Goal: Transaction & Acquisition: Book appointment/travel/reservation

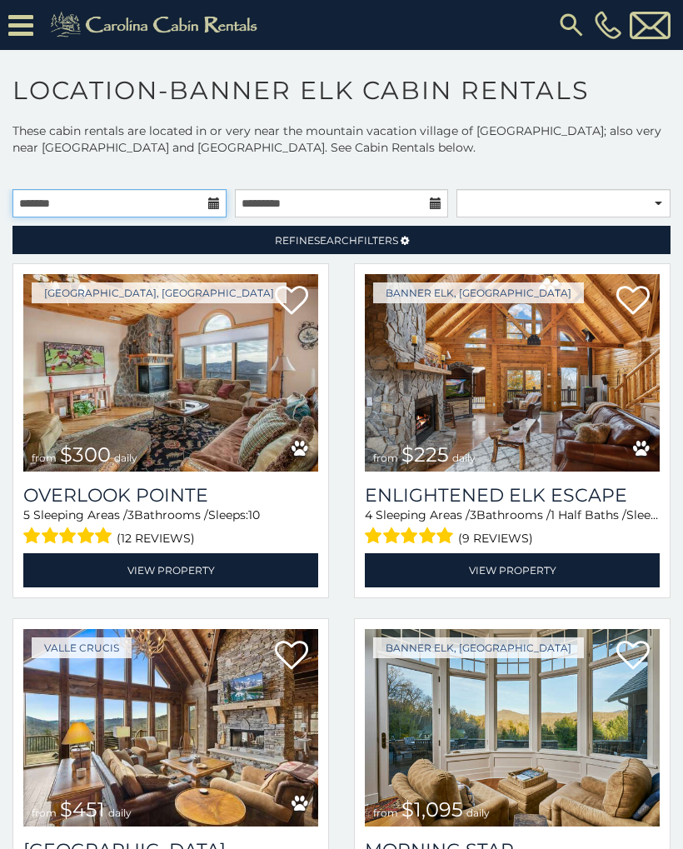
click at [208, 195] on input "text" at bounding box center [120, 203] width 214 height 28
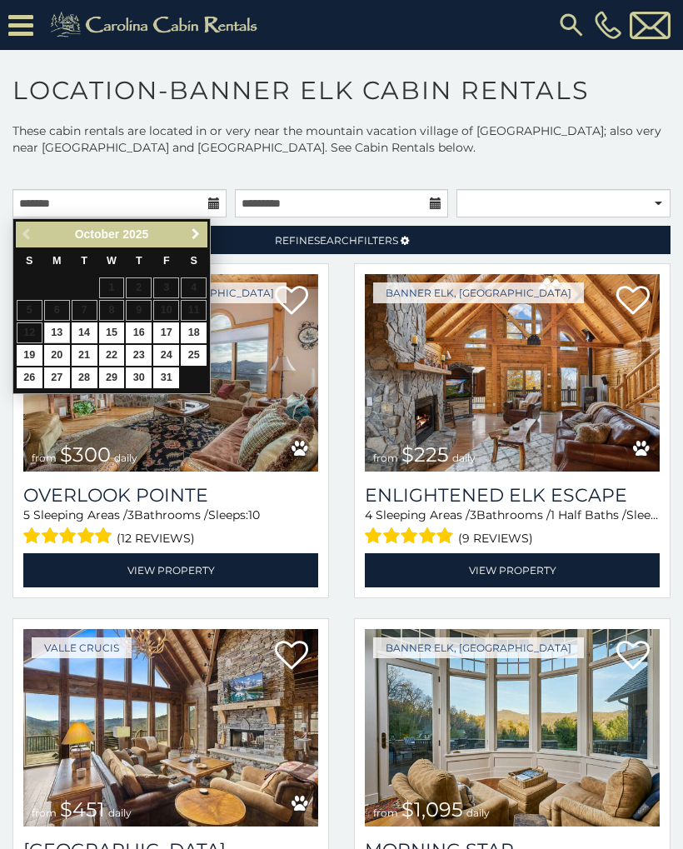
click at [196, 238] on span "Next" at bounding box center [195, 234] width 13 height 13
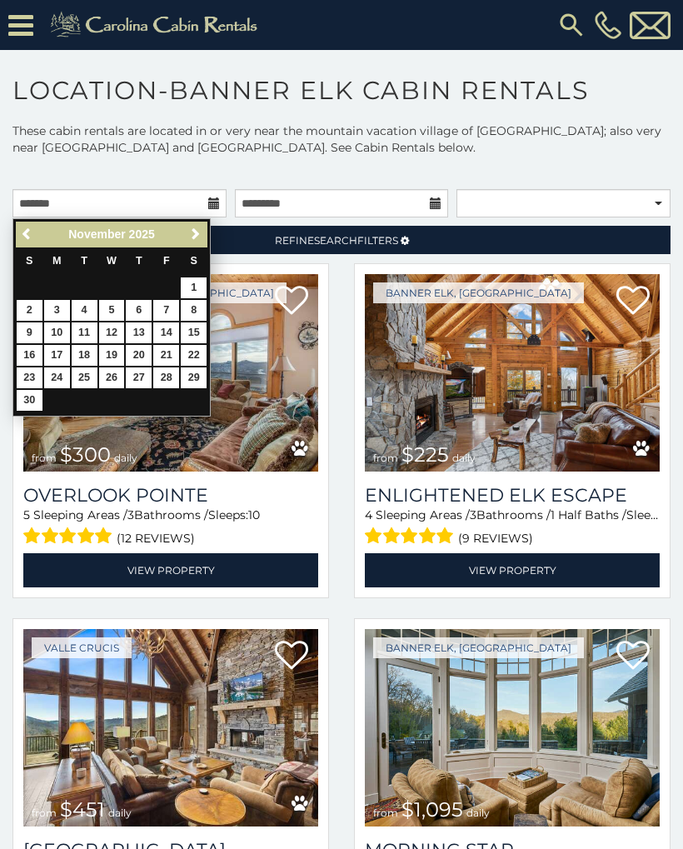
click at [192, 234] on span "Next" at bounding box center [195, 234] width 13 height 13
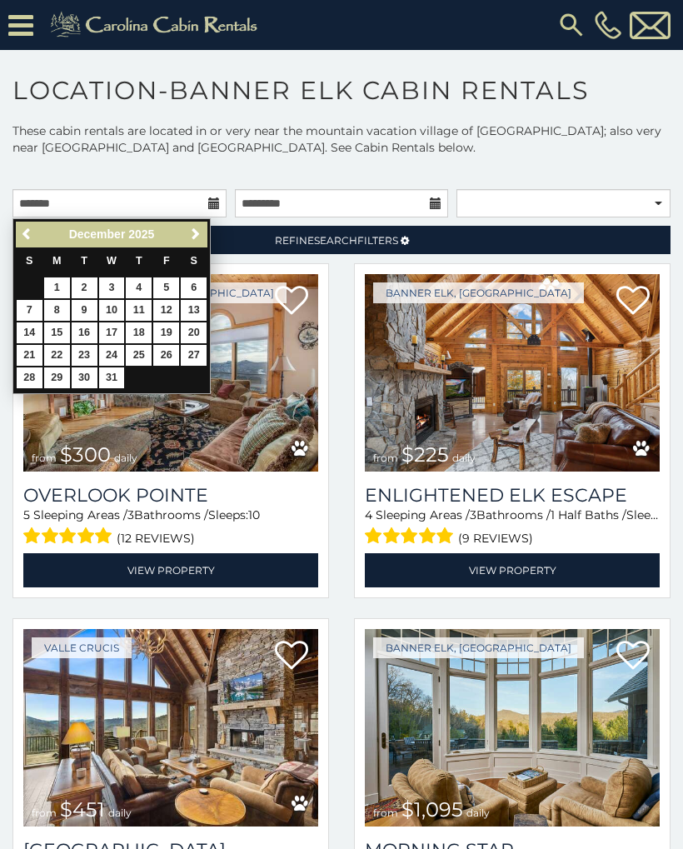
click at [160, 360] on link "26" at bounding box center [166, 355] width 26 height 21
type input "**********"
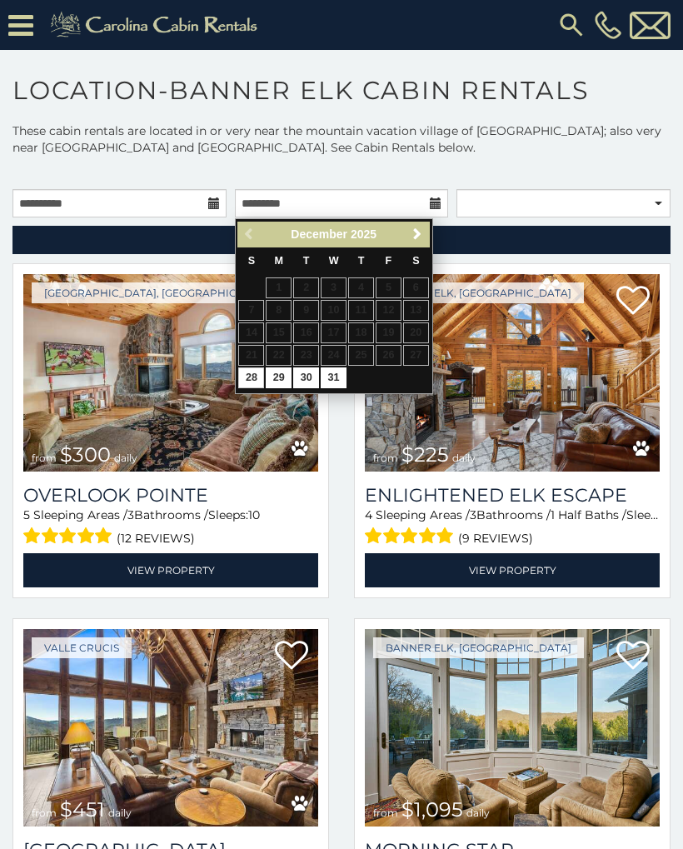
click at [300, 377] on link "30" at bounding box center [306, 378] width 26 height 21
type input "**********"
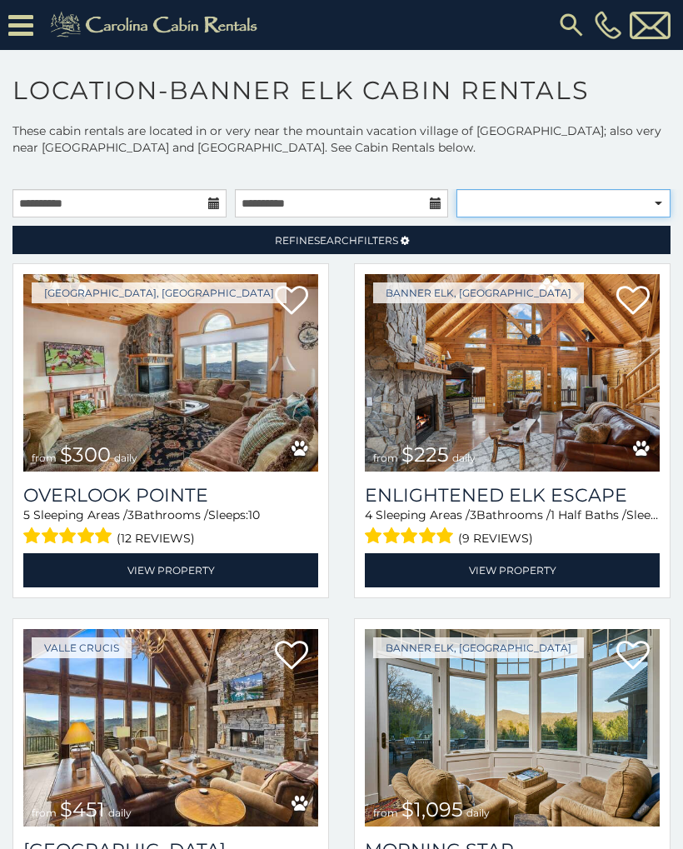
click at [514, 206] on select "**********" at bounding box center [564, 203] width 214 height 28
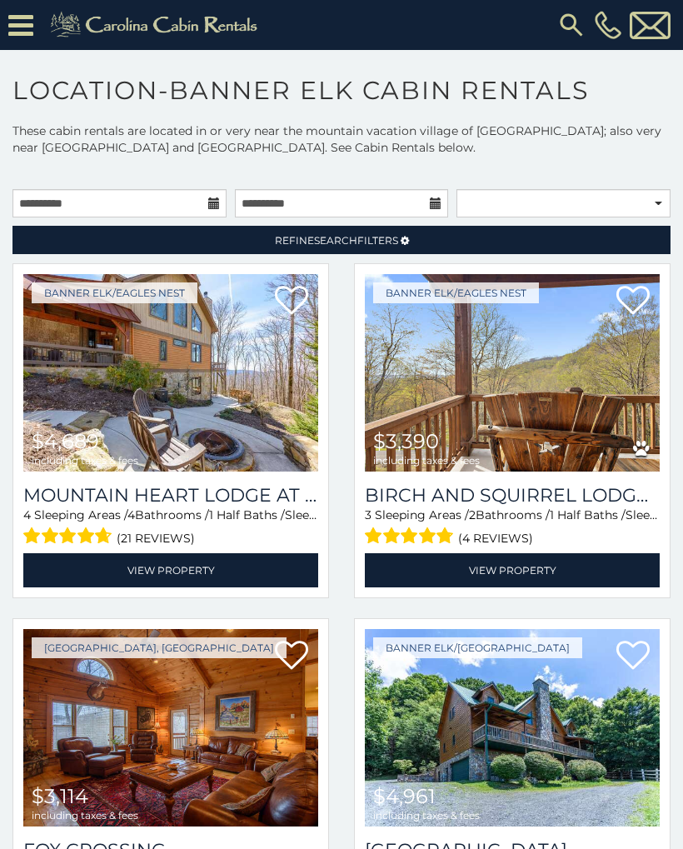
click at [388, 243] on span "Refine Search Filters" at bounding box center [336, 240] width 123 height 13
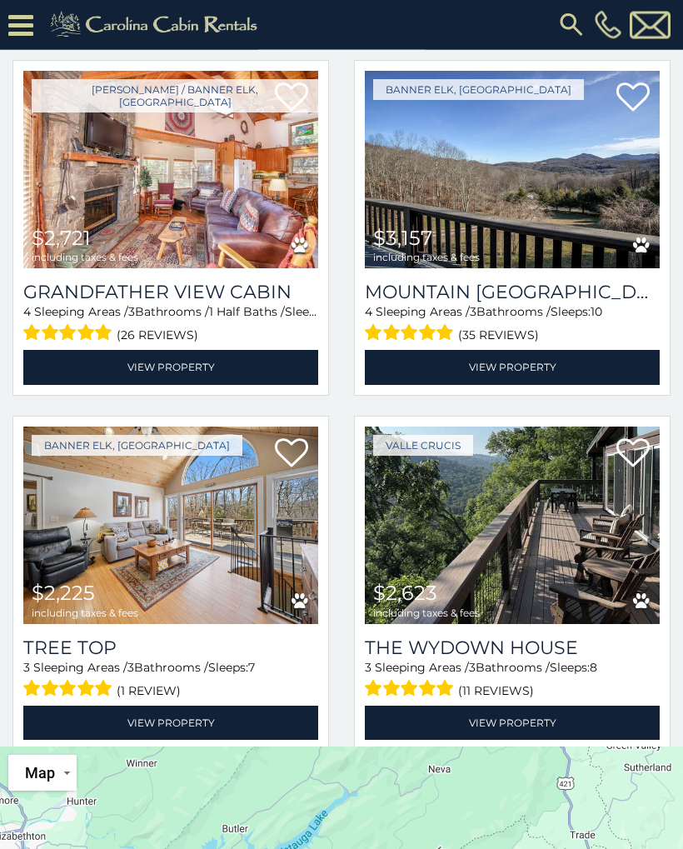
scroll to position [164, 0]
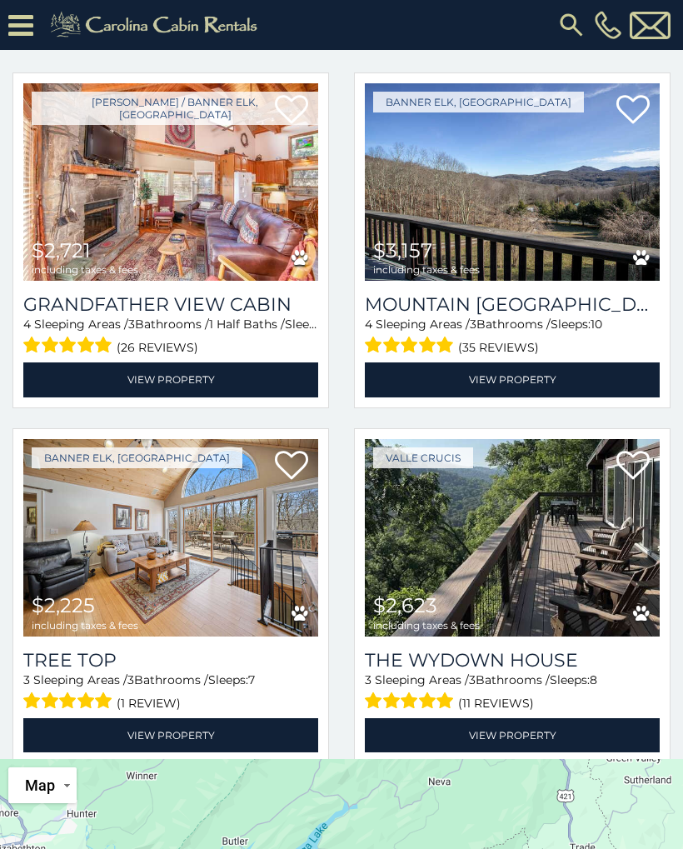
click at [586, 547] on img at bounding box center [512, 538] width 295 height 198
click at [524, 539] on img at bounding box center [512, 538] width 295 height 198
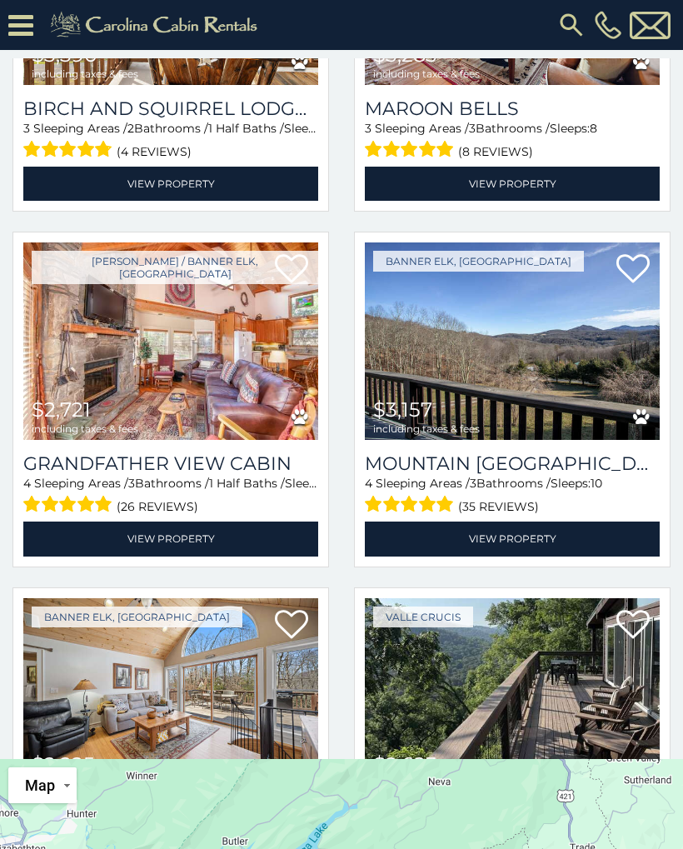
scroll to position [847, 0]
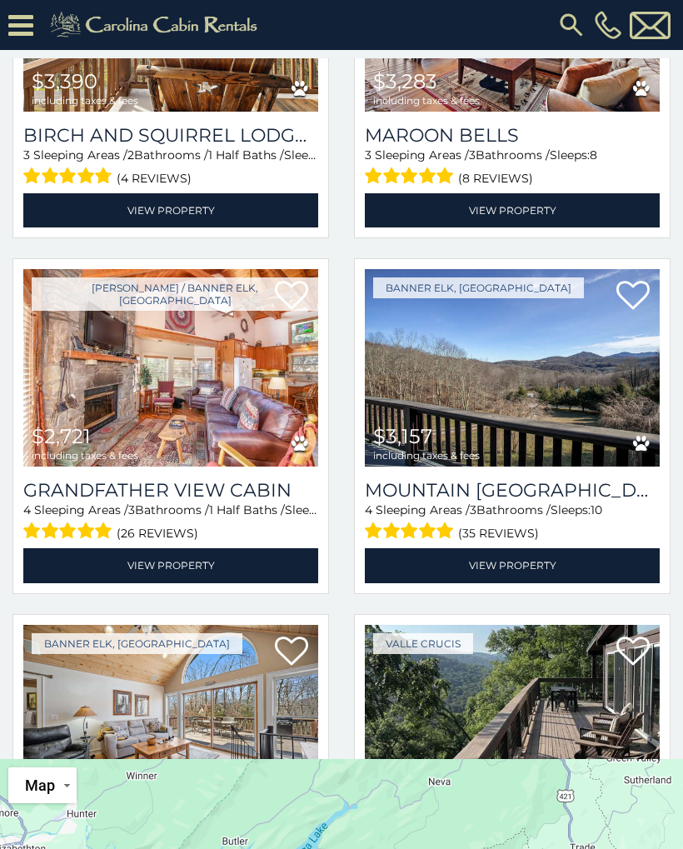
click at [574, 378] on img at bounding box center [512, 368] width 295 height 198
click at [575, 389] on img at bounding box center [512, 368] width 295 height 198
click at [542, 373] on img at bounding box center [512, 368] width 295 height 198
click at [507, 393] on img at bounding box center [512, 368] width 295 height 198
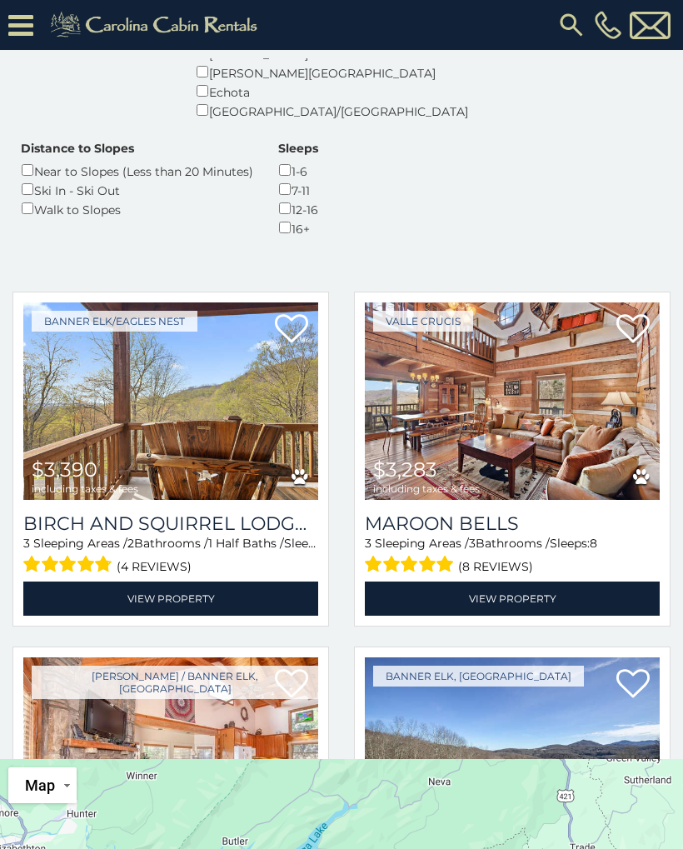
scroll to position [460, 0]
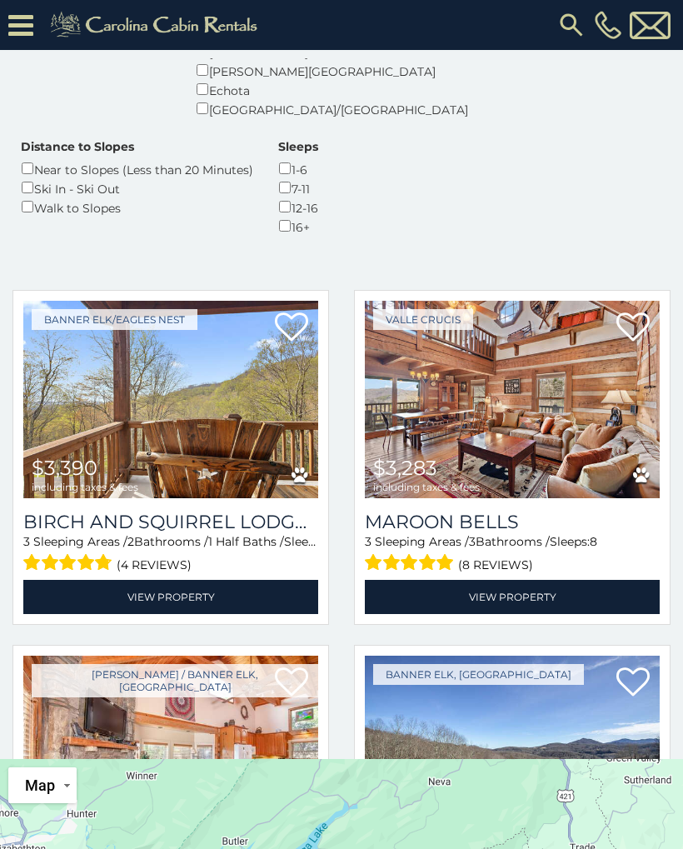
click at [155, 398] on img at bounding box center [170, 400] width 295 height 198
click at [515, 582] on link "View Property" at bounding box center [512, 597] width 295 height 34
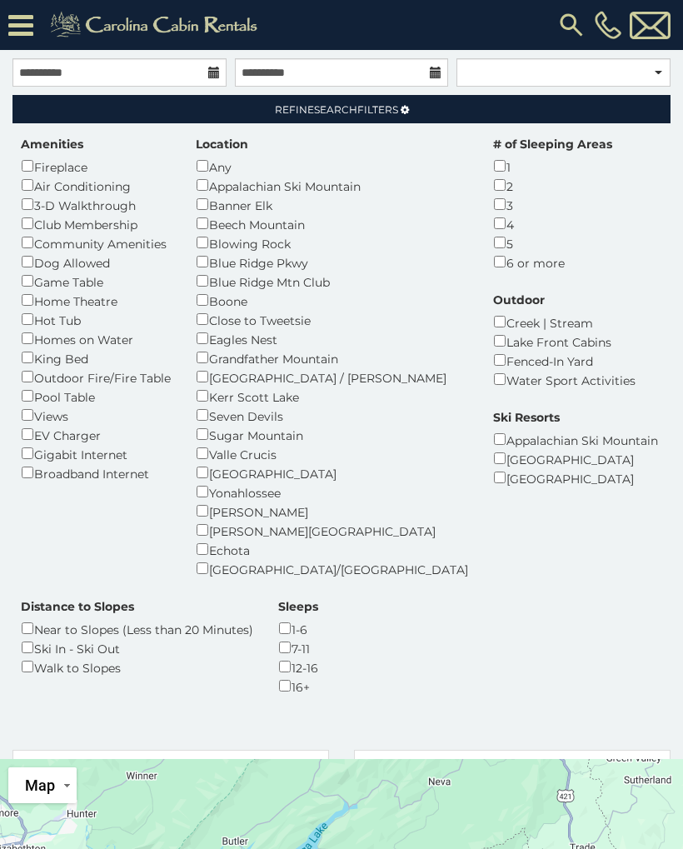
scroll to position [0, 0]
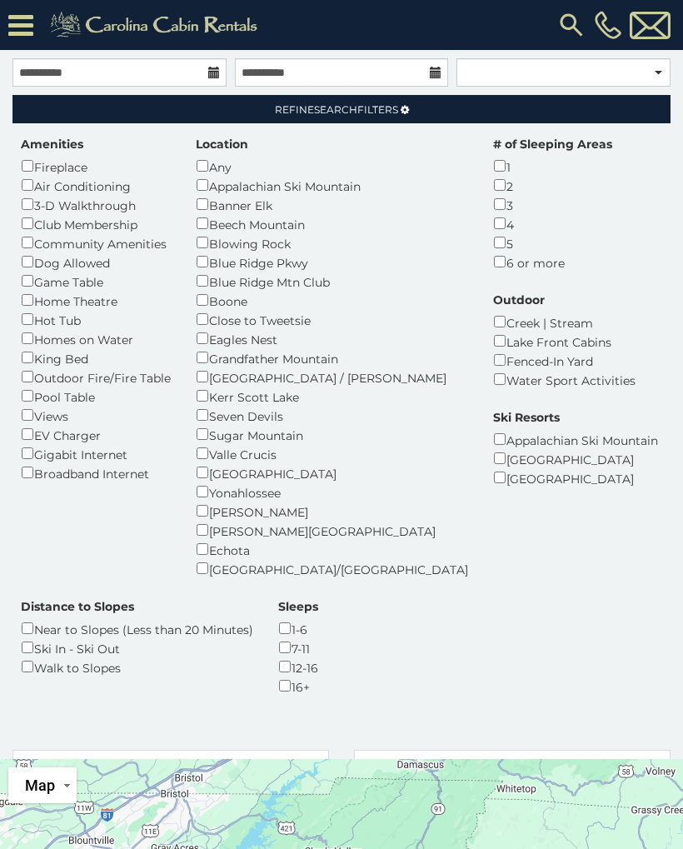
click at [196, 311] on div "Location Any Appalachian Ski Mountain Banner Elk Beech Mountain Blowing Rock Bl…" at bounding box center [332, 357] width 298 height 443
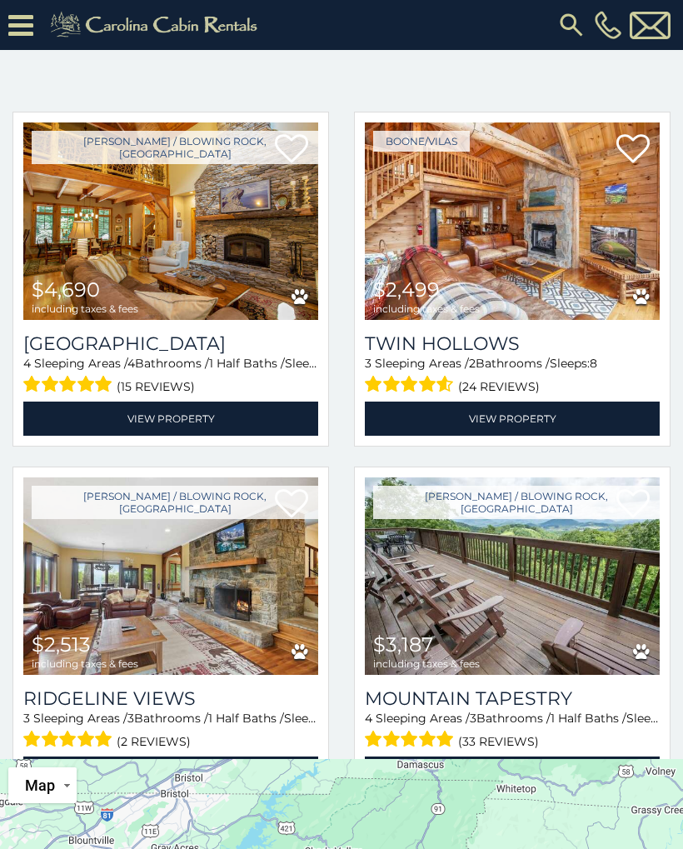
scroll to position [643, 0]
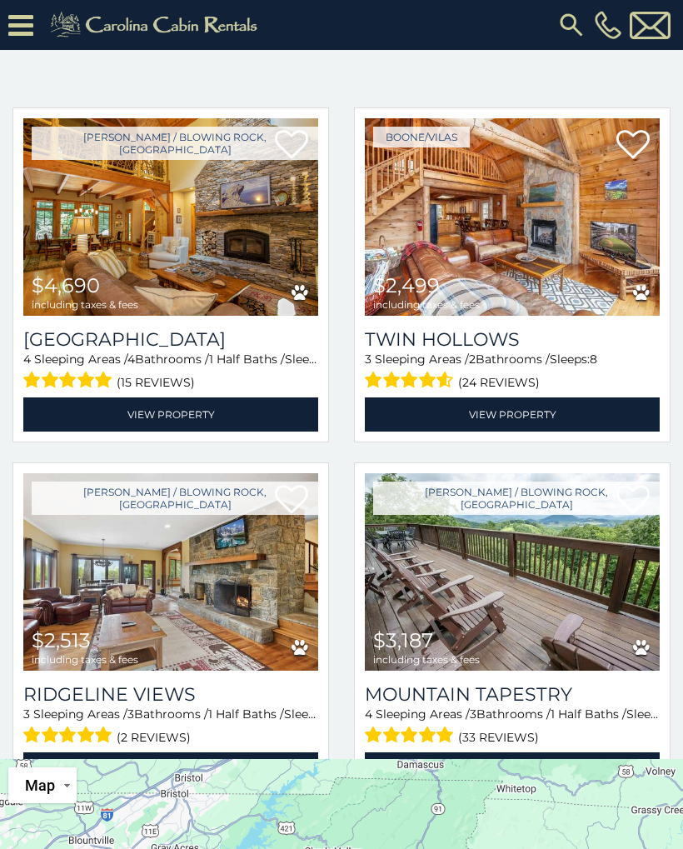
click at [187, 398] on link "View Property" at bounding box center [170, 415] width 295 height 34
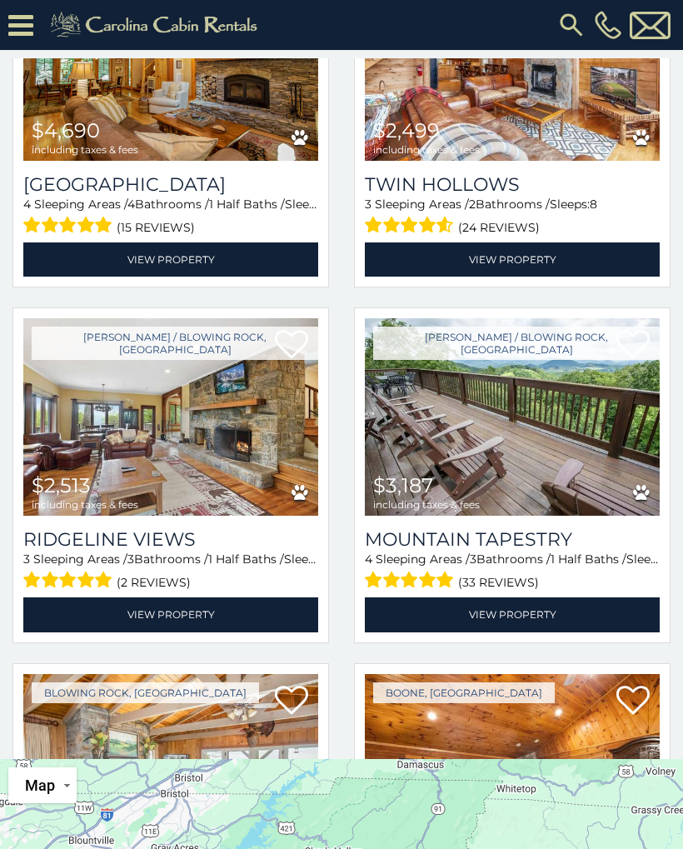
scroll to position [799, 0]
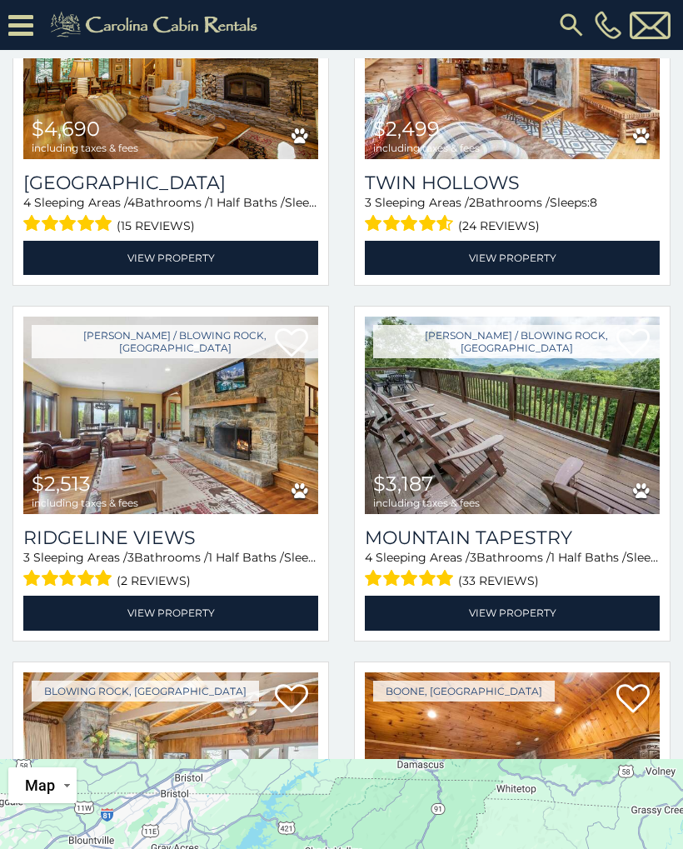
click at [526, 596] on link "View Property" at bounding box center [512, 613] width 295 height 34
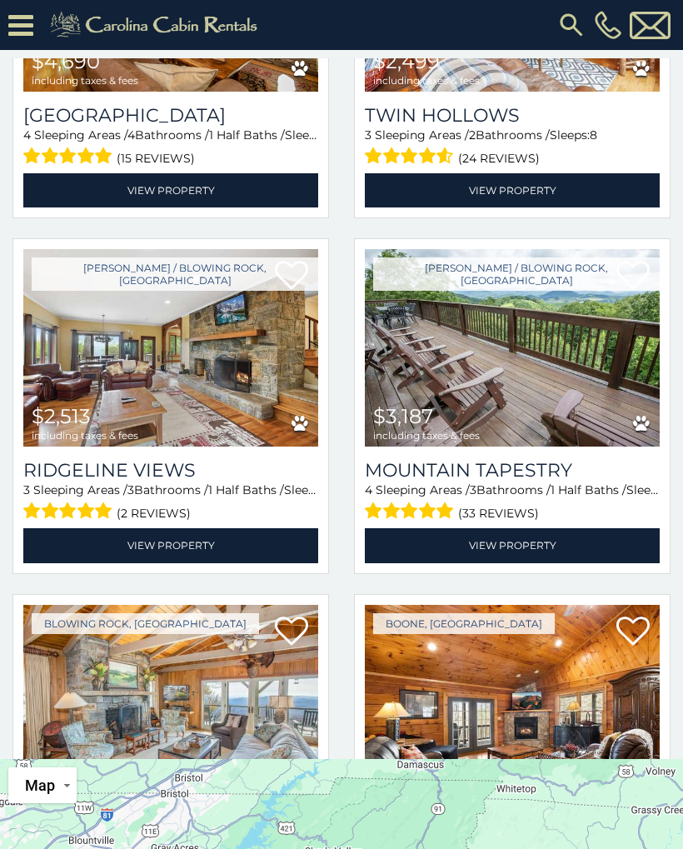
scroll to position [874, 0]
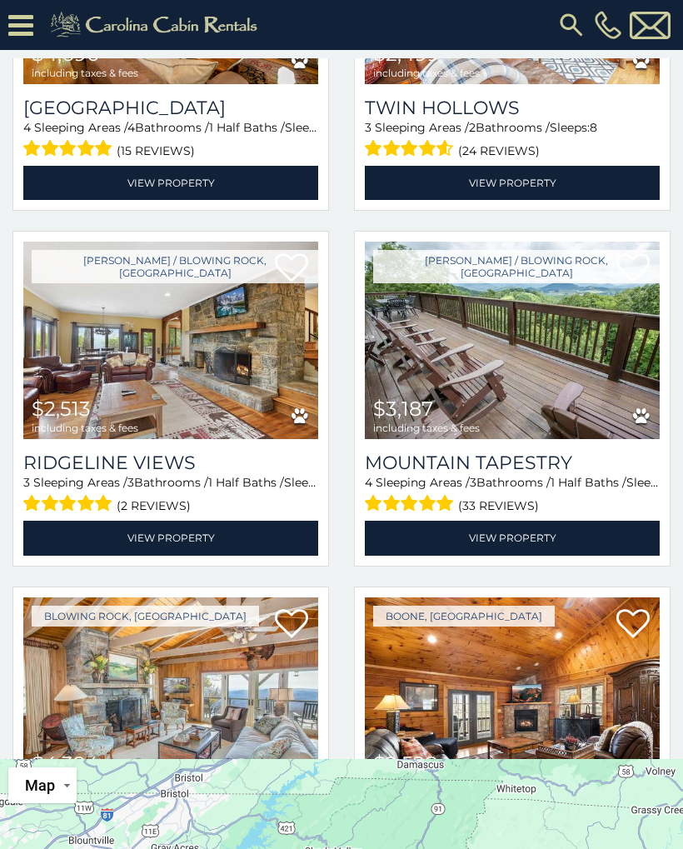
click at [238, 521] on link "View Property" at bounding box center [170, 538] width 295 height 34
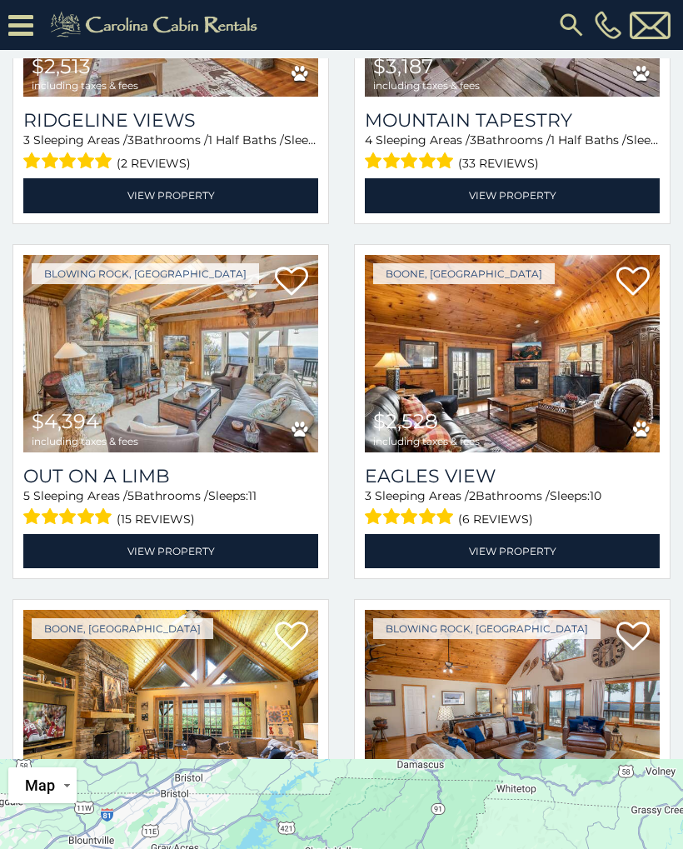
scroll to position [1238, 0]
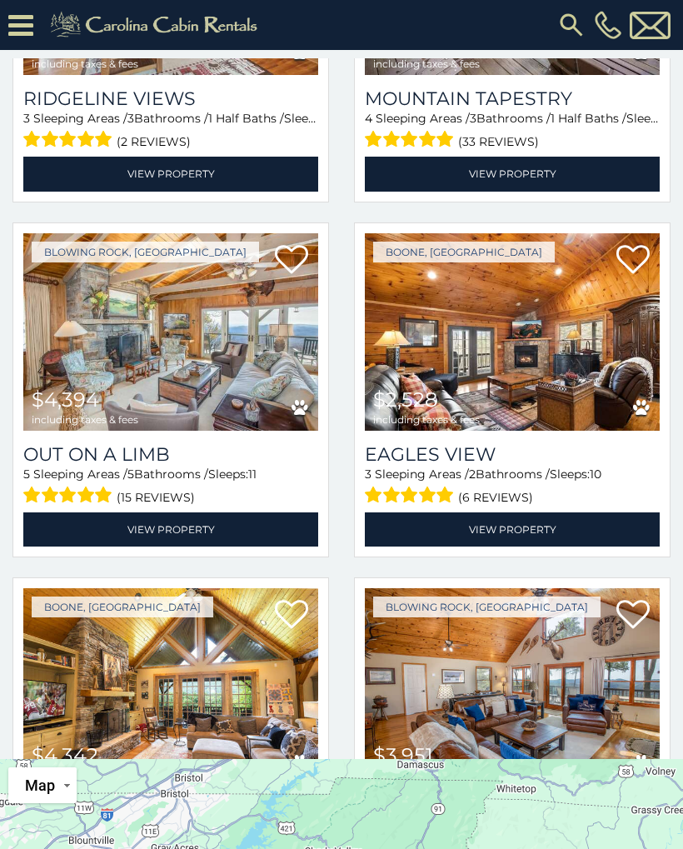
click at [241, 513] on link "View Property" at bounding box center [170, 530] width 295 height 34
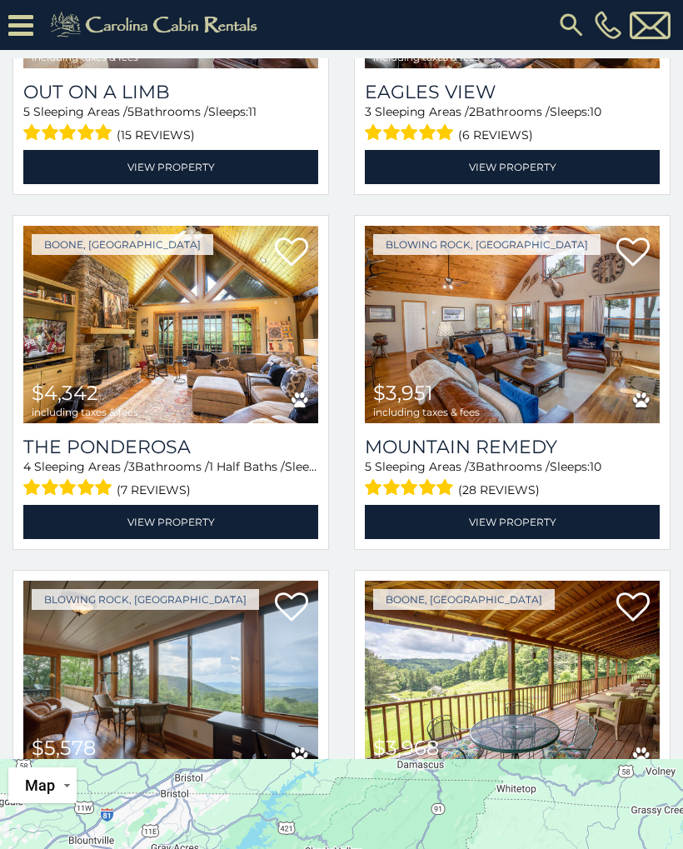
scroll to position [1602, 0]
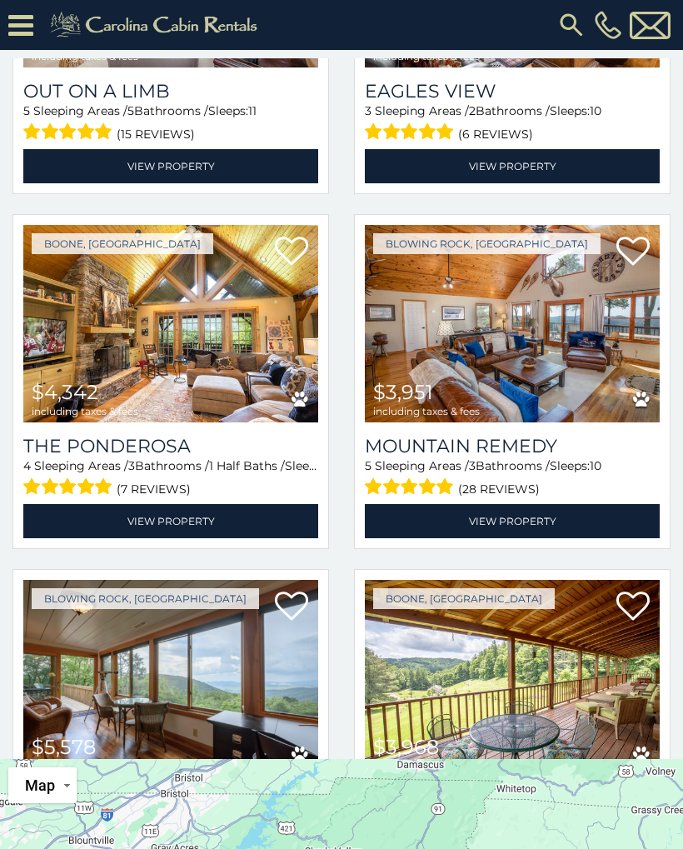
click at [249, 504] on link "View Property" at bounding box center [170, 521] width 295 height 34
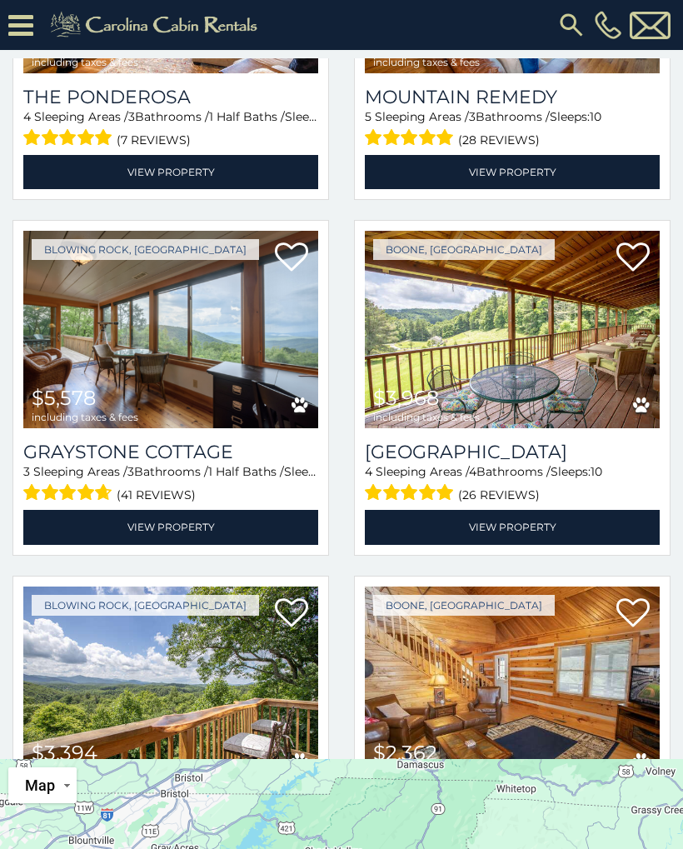
scroll to position [1959, 0]
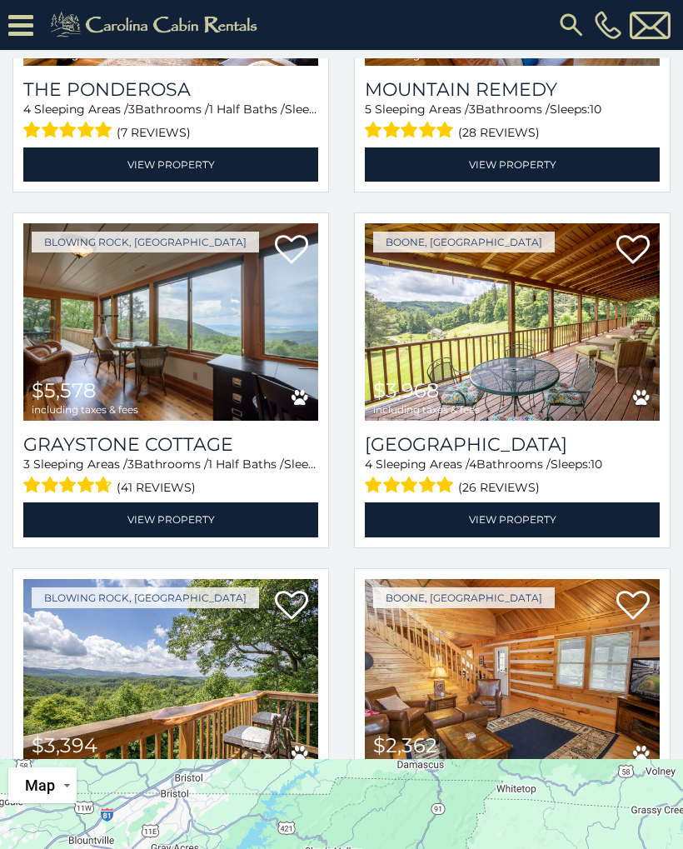
click at [222, 503] on link "View Property" at bounding box center [170, 520] width 295 height 34
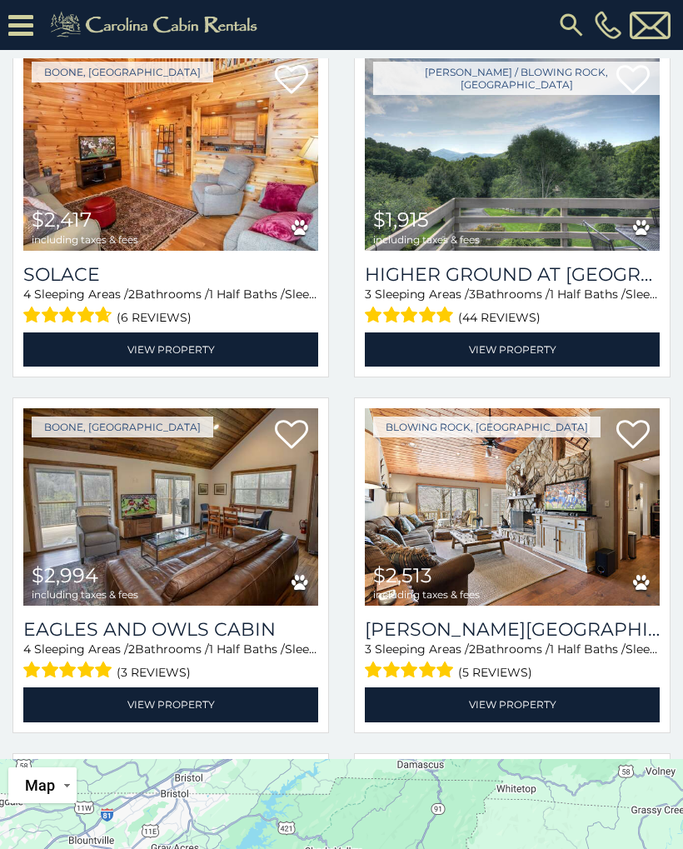
scroll to position [2847, 0]
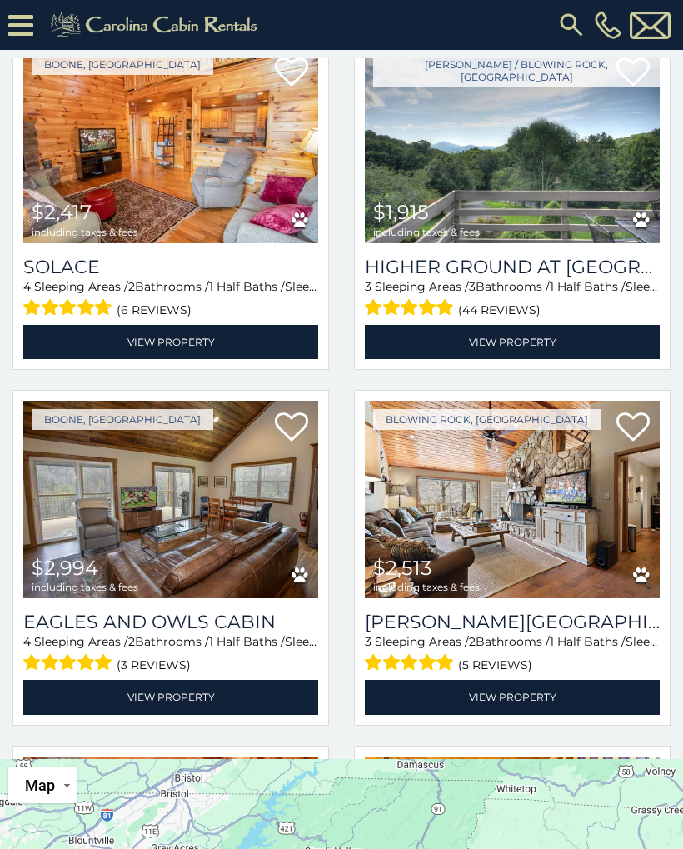
click at [193, 680] on link "View Property" at bounding box center [170, 697] width 295 height 34
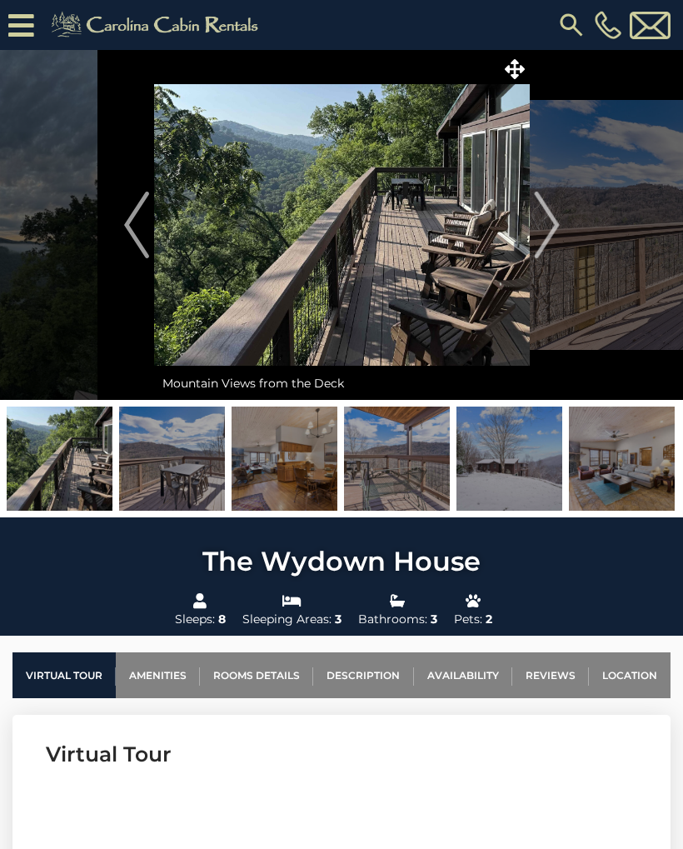
click at [514, 73] on icon at bounding box center [515, 69] width 20 height 20
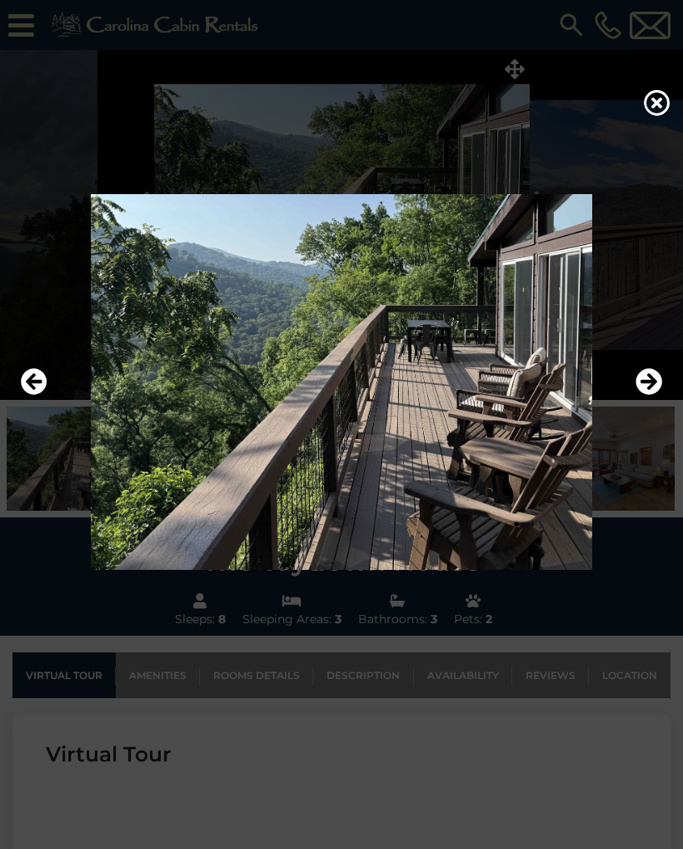
click at [649, 373] on icon "Next" at bounding box center [649, 381] width 27 height 27
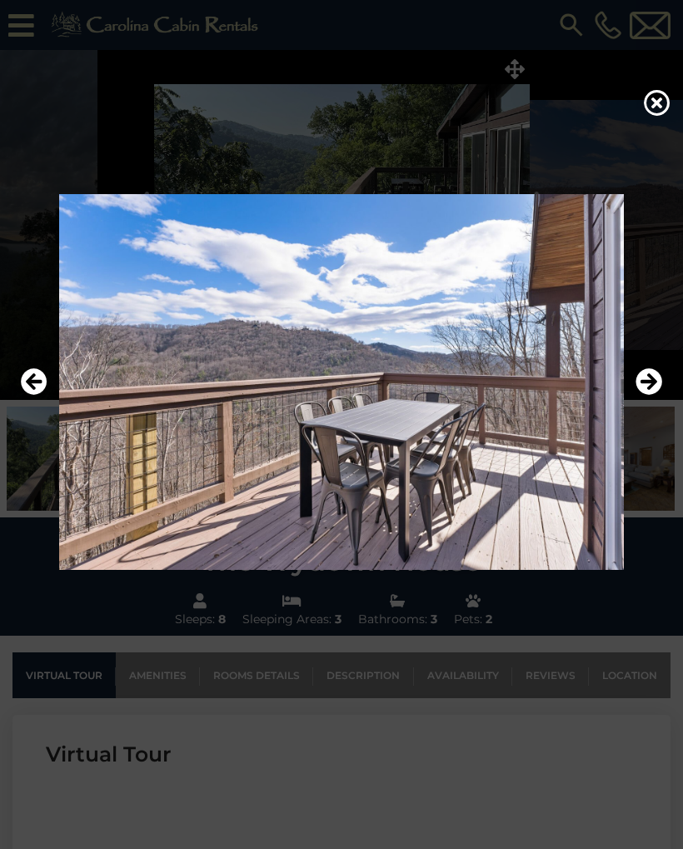
click at [649, 383] on icon "Next" at bounding box center [649, 381] width 27 height 27
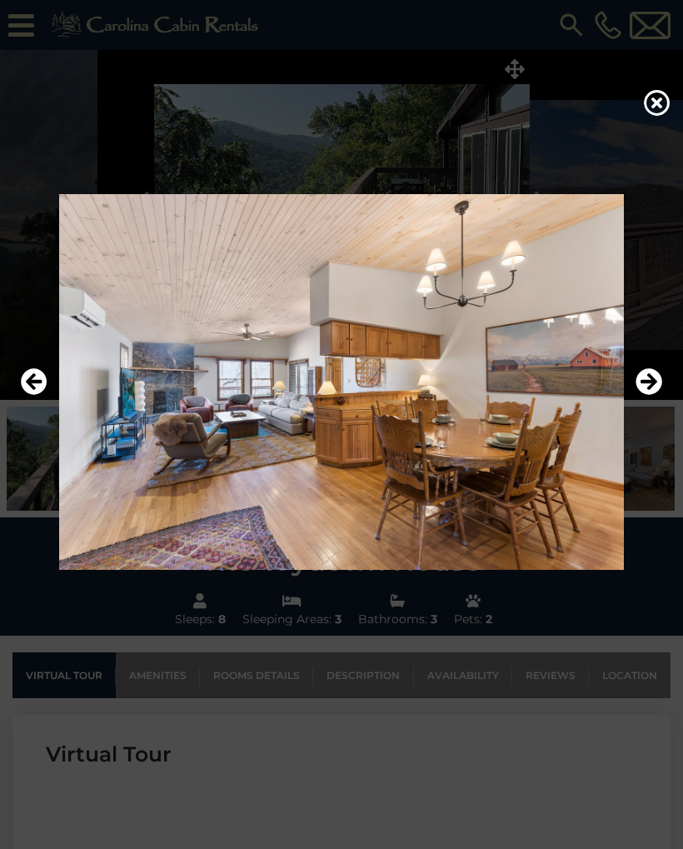
click at [651, 386] on icon "Next" at bounding box center [649, 381] width 27 height 27
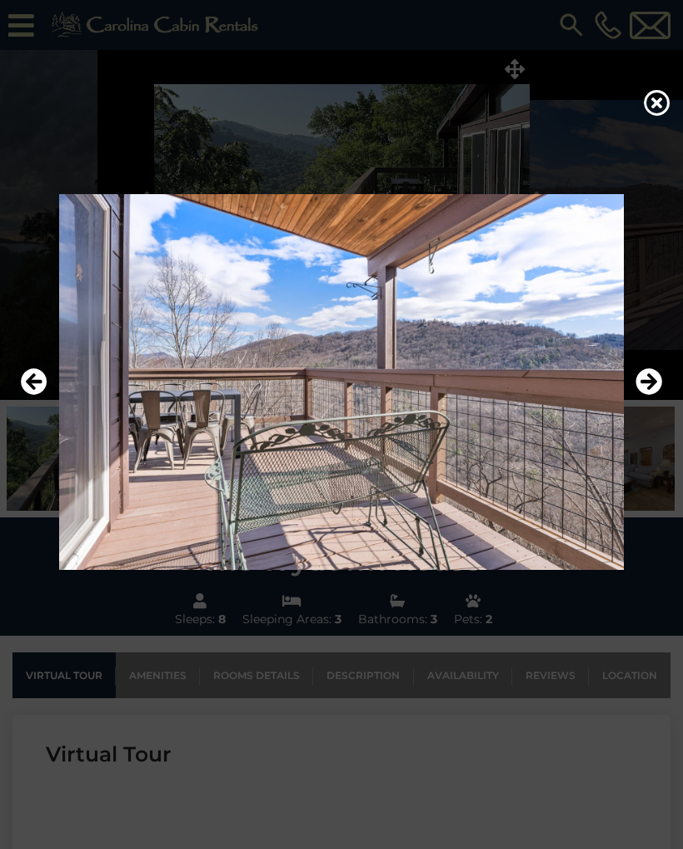
click at [650, 388] on icon "Next" at bounding box center [649, 381] width 27 height 27
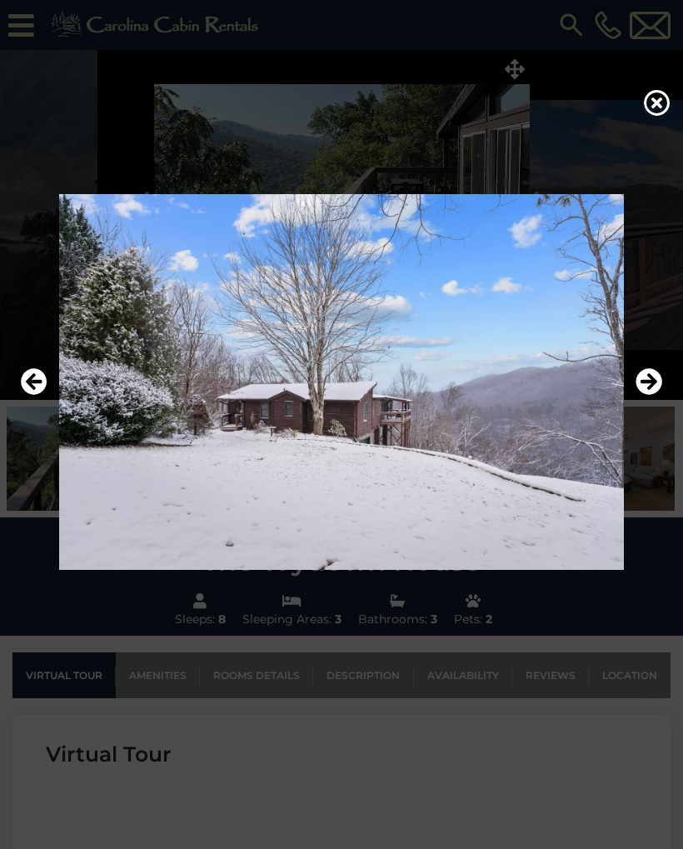
click at [648, 387] on icon "Next" at bounding box center [649, 381] width 27 height 27
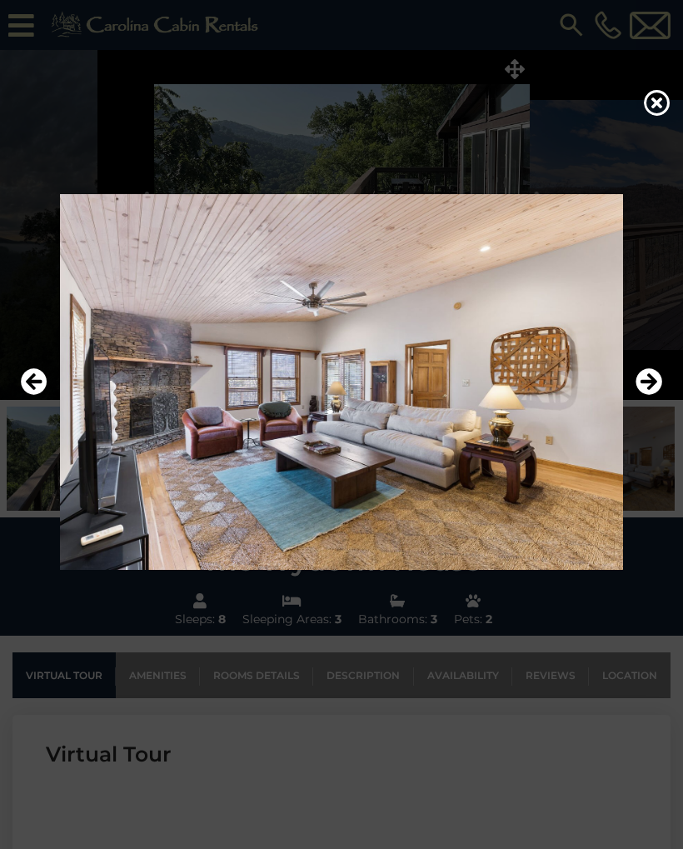
click at [646, 385] on icon "Next" at bounding box center [649, 381] width 27 height 27
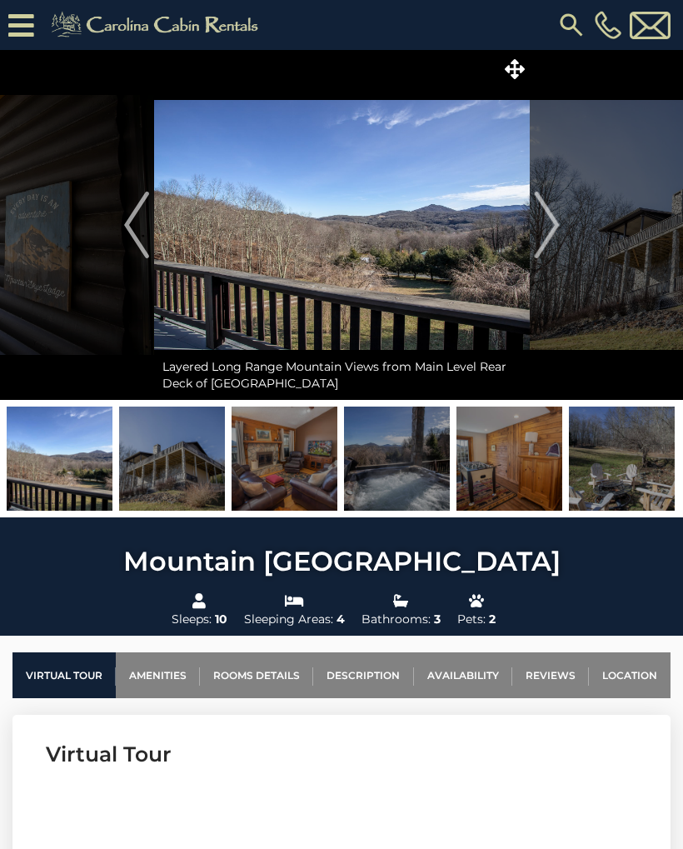
click at [553, 235] on img "Next" at bounding box center [546, 225] width 25 height 67
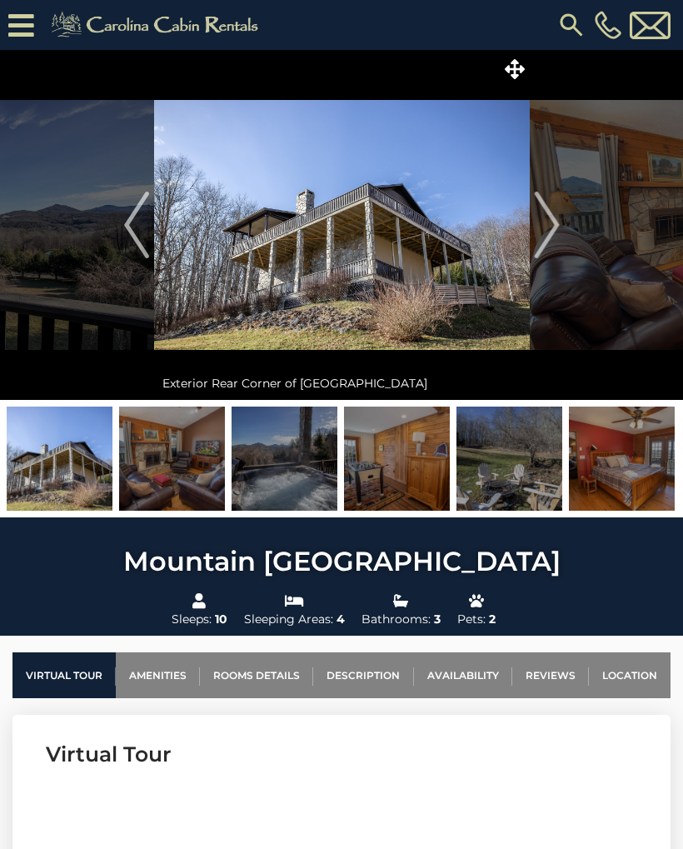
click at [551, 241] on img "Next" at bounding box center [546, 225] width 25 height 67
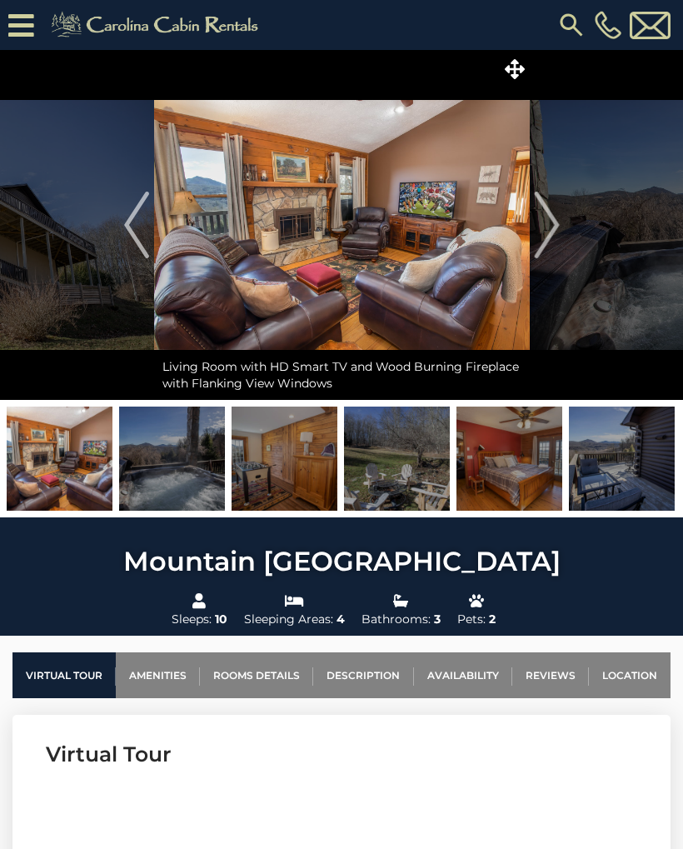
click at [507, 75] on icon at bounding box center [515, 69] width 20 height 20
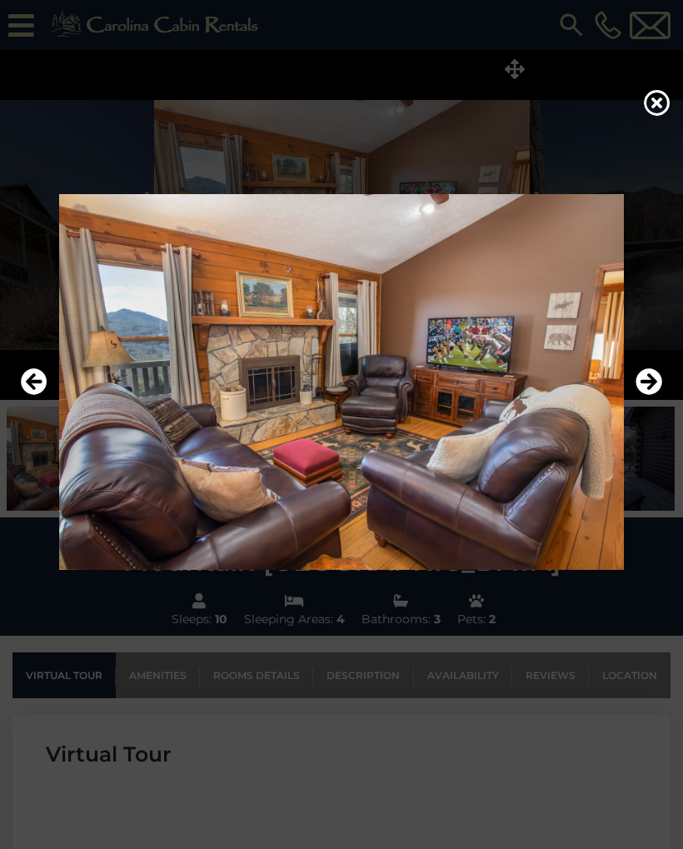
click at [644, 378] on icon "Next" at bounding box center [649, 381] width 27 height 27
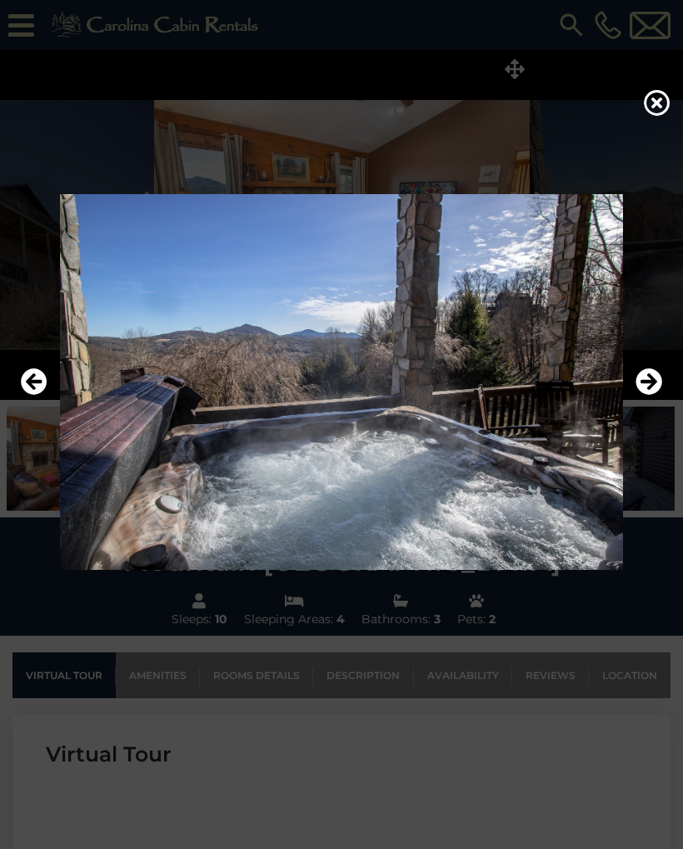
click at [643, 383] on icon "Next" at bounding box center [649, 381] width 27 height 27
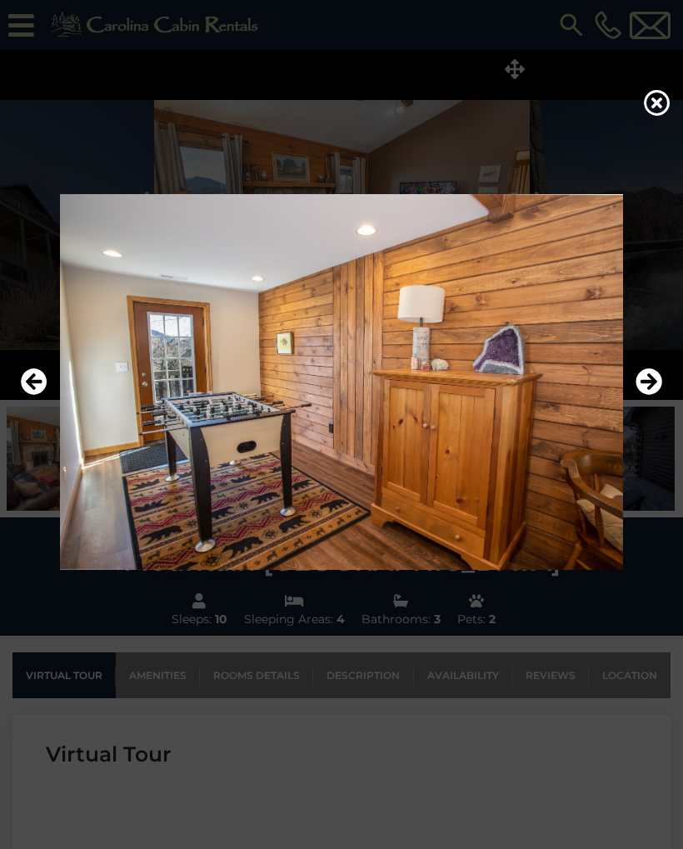
click at [645, 383] on icon "Next" at bounding box center [649, 381] width 27 height 27
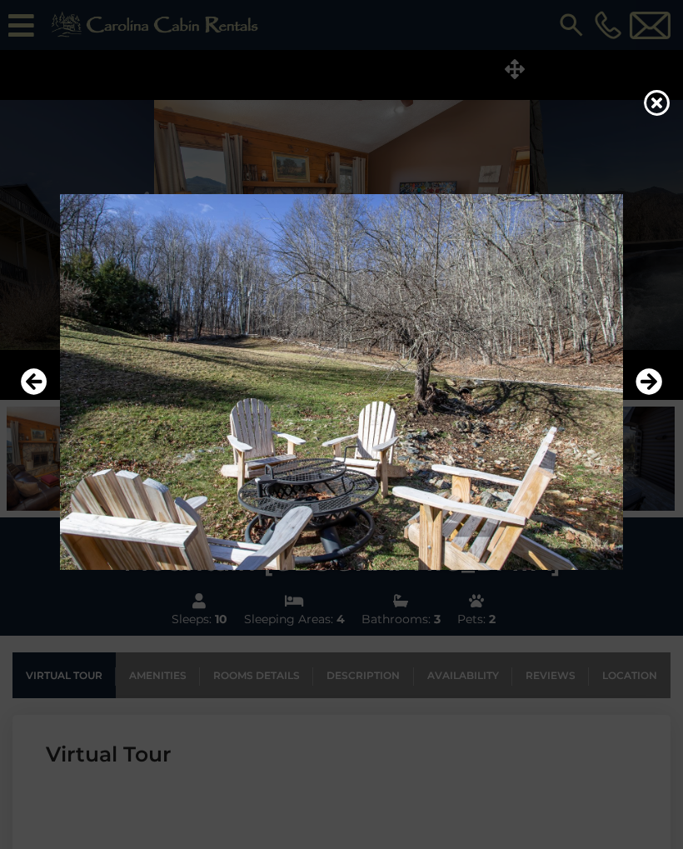
click at [643, 391] on icon "Next" at bounding box center [649, 381] width 27 height 27
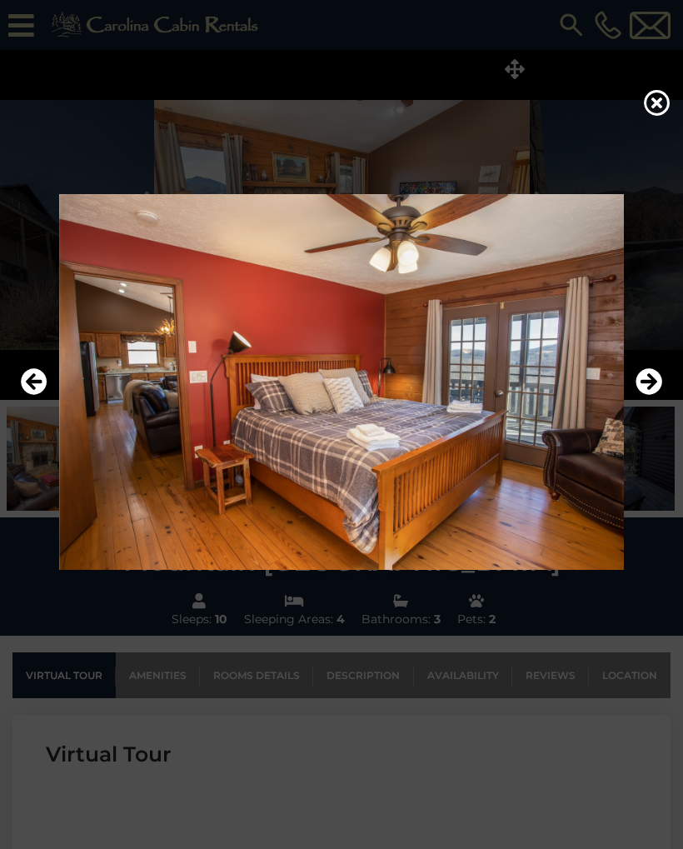
click at [641, 384] on icon "Next" at bounding box center [649, 381] width 27 height 27
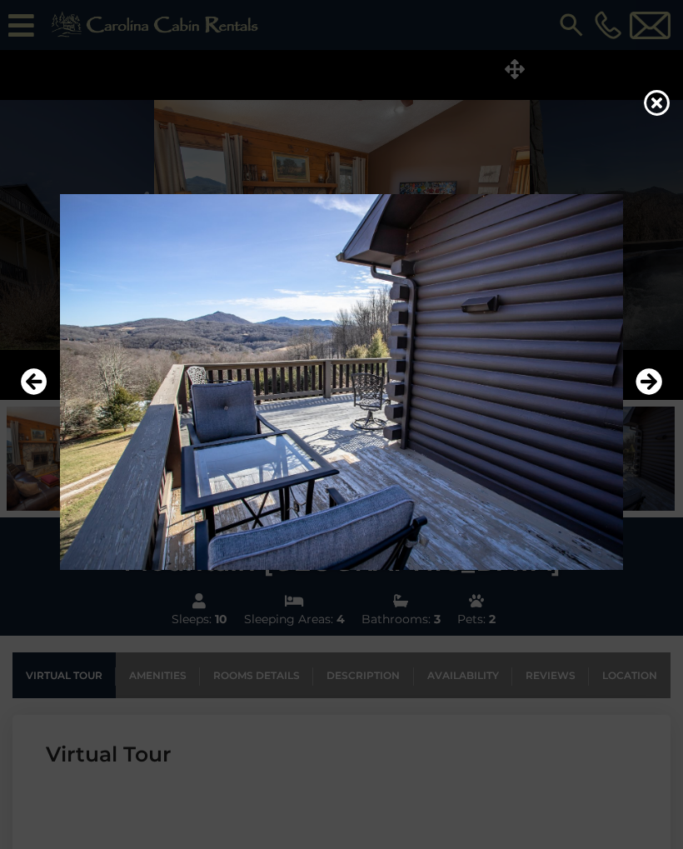
click at [642, 391] on icon "Next" at bounding box center [649, 381] width 27 height 27
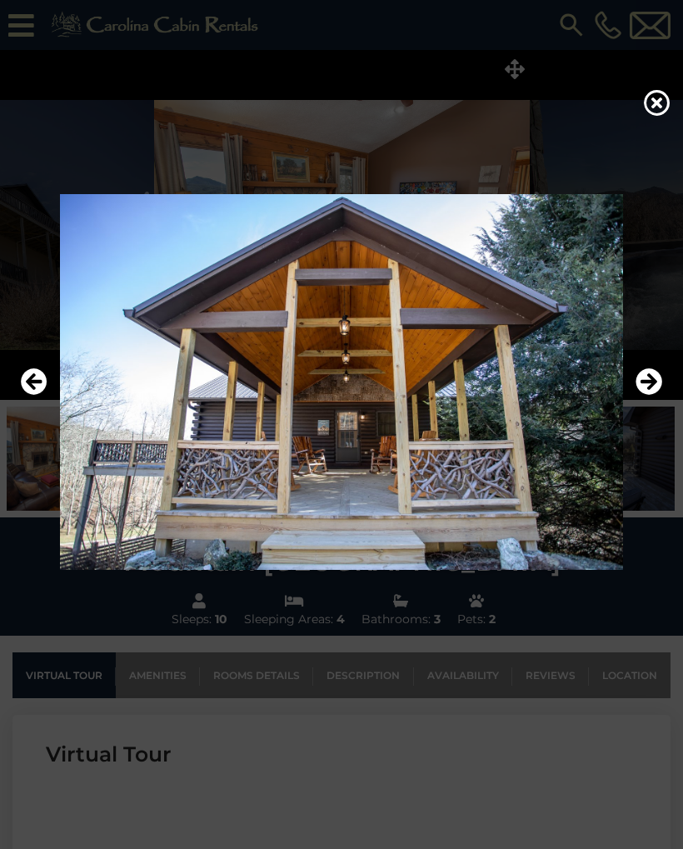
click at [641, 388] on icon "Next" at bounding box center [649, 381] width 27 height 27
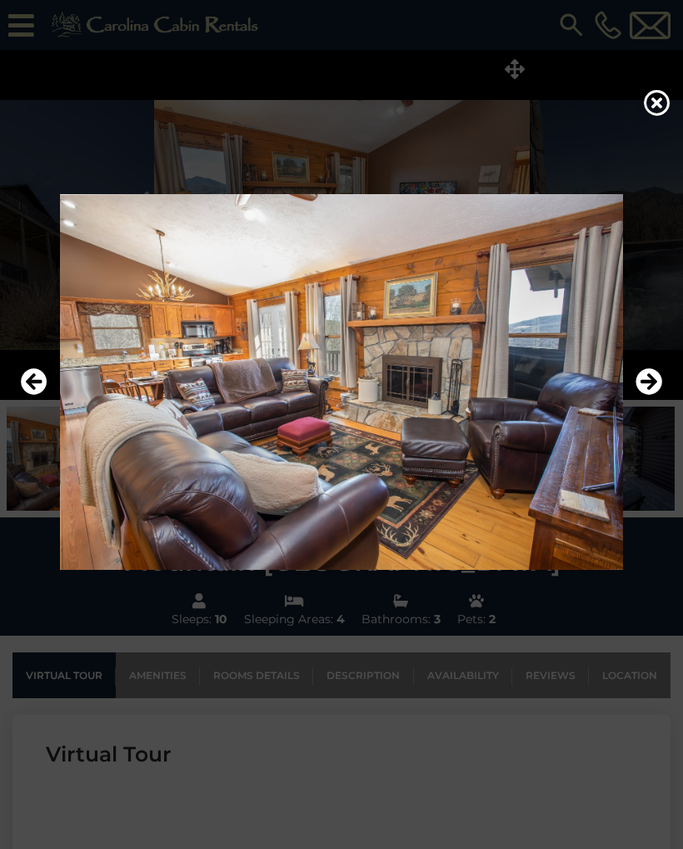
click at [646, 392] on icon "Next" at bounding box center [649, 381] width 27 height 27
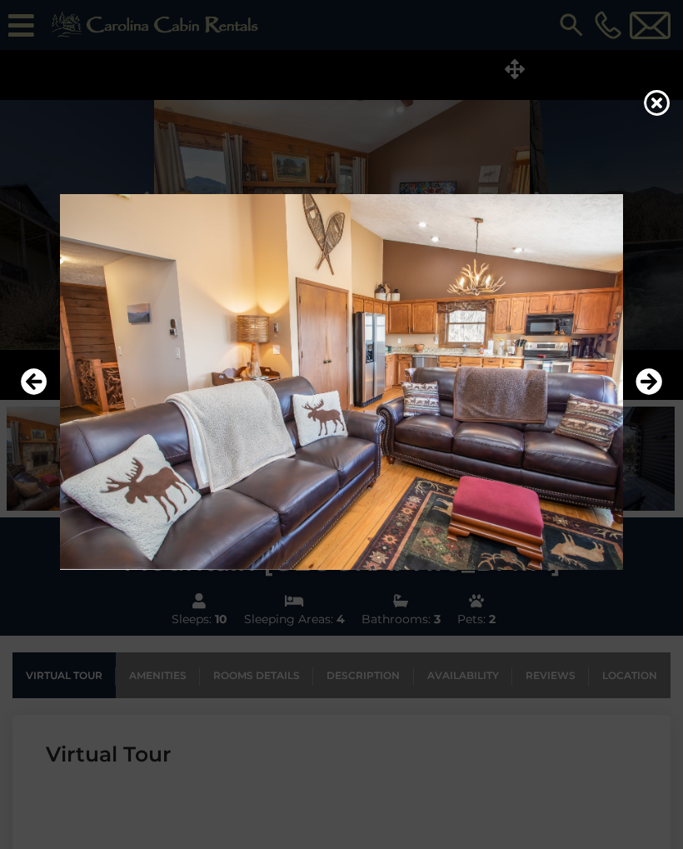
click at [648, 388] on icon "Next" at bounding box center [649, 381] width 27 height 27
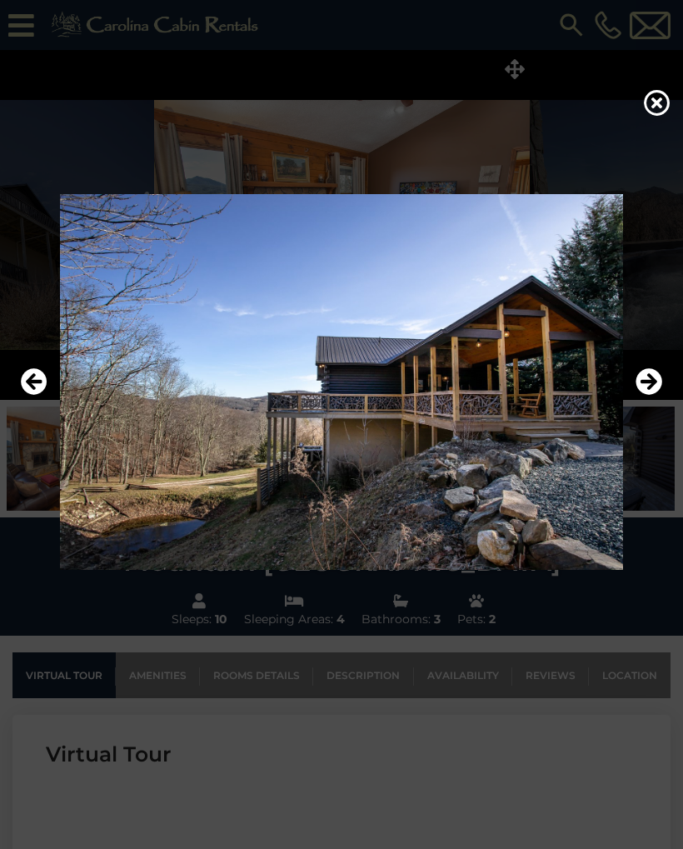
click at [647, 384] on icon "Next" at bounding box center [649, 381] width 27 height 27
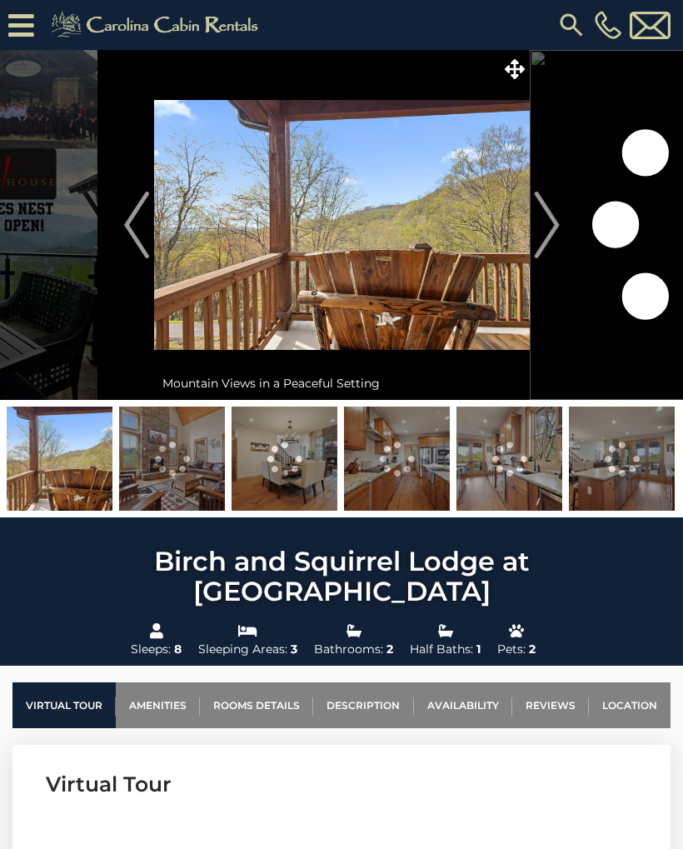
click at [514, 61] on icon at bounding box center [515, 69] width 20 height 20
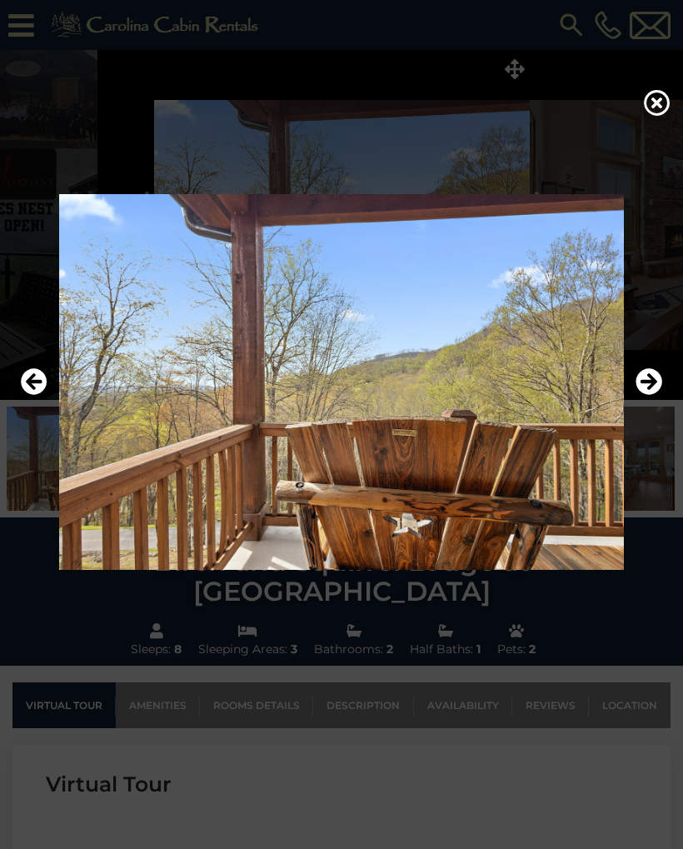
click at [660, 380] on icon "Next" at bounding box center [649, 381] width 27 height 27
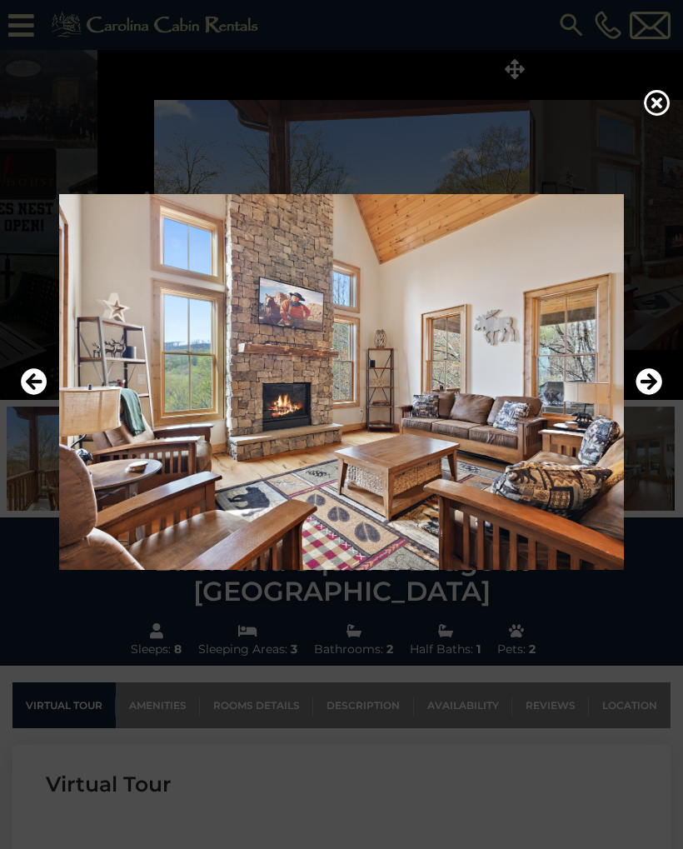
click at [654, 378] on icon "Next" at bounding box center [649, 381] width 27 height 27
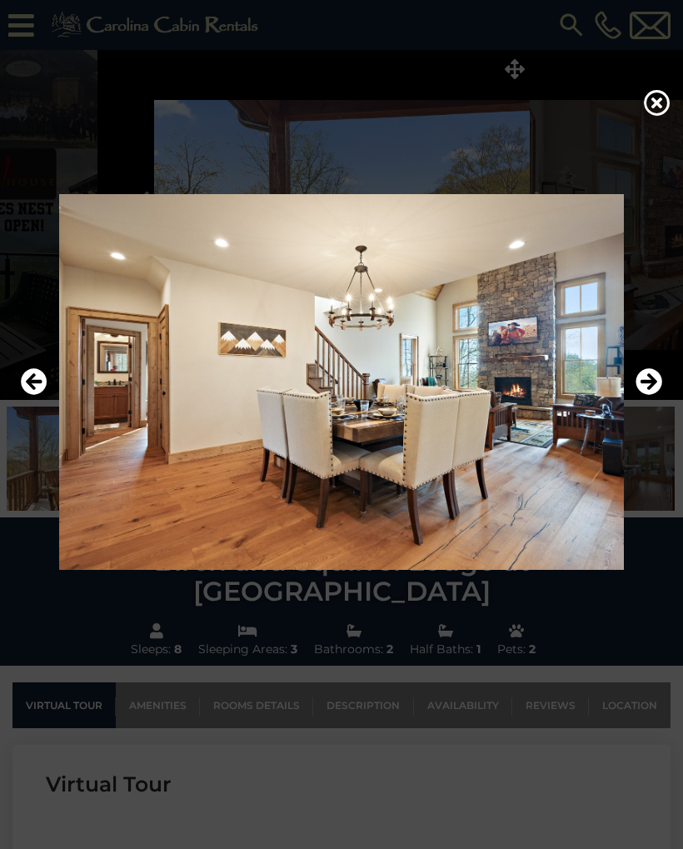
click at [654, 378] on icon "Next" at bounding box center [649, 381] width 27 height 27
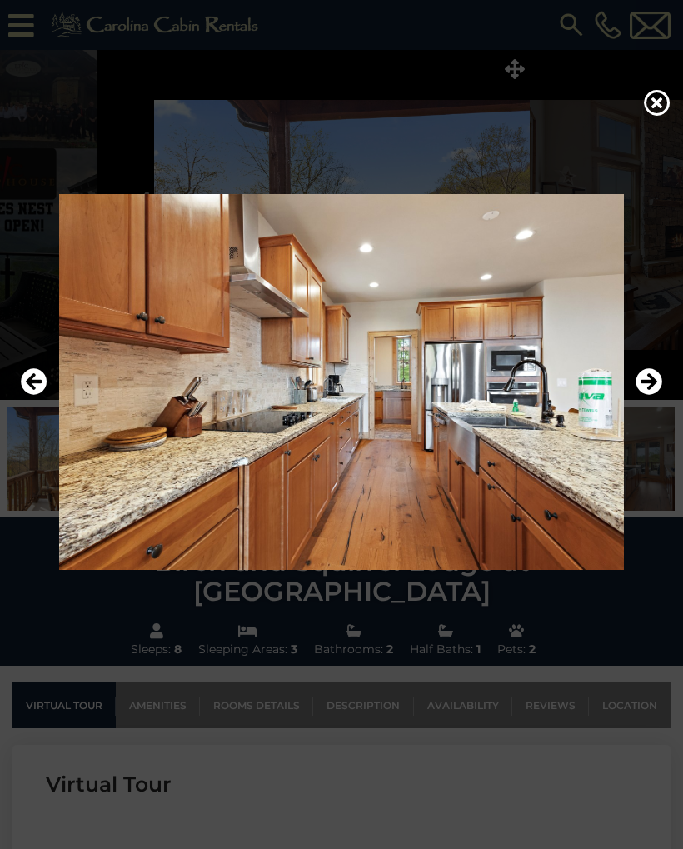
click at [653, 382] on icon "Next" at bounding box center [649, 381] width 27 height 27
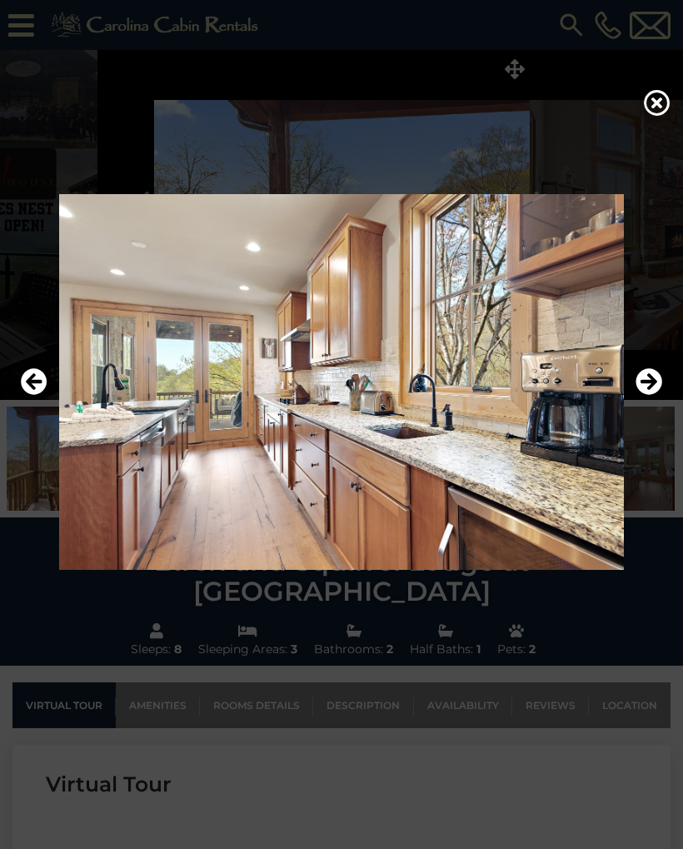
click at [652, 379] on icon "Next" at bounding box center [649, 381] width 27 height 27
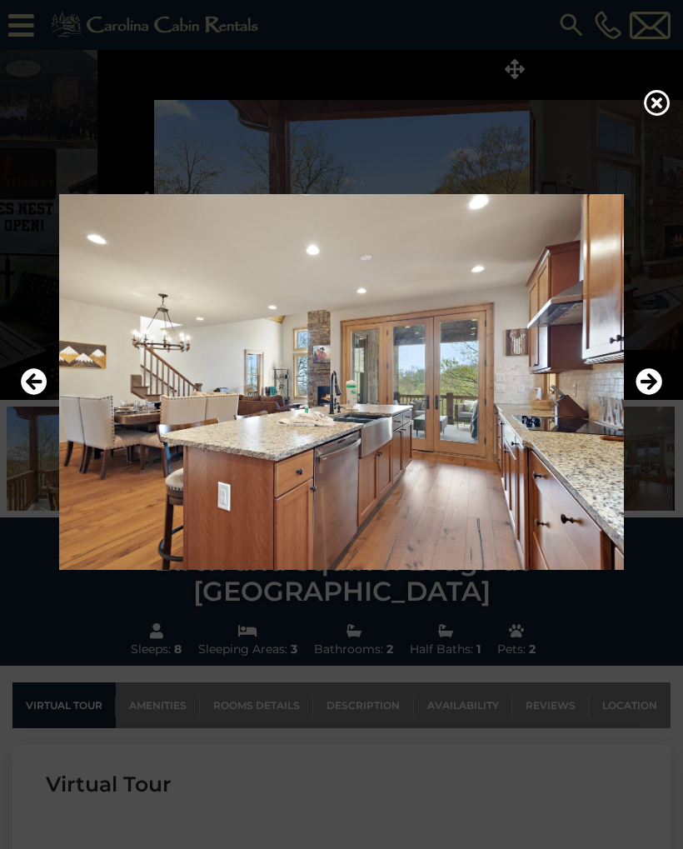
click at [649, 395] on button "Next" at bounding box center [649, 382] width 27 height 38
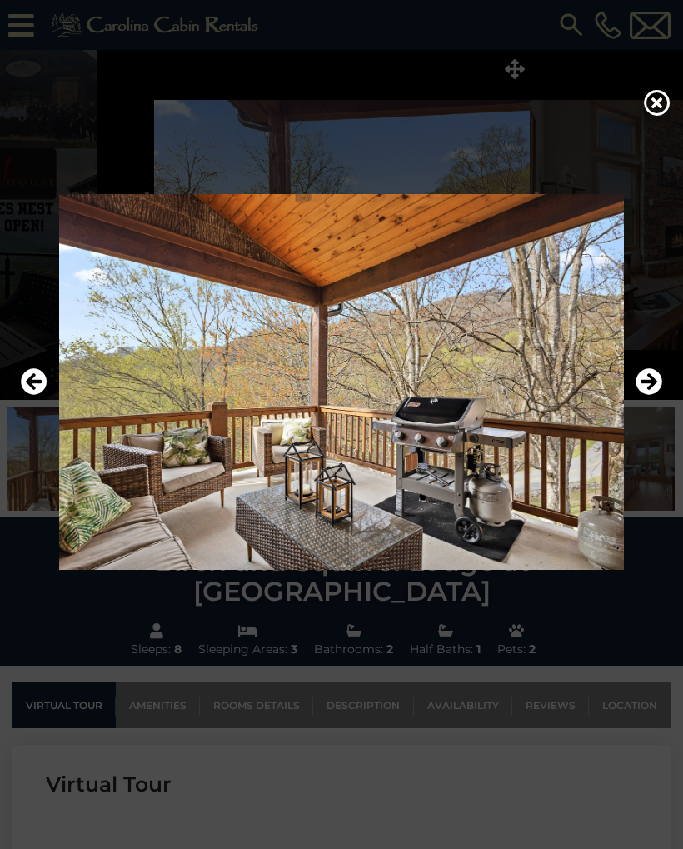
click at [651, 388] on icon "Next" at bounding box center [649, 381] width 27 height 27
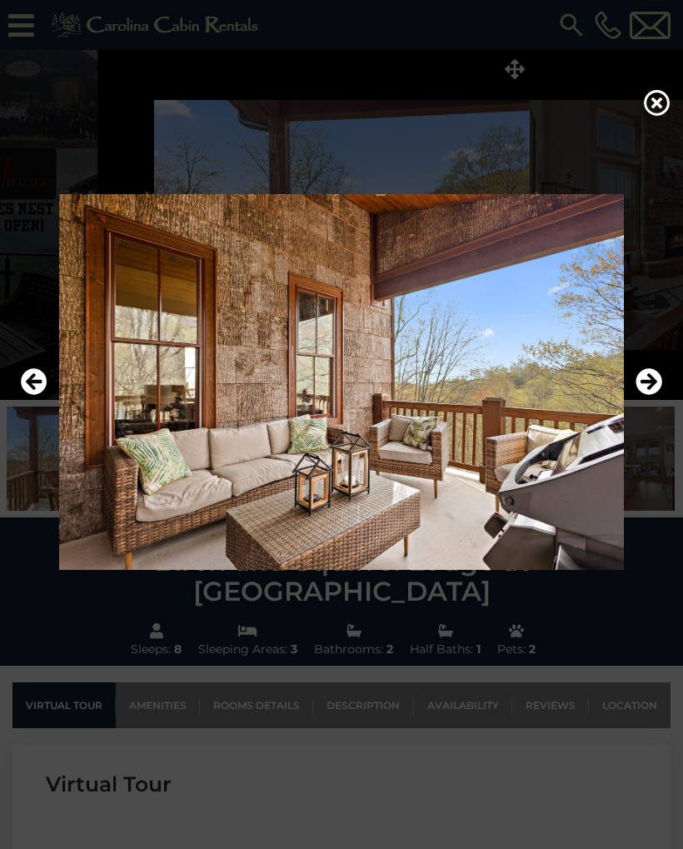
click at [650, 389] on icon "Next" at bounding box center [649, 381] width 27 height 27
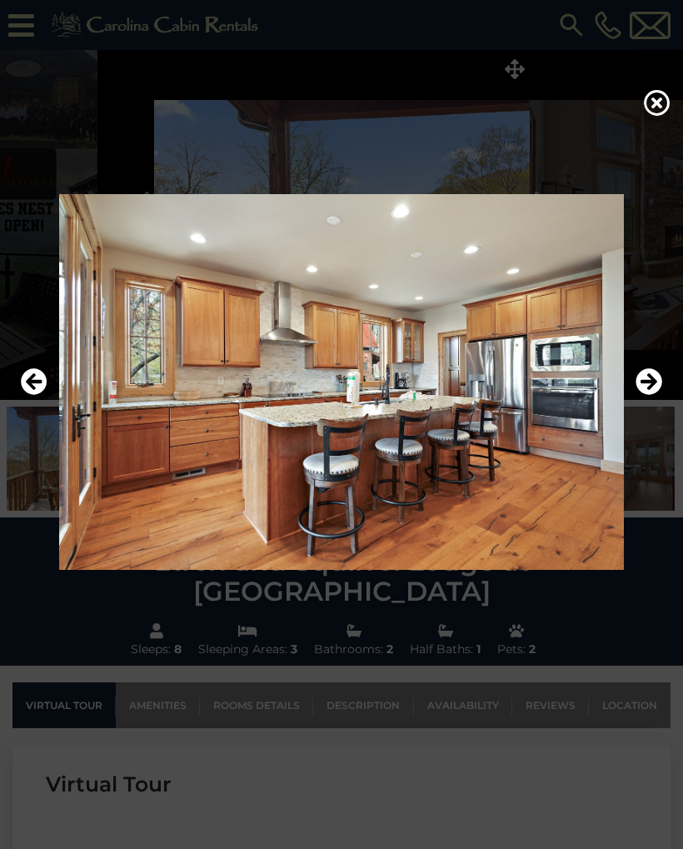
click at [648, 384] on icon "Next" at bounding box center [649, 381] width 27 height 27
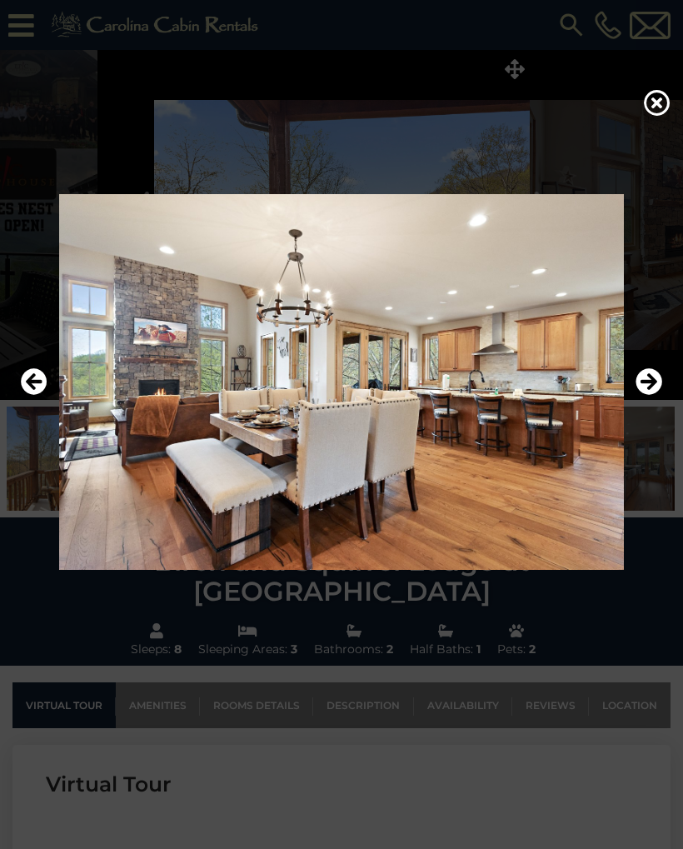
click at [644, 382] on icon "Next" at bounding box center [649, 381] width 27 height 27
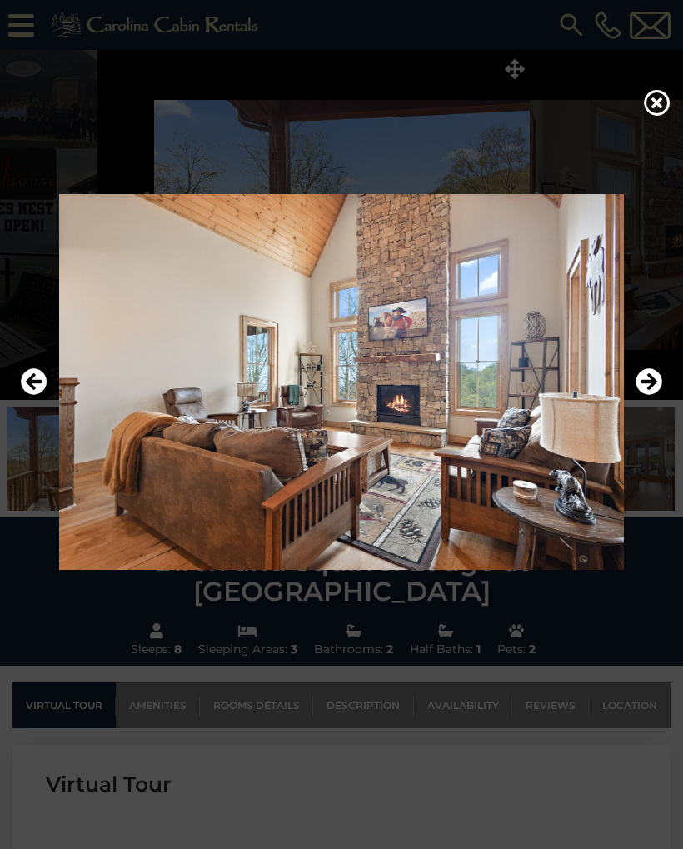
click at [650, 380] on icon "Next" at bounding box center [649, 381] width 27 height 27
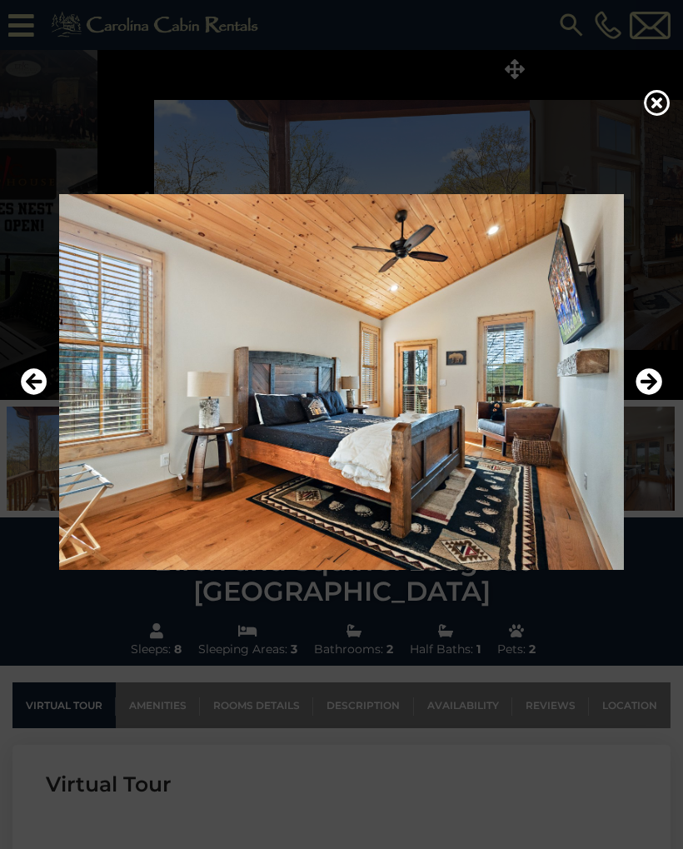
click at [643, 393] on icon "Next" at bounding box center [649, 381] width 27 height 27
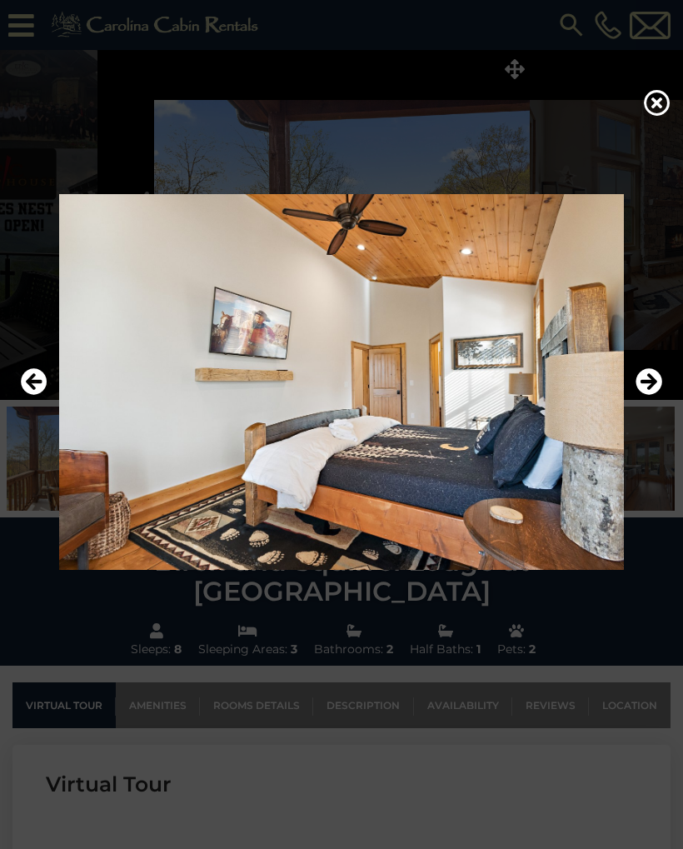
click at [644, 392] on icon "Next" at bounding box center [649, 381] width 27 height 27
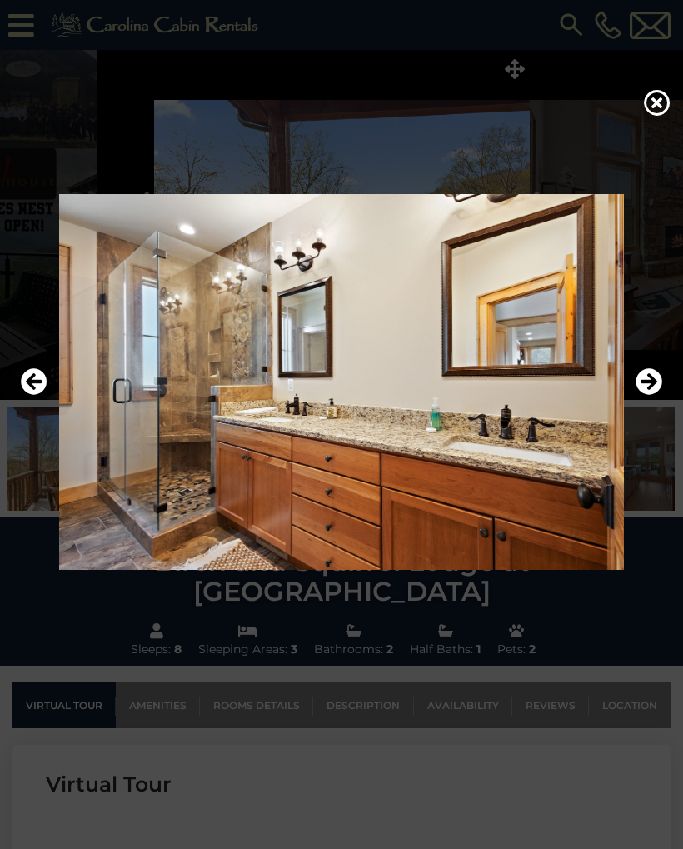
click at [646, 390] on icon "Next" at bounding box center [649, 381] width 27 height 27
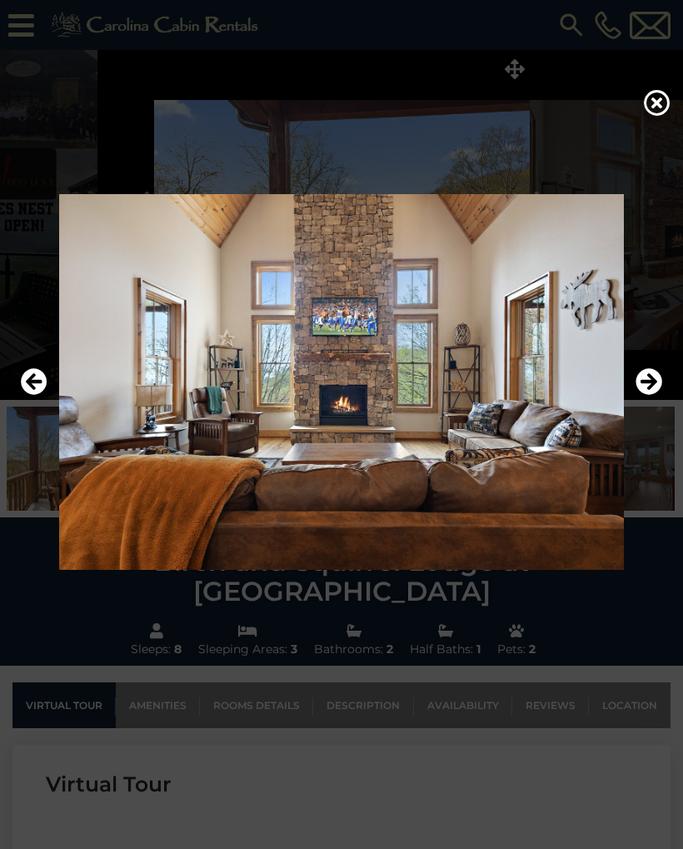
click at [644, 391] on icon "Next" at bounding box center [649, 381] width 27 height 27
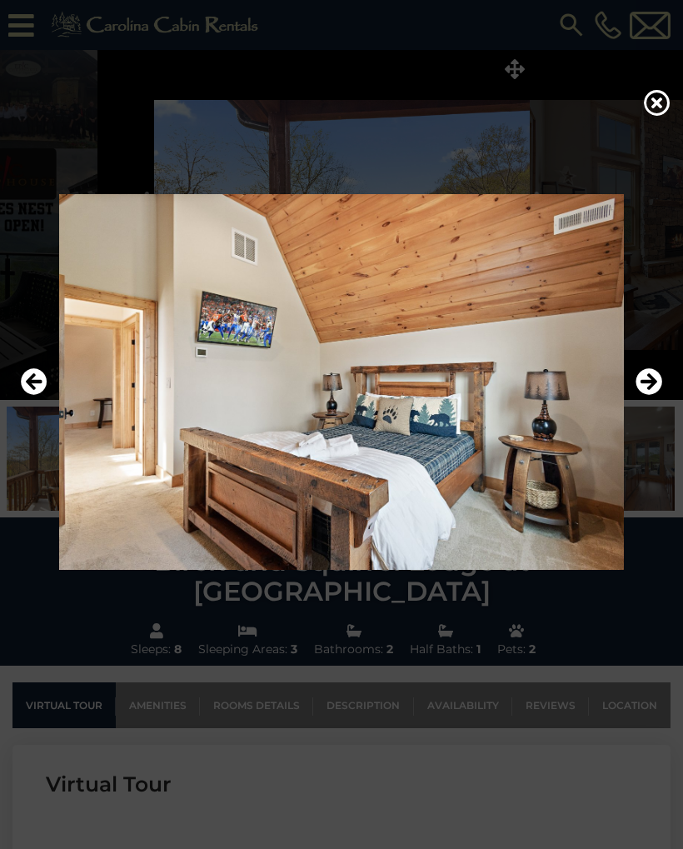
click at [645, 393] on icon "Next" at bounding box center [649, 381] width 27 height 27
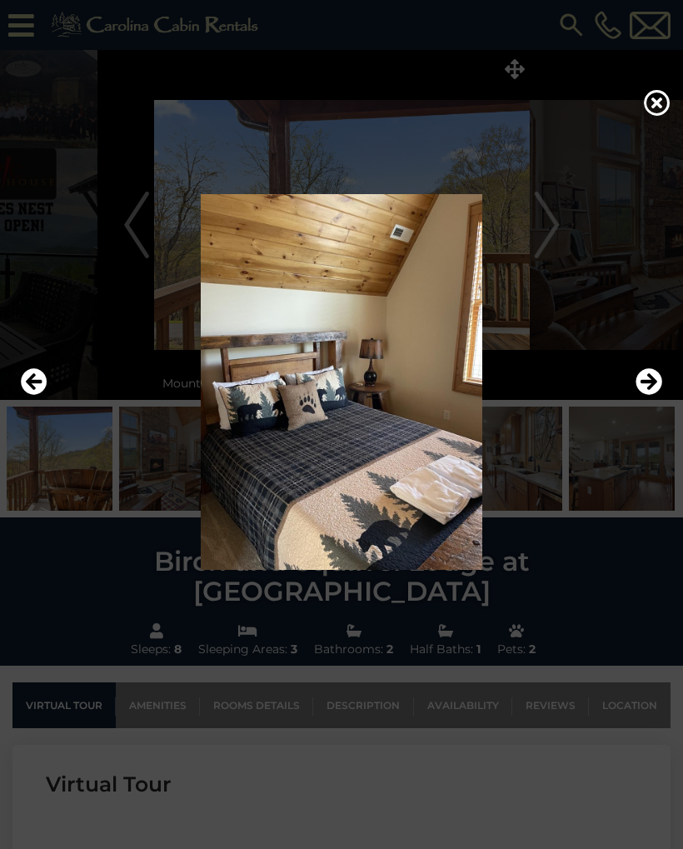
click at [643, 391] on icon "Next" at bounding box center [649, 381] width 27 height 27
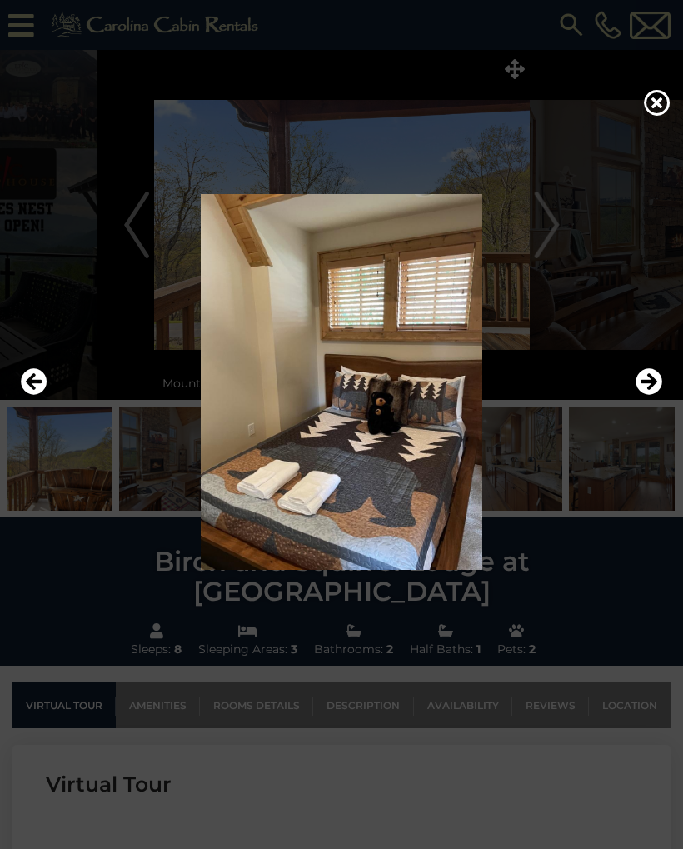
click at [641, 393] on icon "Next" at bounding box center [649, 381] width 27 height 27
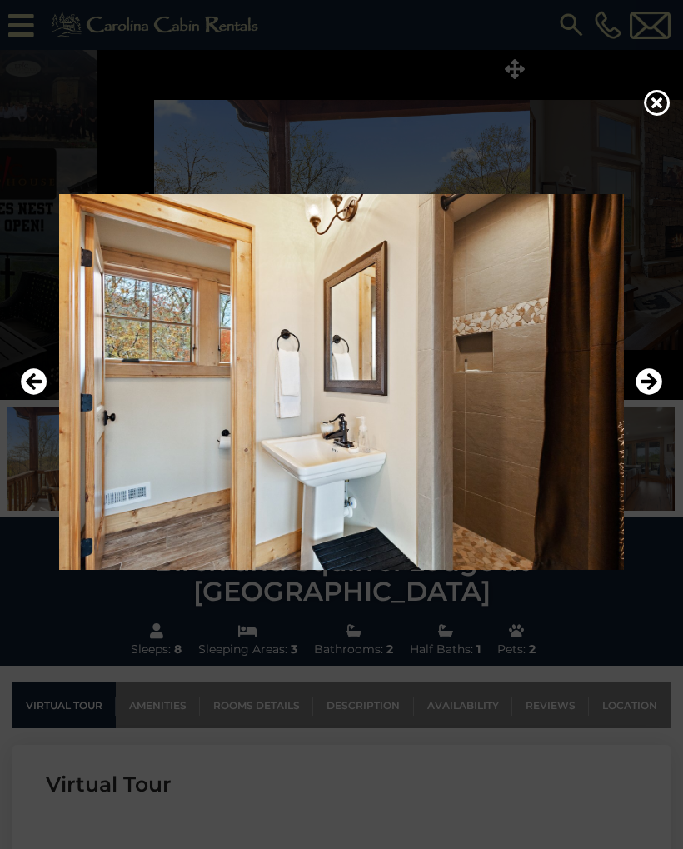
click at [640, 393] on icon "Next" at bounding box center [649, 381] width 27 height 27
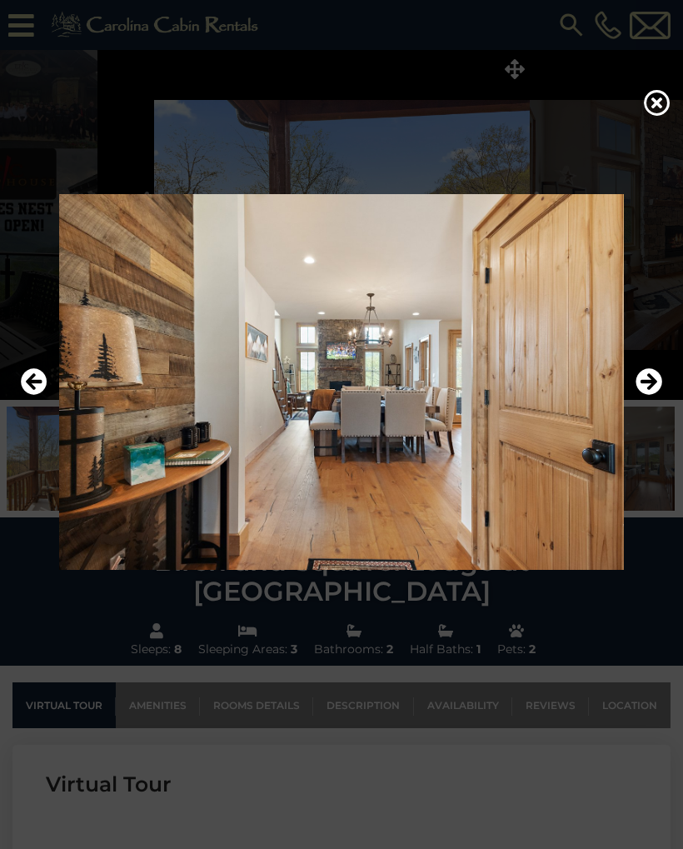
click at [643, 393] on icon "Next" at bounding box center [649, 381] width 27 height 27
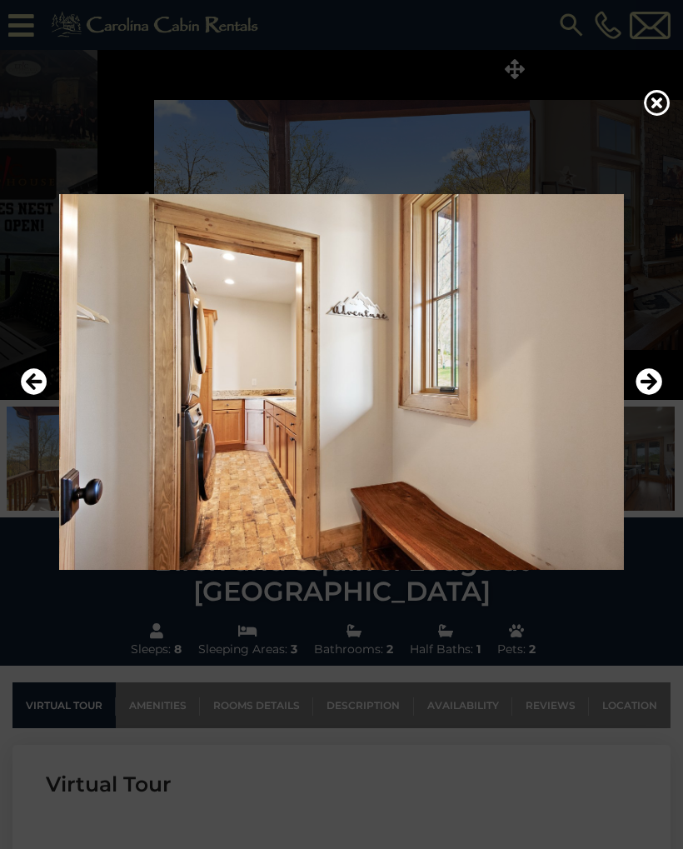
click at [640, 397] on button "Next" at bounding box center [649, 382] width 27 height 38
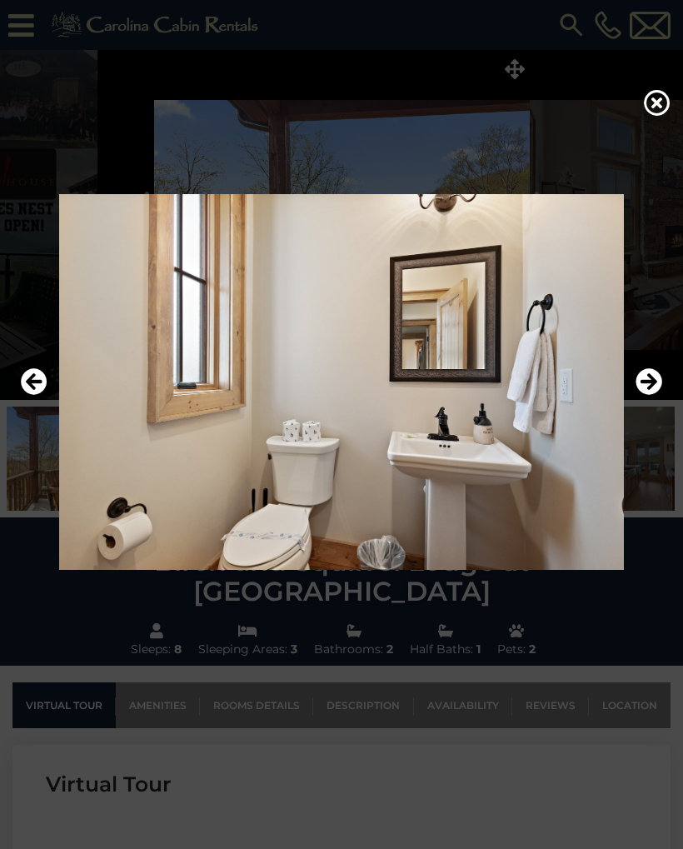
click at [640, 395] on button "Next" at bounding box center [649, 382] width 27 height 38
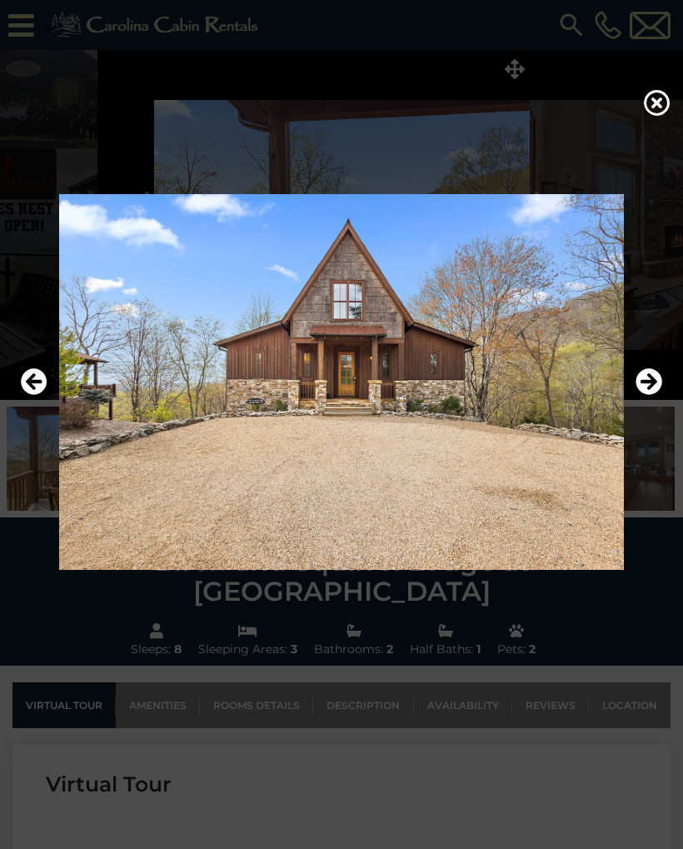
click at [640, 395] on button "Next" at bounding box center [649, 382] width 27 height 38
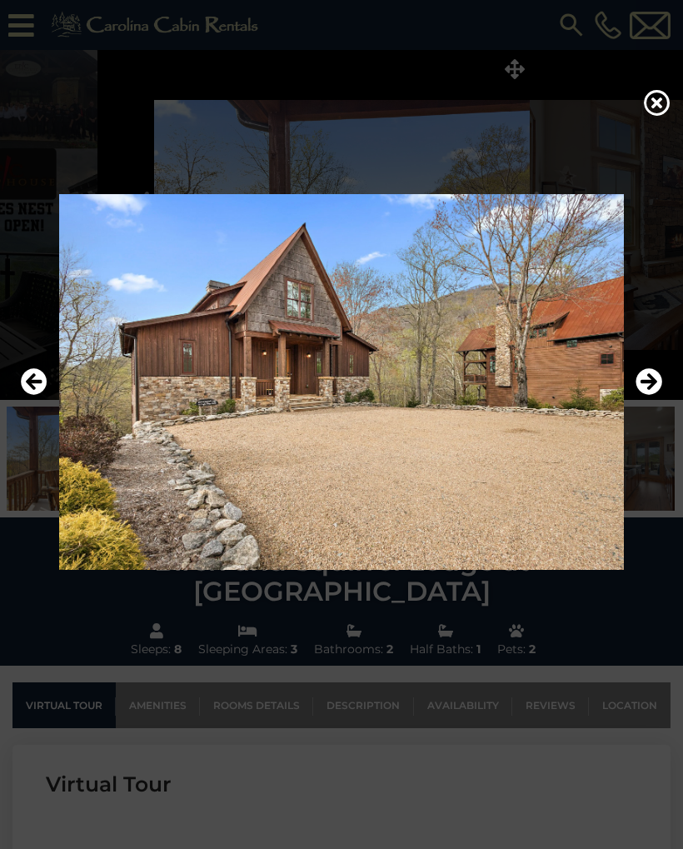
click at [637, 392] on icon "Next" at bounding box center [649, 381] width 27 height 27
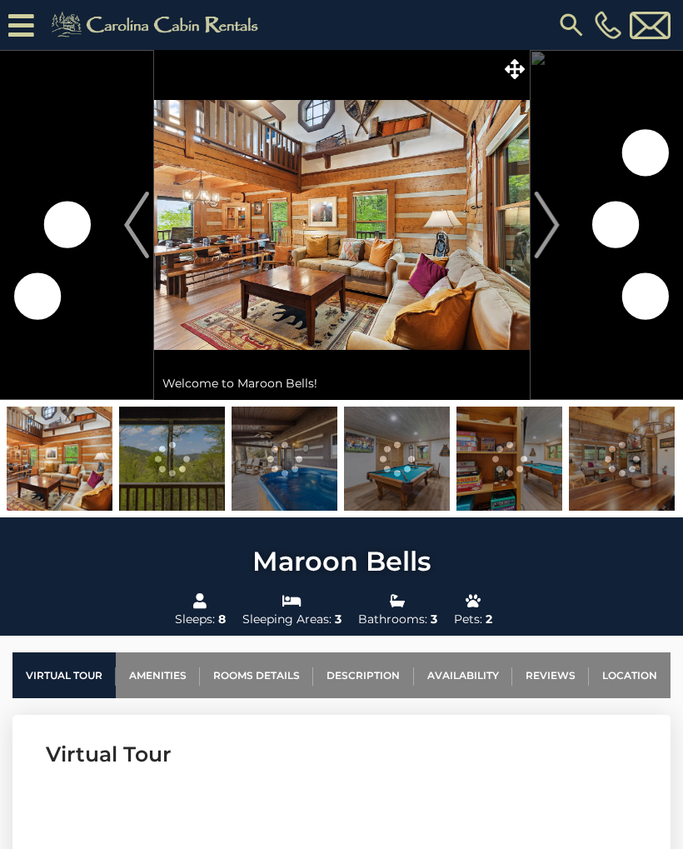
click at [508, 71] on icon at bounding box center [515, 69] width 20 height 20
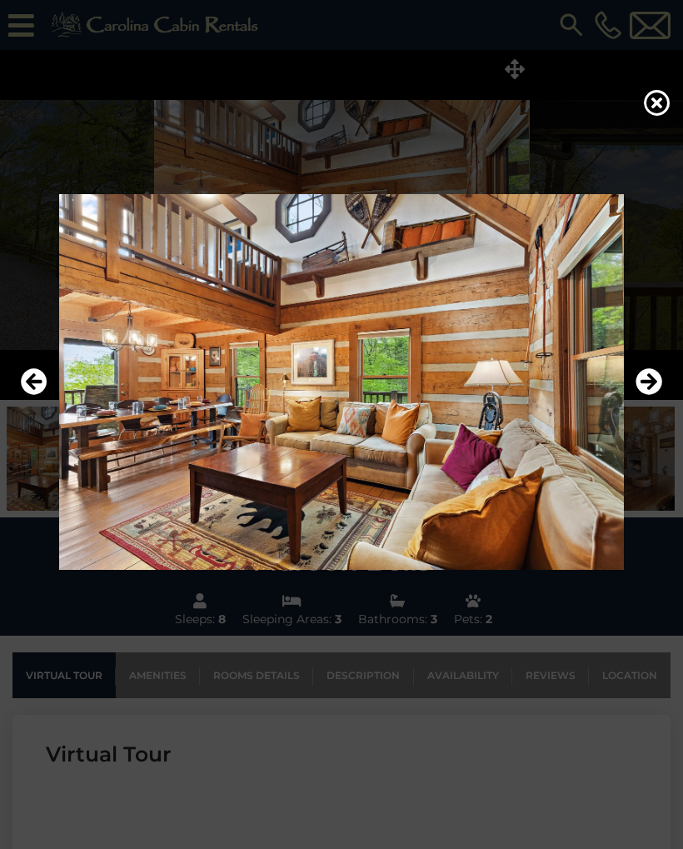
click at [657, 385] on icon "Next" at bounding box center [649, 381] width 27 height 27
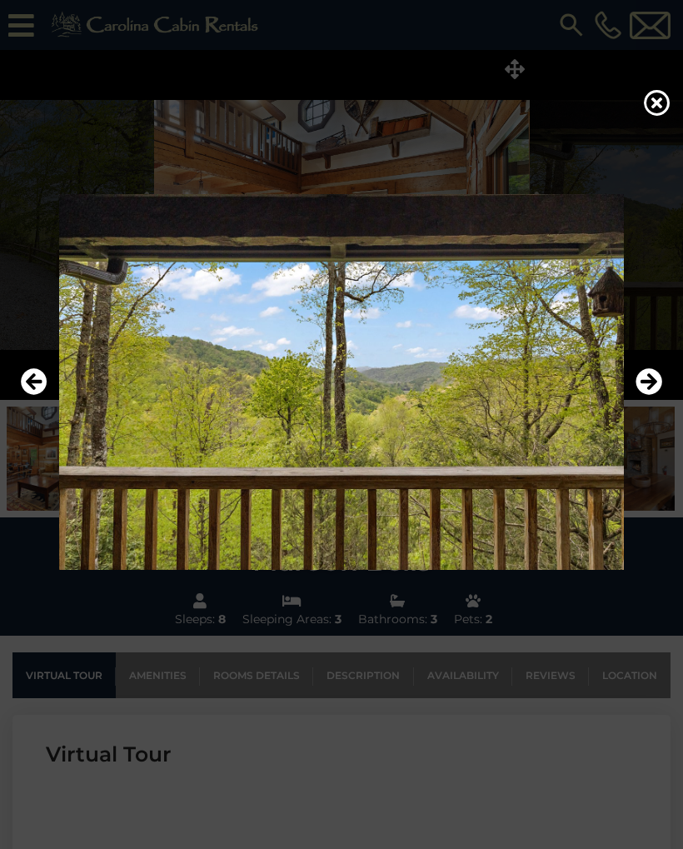
click at [661, 386] on icon "Next" at bounding box center [649, 381] width 27 height 27
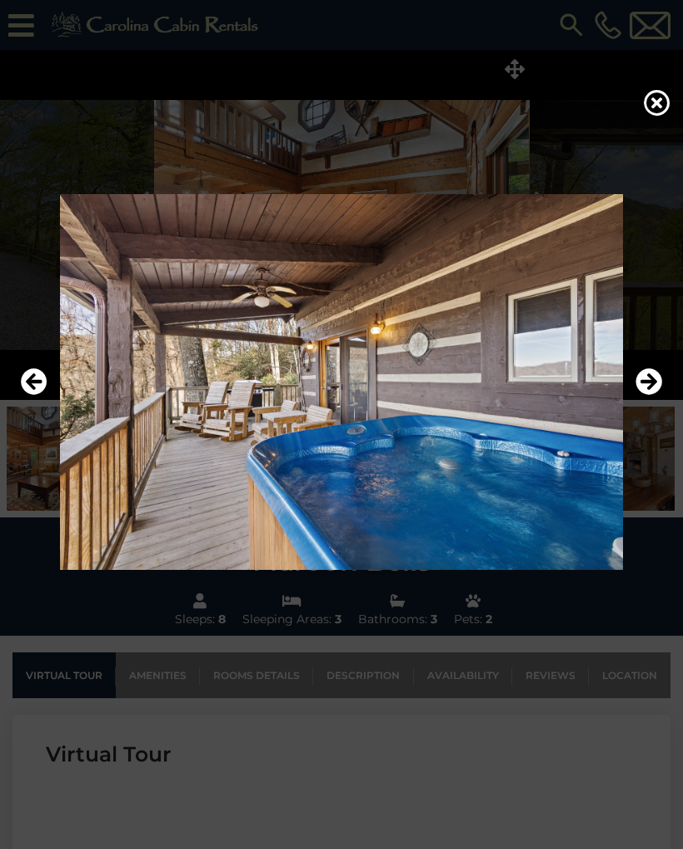
click at [657, 388] on icon "Next" at bounding box center [649, 381] width 27 height 27
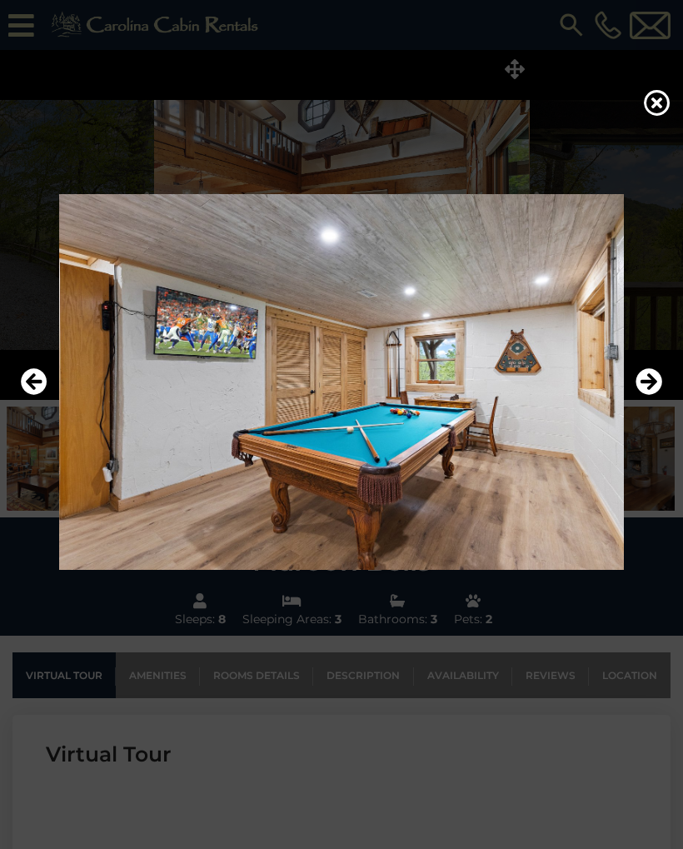
click at [652, 388] on icon "Next" at bounding box center [649, 381] width 27 height 27
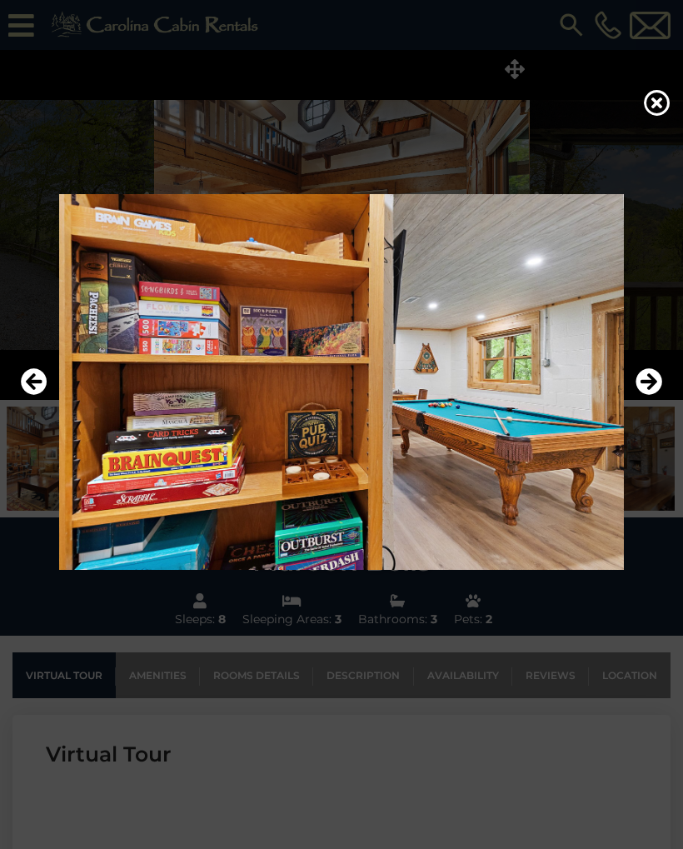
click at [648, 388] on icon "Next" at bounding box center [649, 381] width 27 height 27
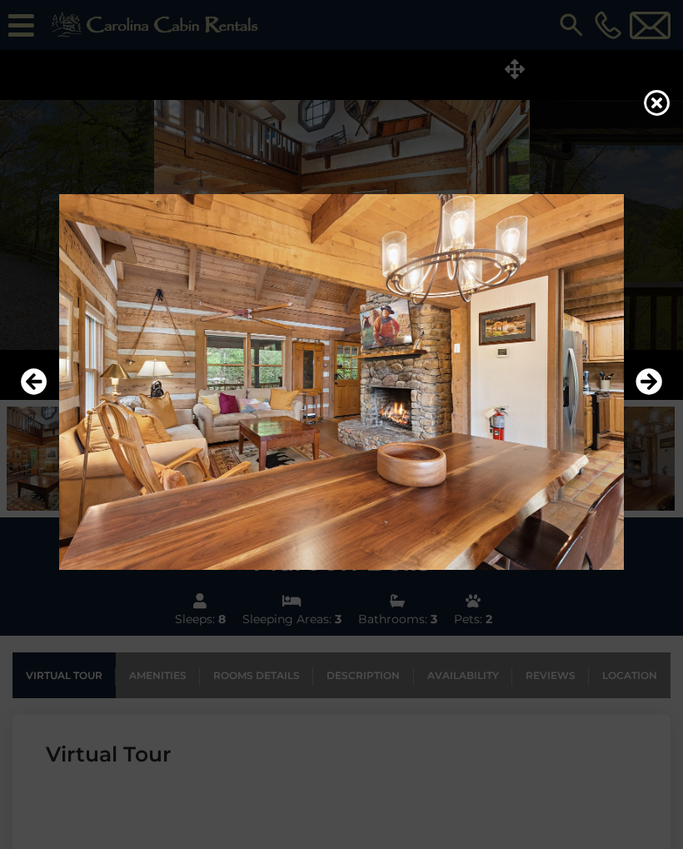
click at [653, 382] on icon "Next" at bounding box center [649, 381] width 27 height 27
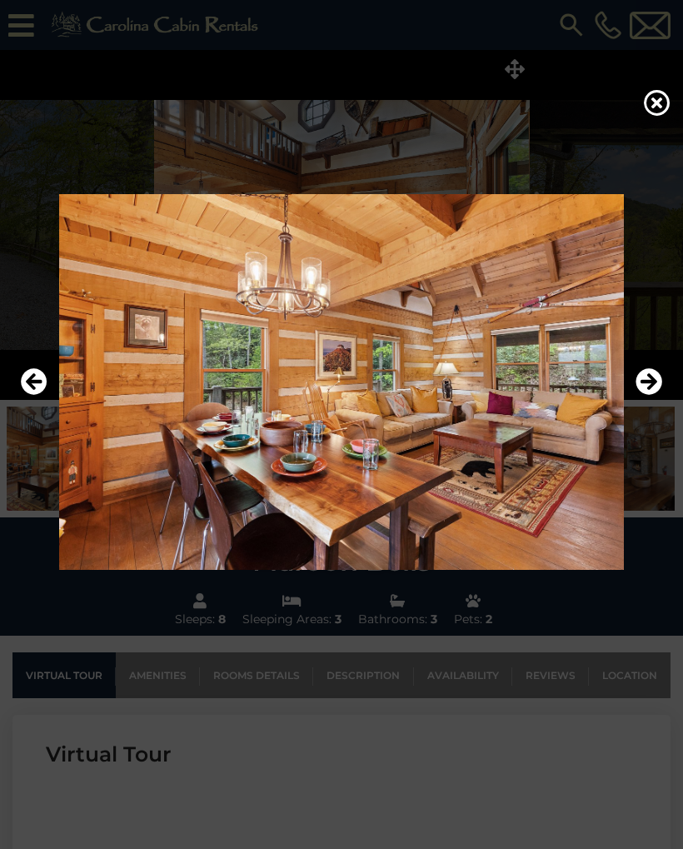
click at [652, 383] on icon "Next" at bounding box center [649, 381] width 27 height 27
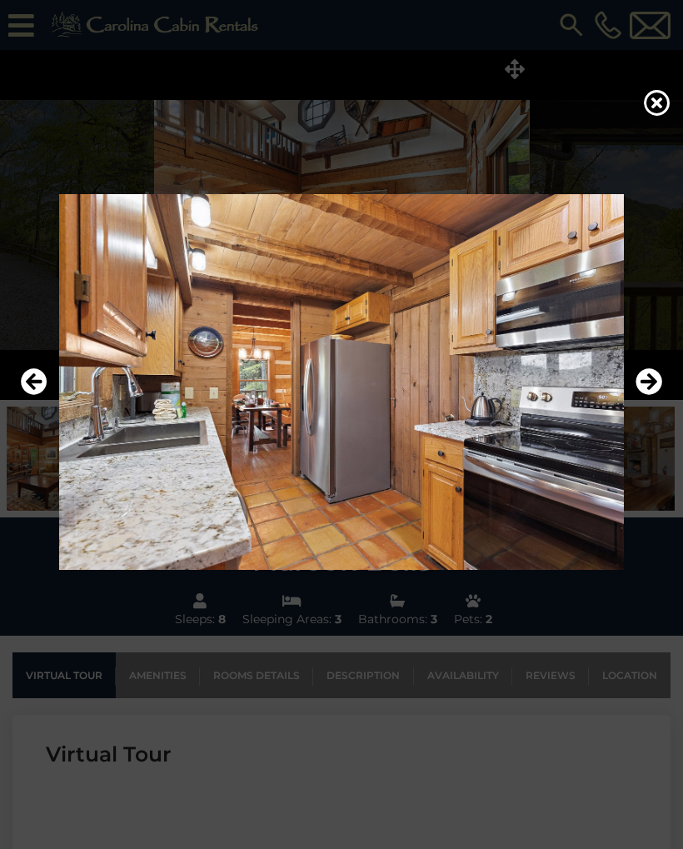
click at [651, 379] on icon "Next" at bounding box center [649, 381] width 27 height 27
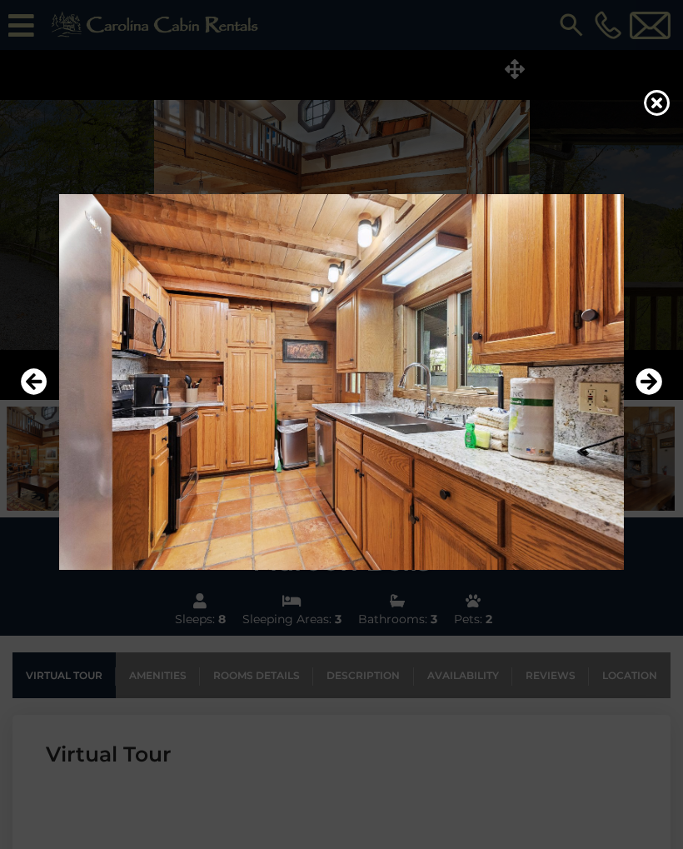
click at [648, 382] on icon "Next" at bounding box center [649, 381] width 27 height 27
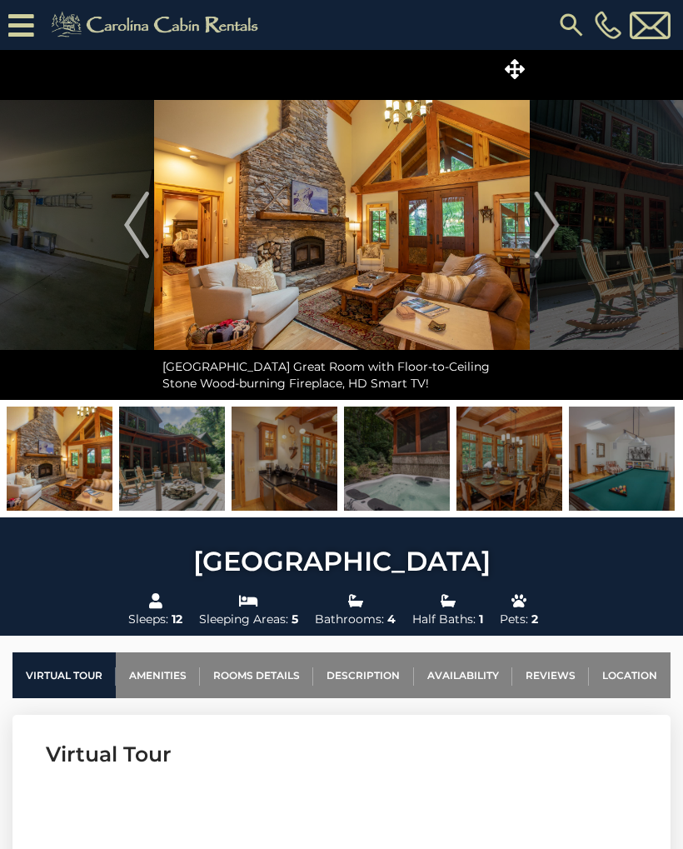
click at [508, 71] on icon at bounding box center [515, 69] width 20 height 20
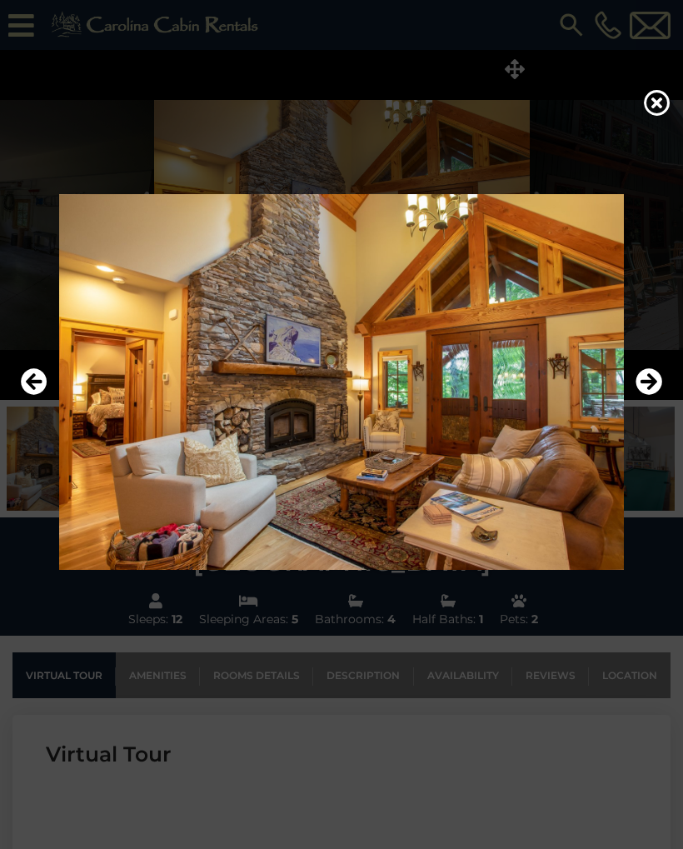
click at [654, 381] on icon "Next" at bounding box center [649, 381] width 27 height 27
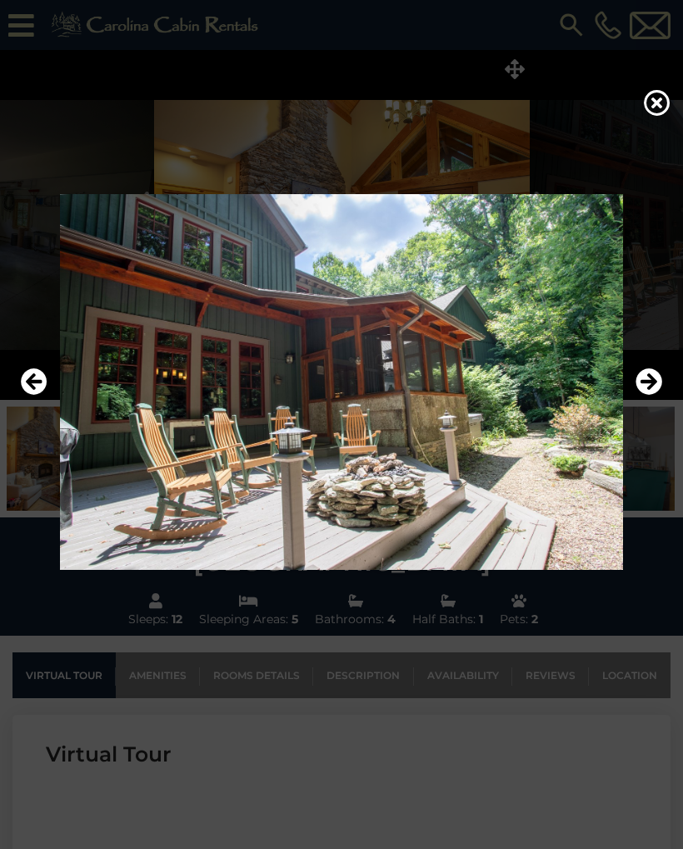
click at [653, 375] on icon "Next" at bounding box center [649, 381] width 27 height 27
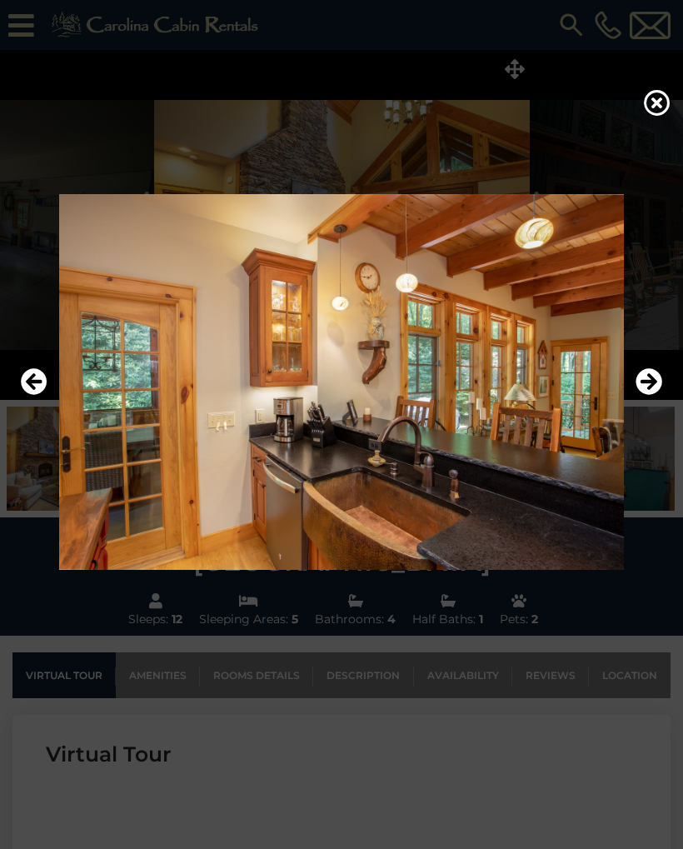
click at [658, 386] on icon "Next" at bounding box center [649, 381] width 27 height 27
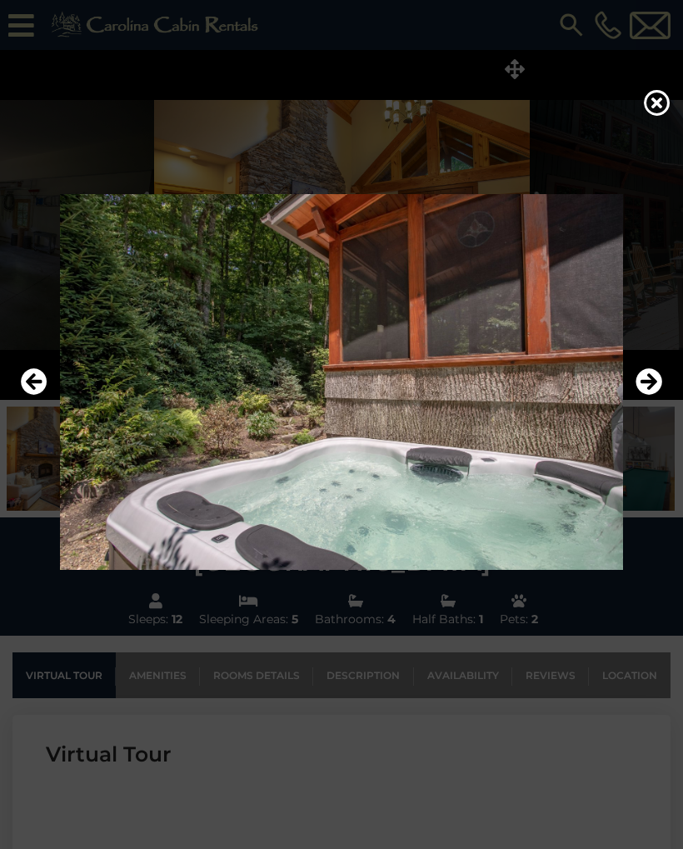
click at [658, 382] on icon "Next" at bounding box center [649, 381] width 27 height 27
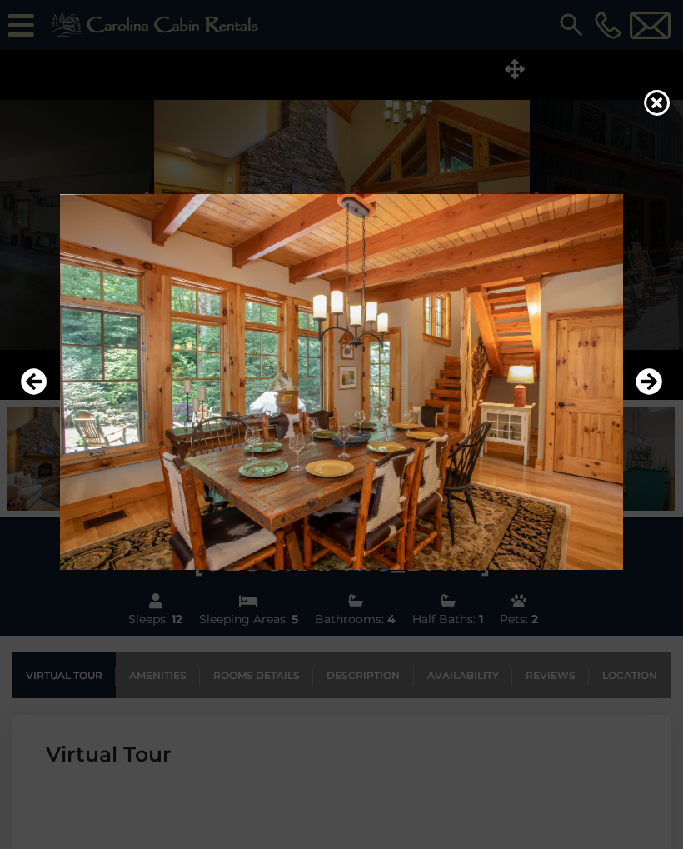
click at [656, 380] on icon "Next" at bounding box center [649, 381] width 27 height 27
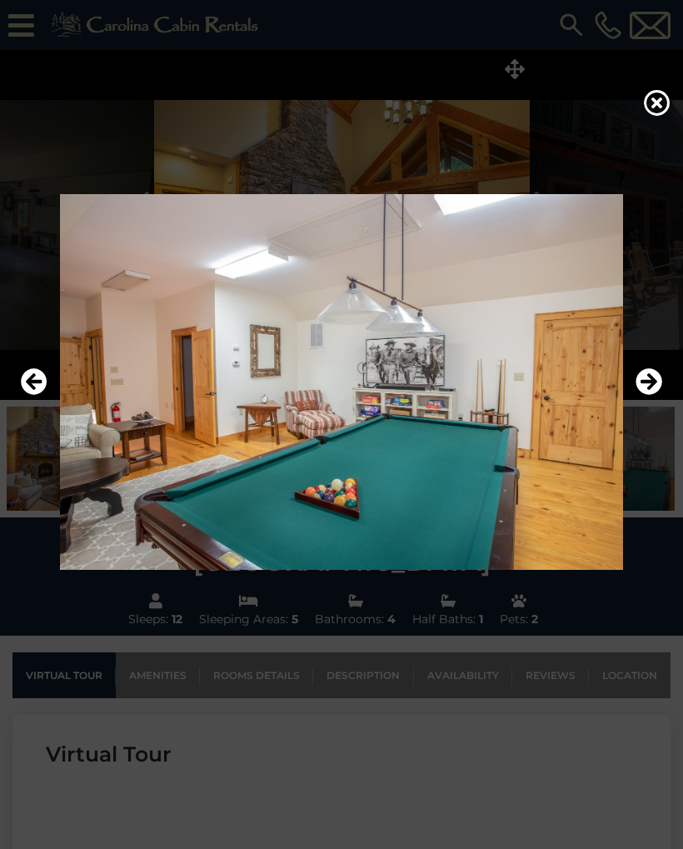
click at [655, 383] on icon "Next" at bounding box center [649, 381] width 27 height 27
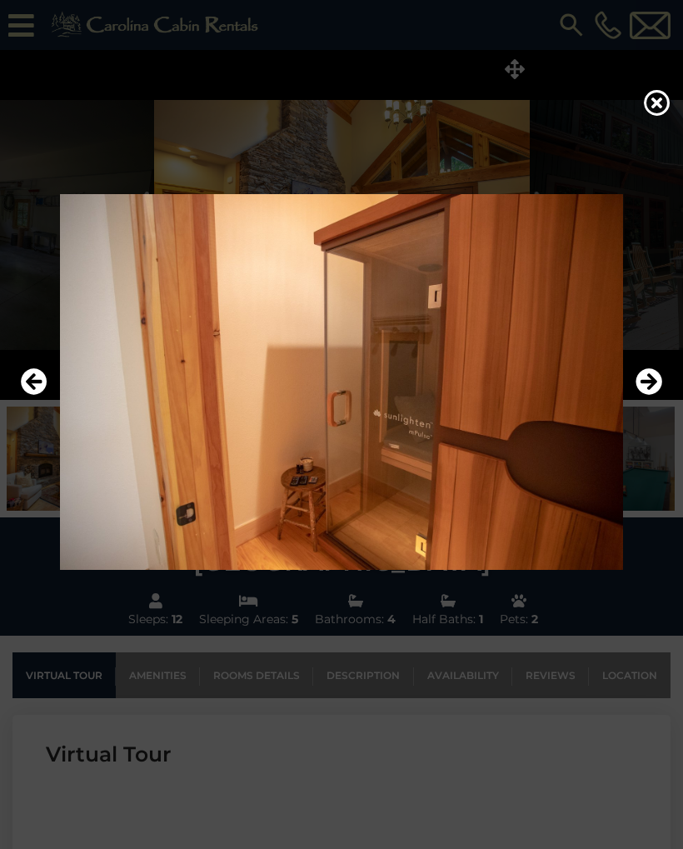
click at [658, 383] on icon "Next" at bounding box center [649, 381] width 27 height 27
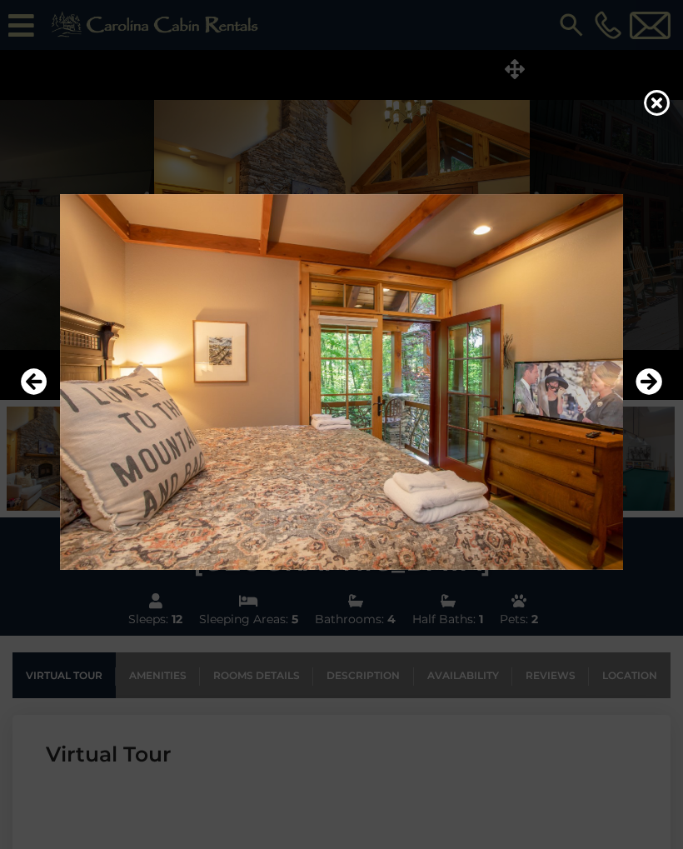
click at [656, 387] on icon "Next" at bounding box center [649, 381] width 27 height 27
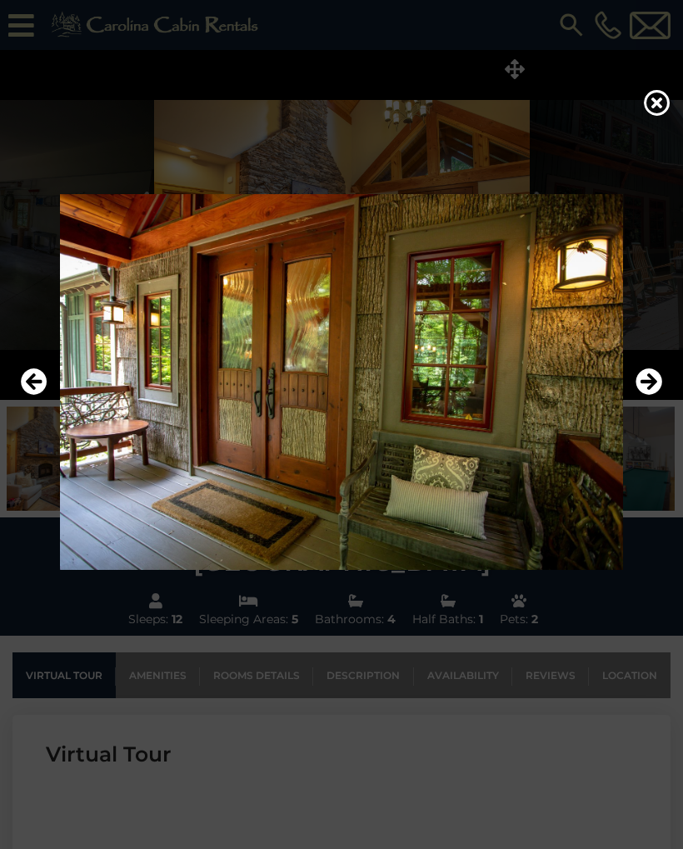
click at [655, 387] on icon "Next" at bounding box center [649, 381] width 27 height 27
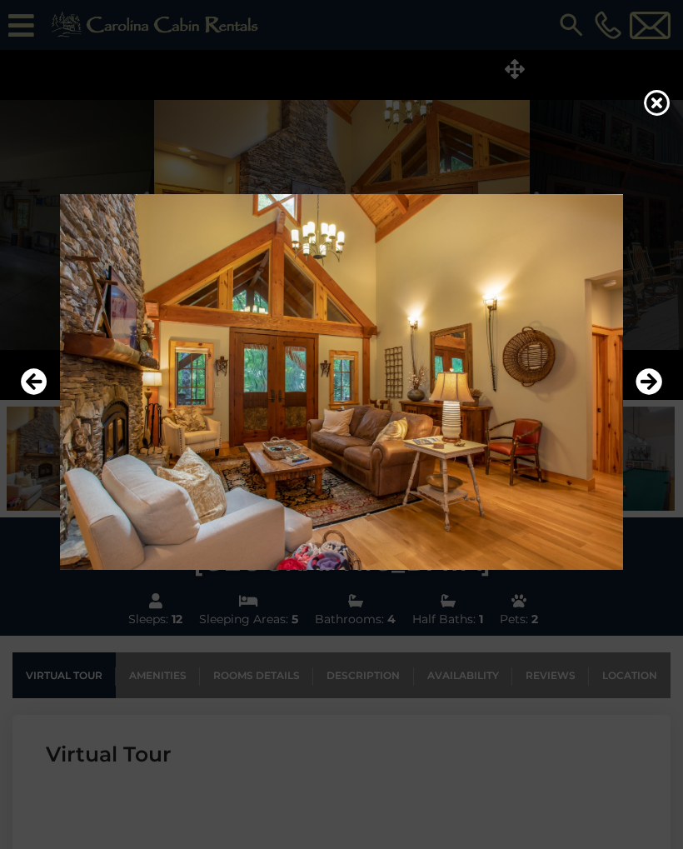
click at [657, 388] on icon "Next" at bounding box center [649, 381] width 27 height 27
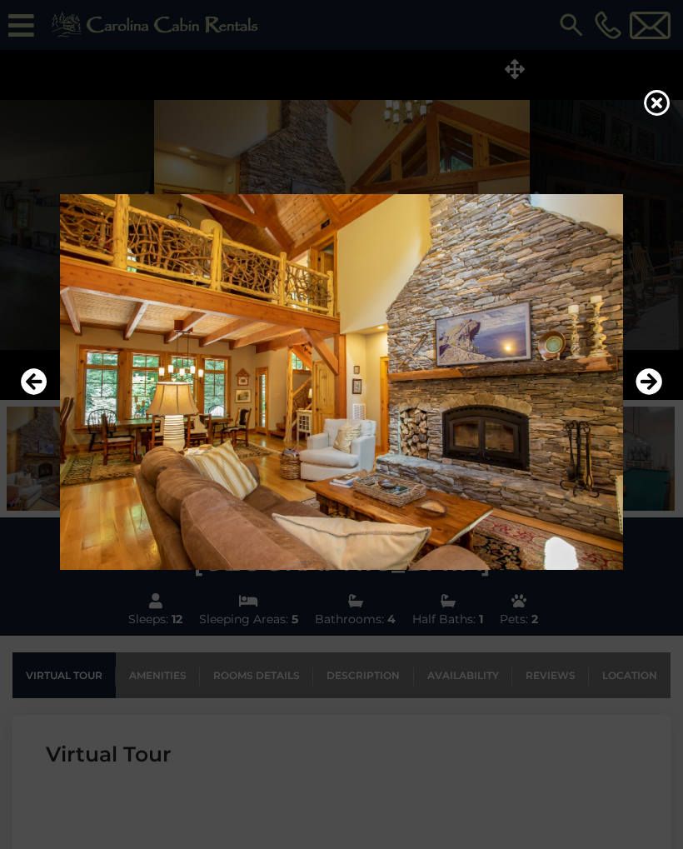
click at [657, 387] on icon "Next" at bounding box center [649, 381] width 27 height 27
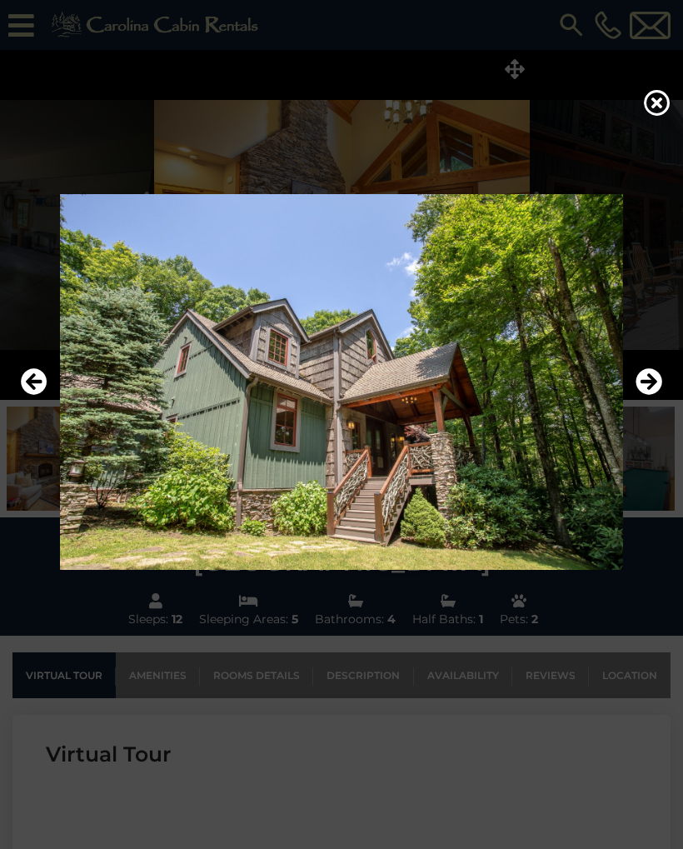
click at [657, 388] on icon "Next" at bounding box center [649, 381] width 27 height 27
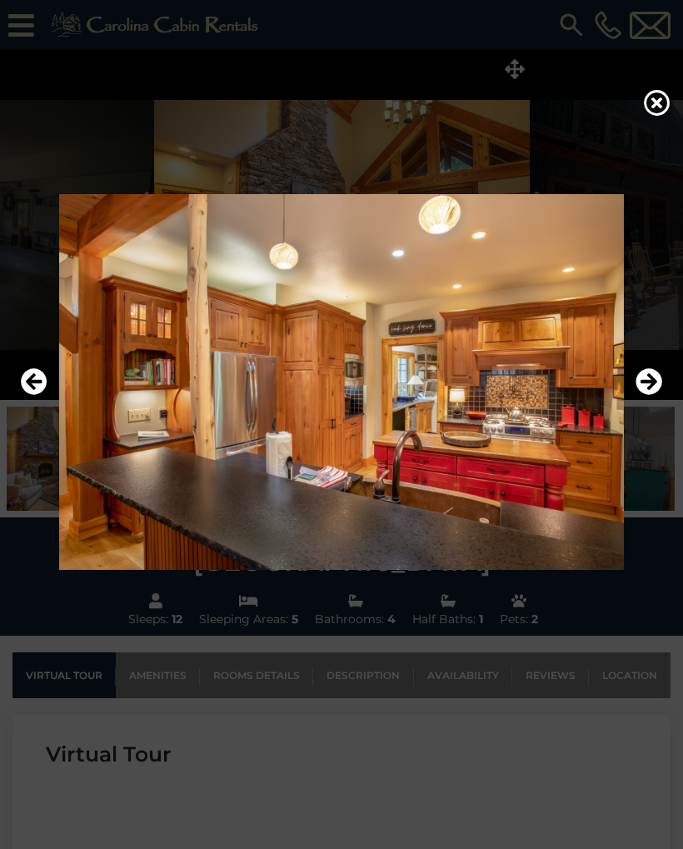
click at [657, 388] on icon "Next" at bounding box center [649, 381] width 27 height 27
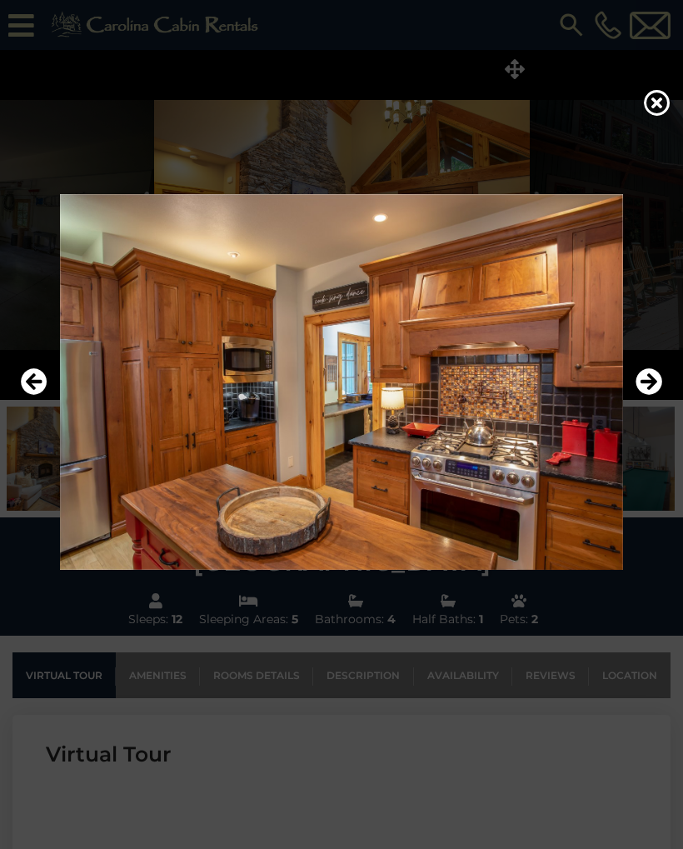
click at [656, 386] on icon "Next" at bounding box center [649, 381] width 27 height 27
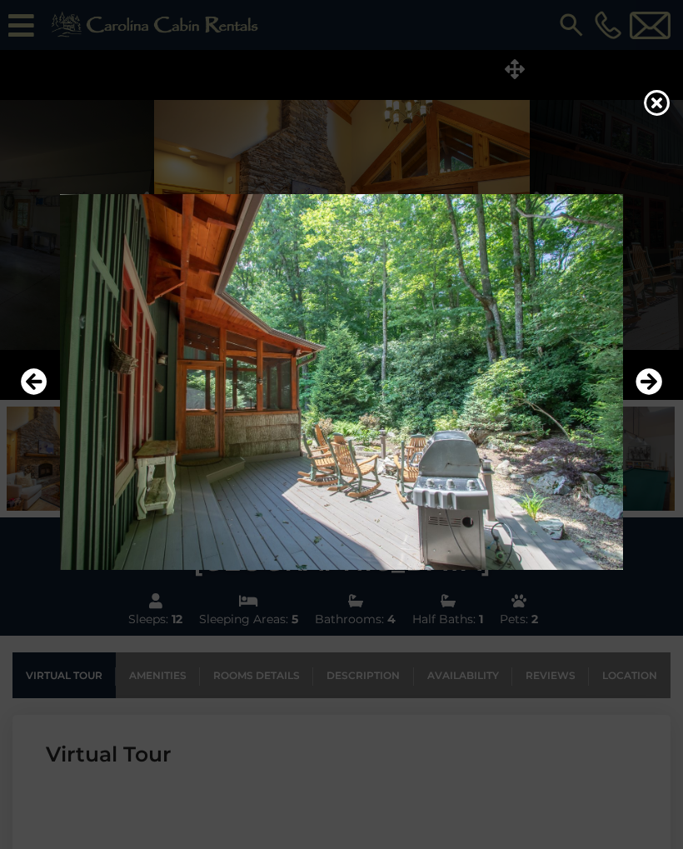
click at [656, 386] on icon "Next" at bounding box center [649, 381] width 27 height 27
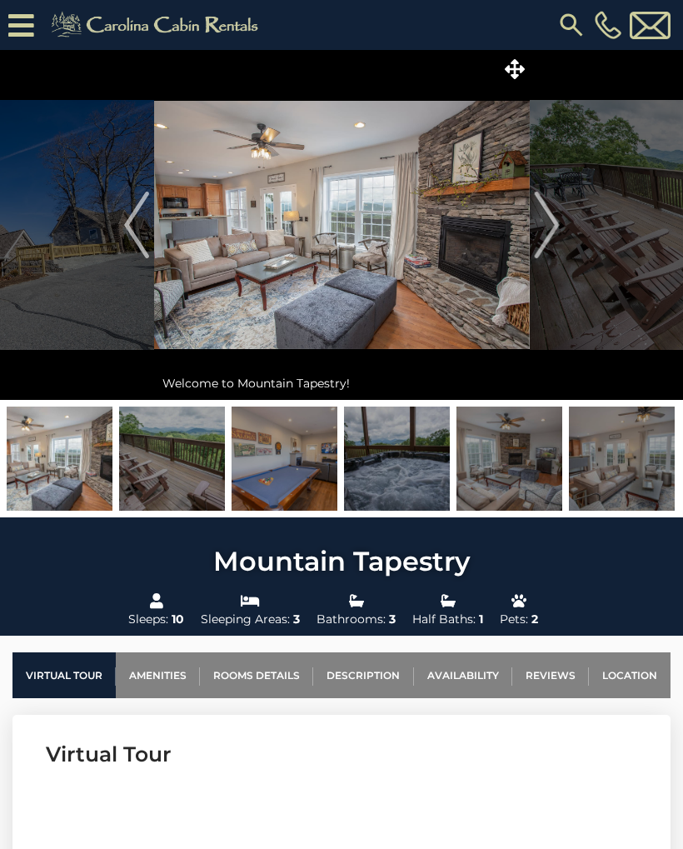
click at [507, 61] on icon at bounding box center [515, 69] width 20 height 20
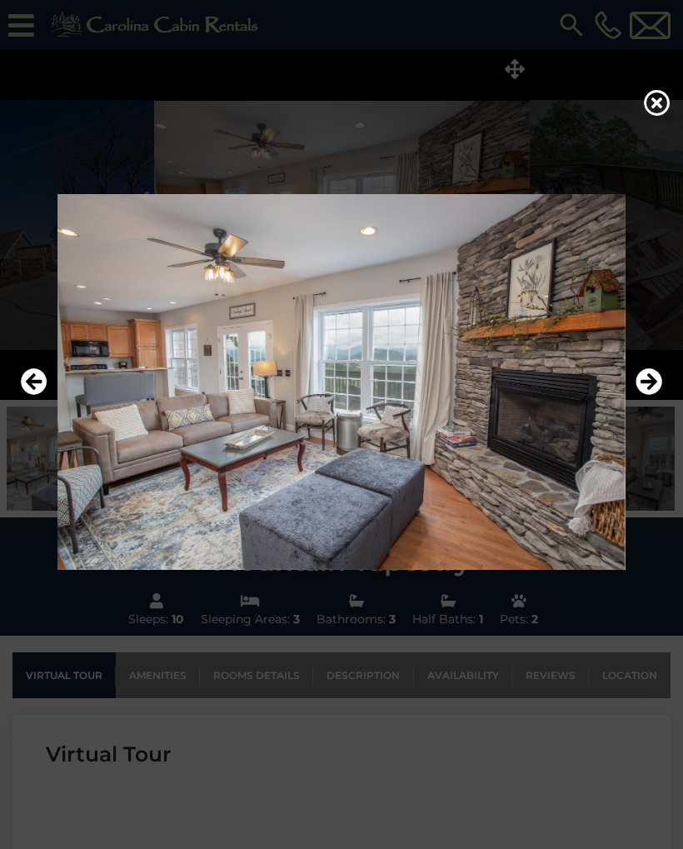
click at [663, 381] on img at bounding box center [342, 382] width 650 height 376
click at [648, 378] on icon "Next" at bounding box center [649, 381] width 27 height 27
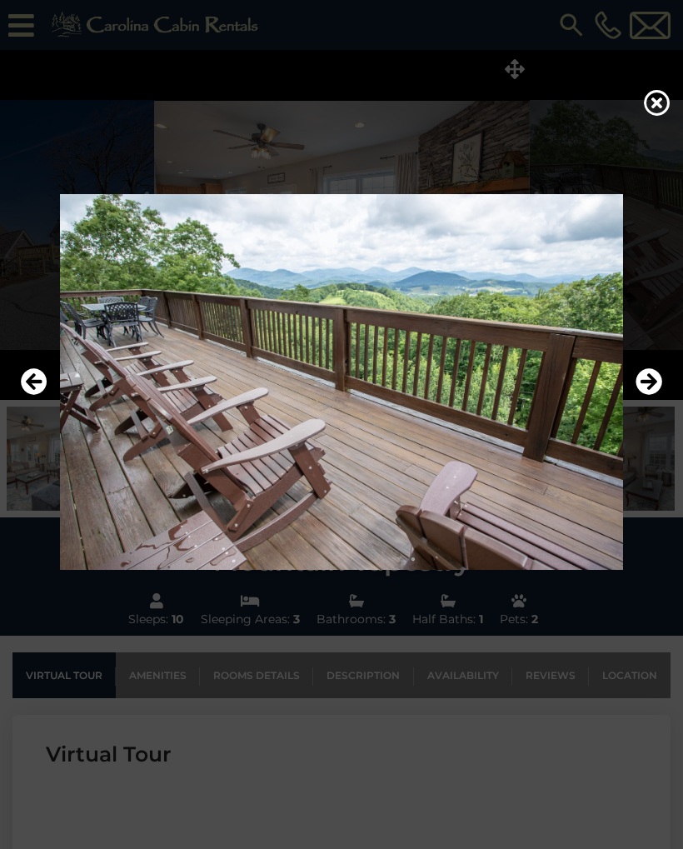
click at [652, 383] on icon "Next" at bounding box center [649, 381] width 27 height 27
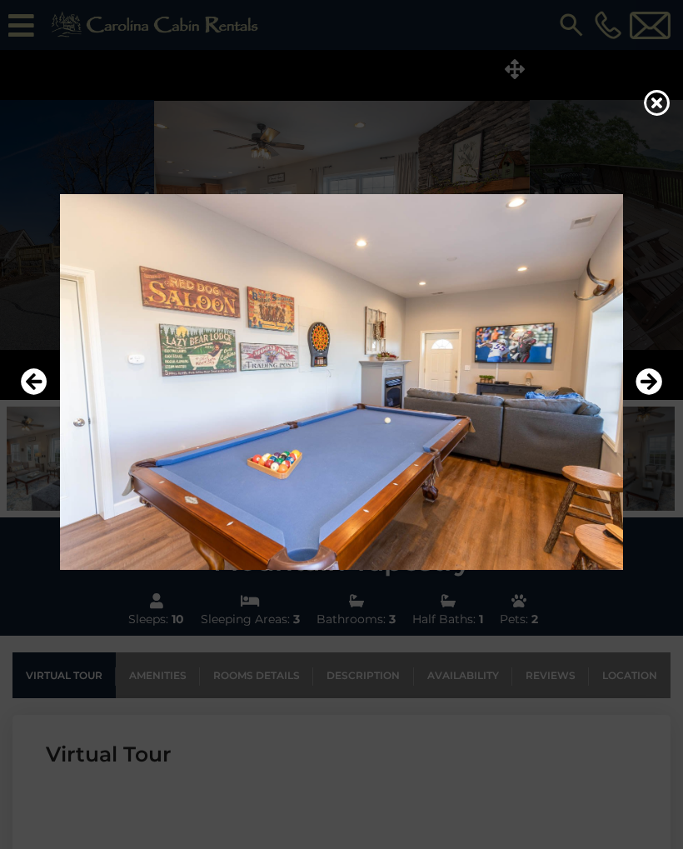
click at [647, 380] on icon "Next" at bounding box center [649, 381] width 27 height 27
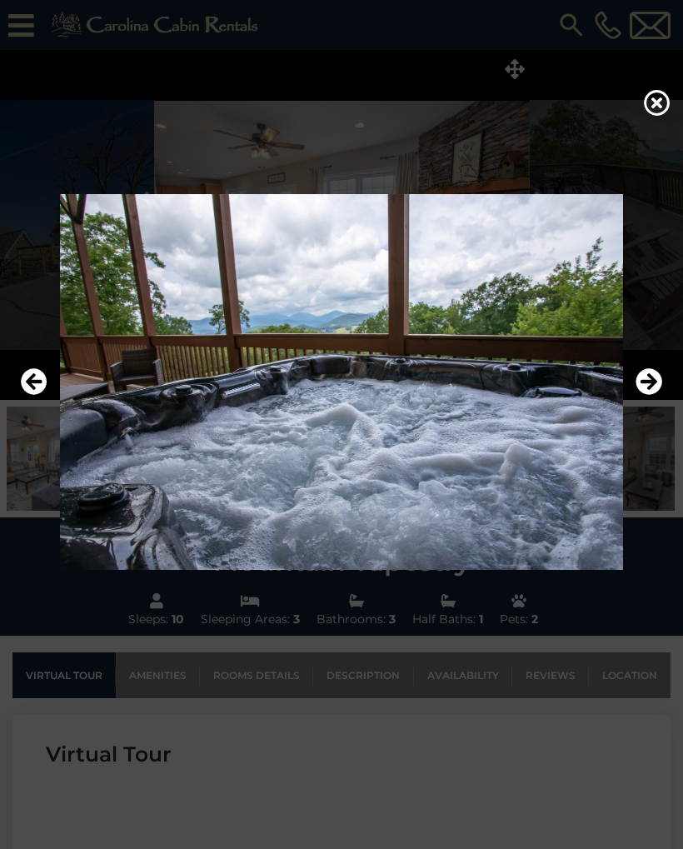
click at [646, 377] on icon "Next" at bounding box center [649, 381] width 27 height 27
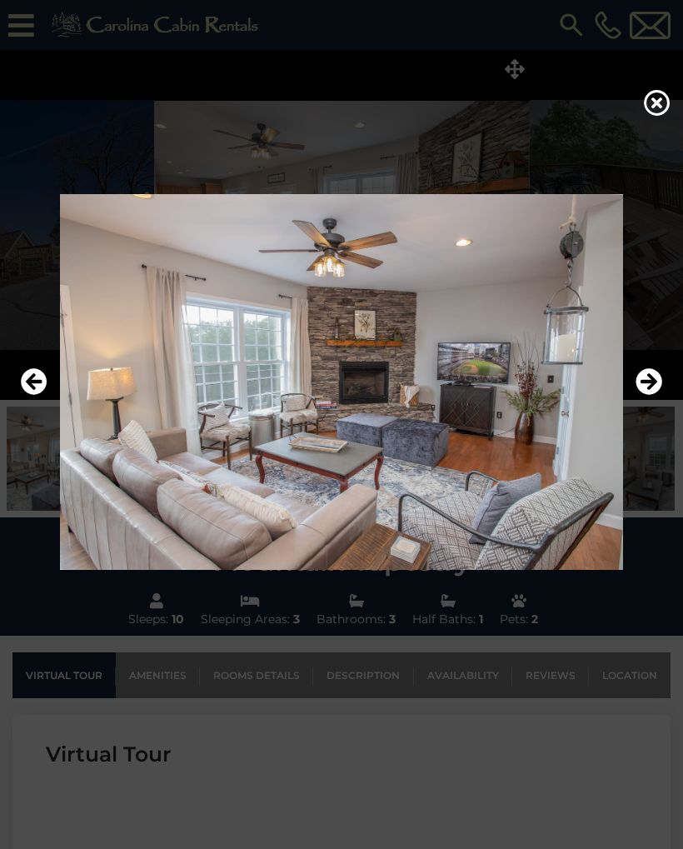
click at [650, 377] on icon "Next" at bounding box center [649, 381] width 27 height 27
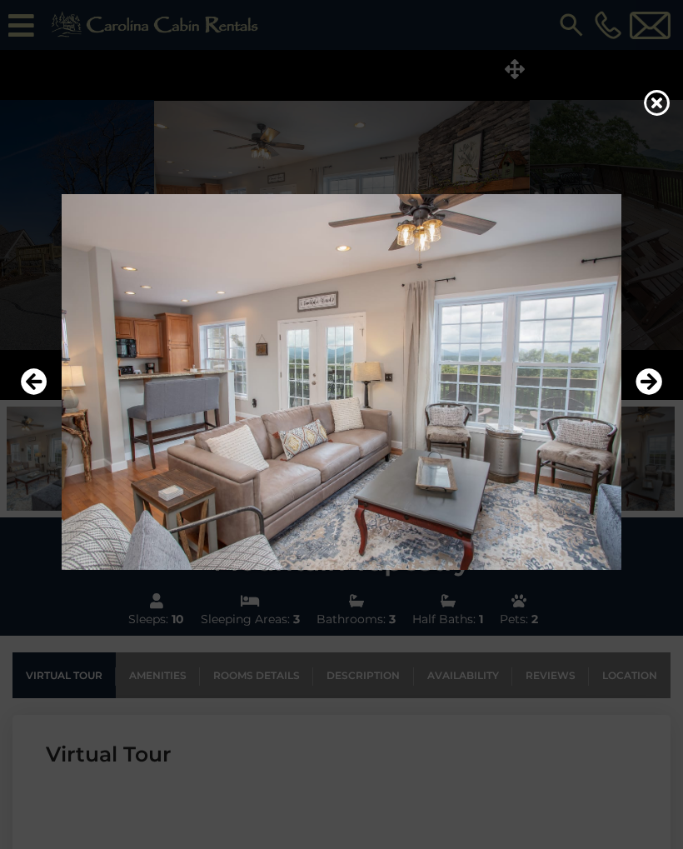
click at [653, 381] on icon "Next" at bounding box center [649, 381] width 27 height 27
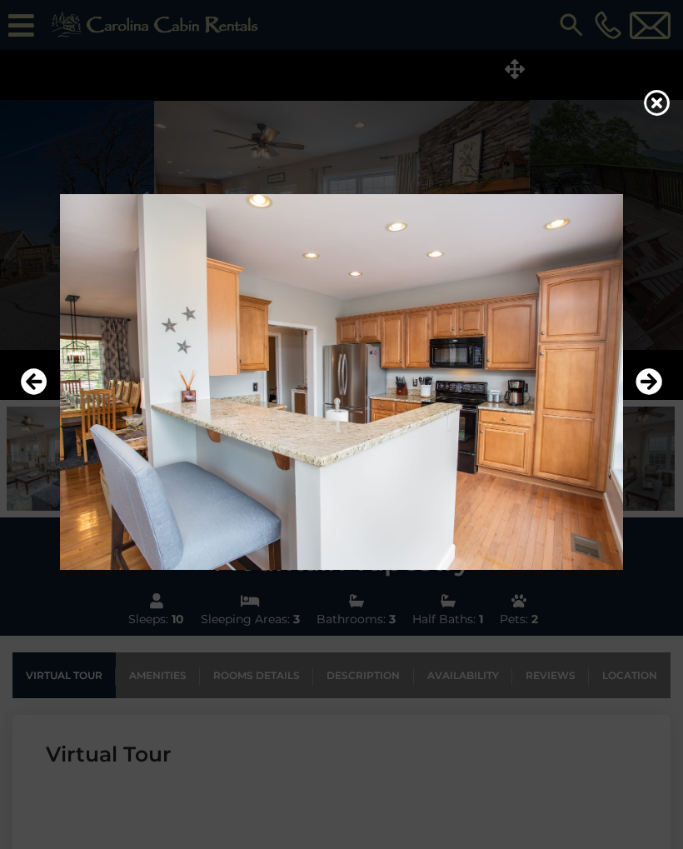
click at [648, 382] on icon "Next" at bounding box center [649, 381] width 27 height 27
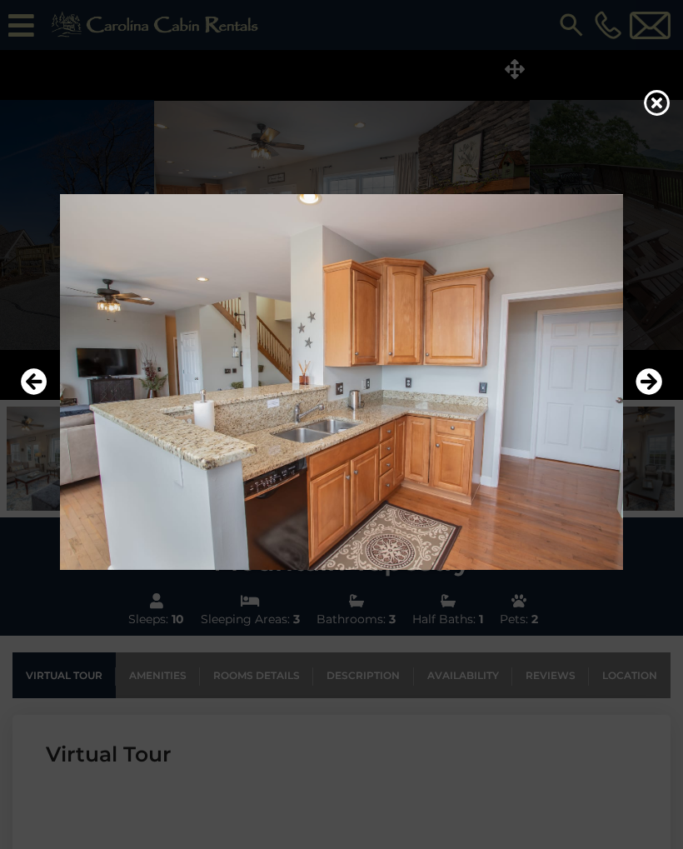
click at [651, 384] on icon "Next" at bounding box center [649, 381] width 27 height 27
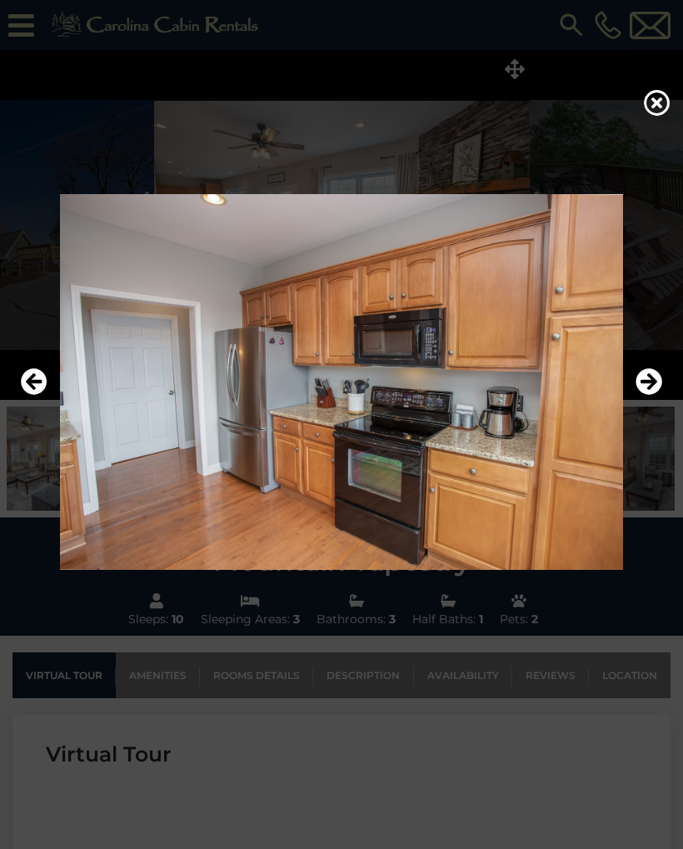
click at [653, 388] on icon "Next" at bounding box center [649, 381] width 27 height 27
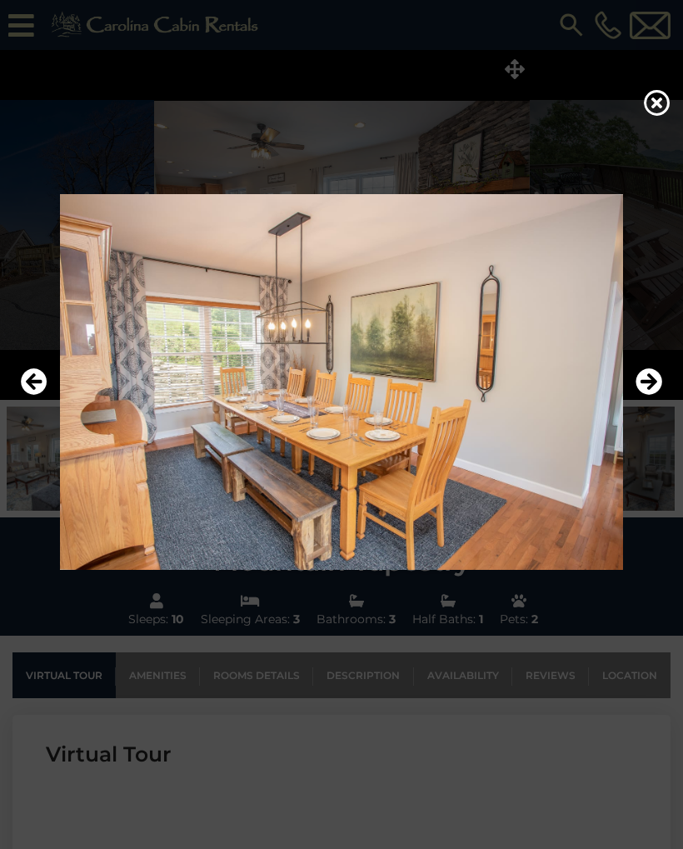
click at [652, 388] on icon "Next" at bounding box center [649, 381] width 27 height 27
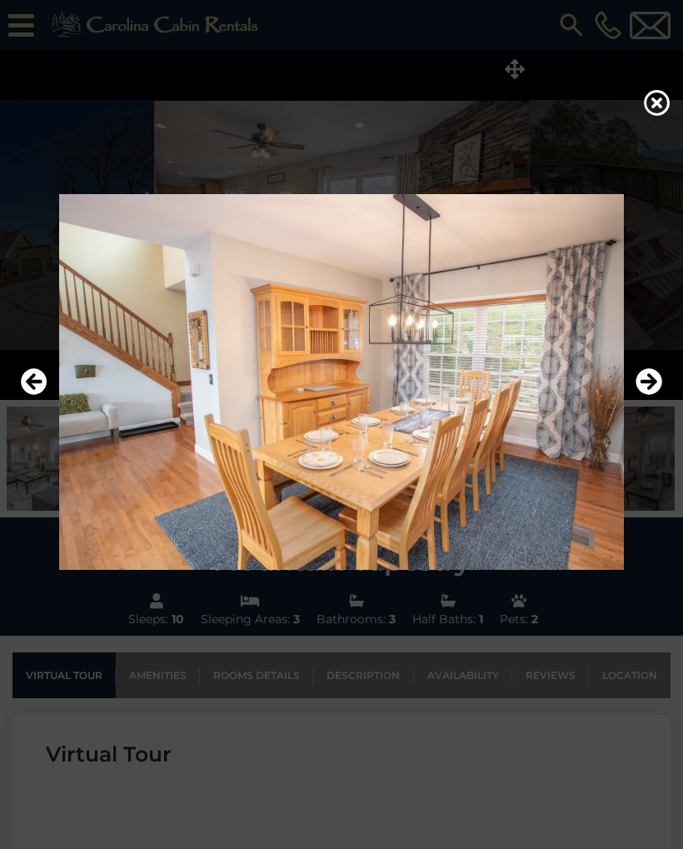
click at [652, 388] on icon "Next" at bounding box center [649, 381] width 27 height 27
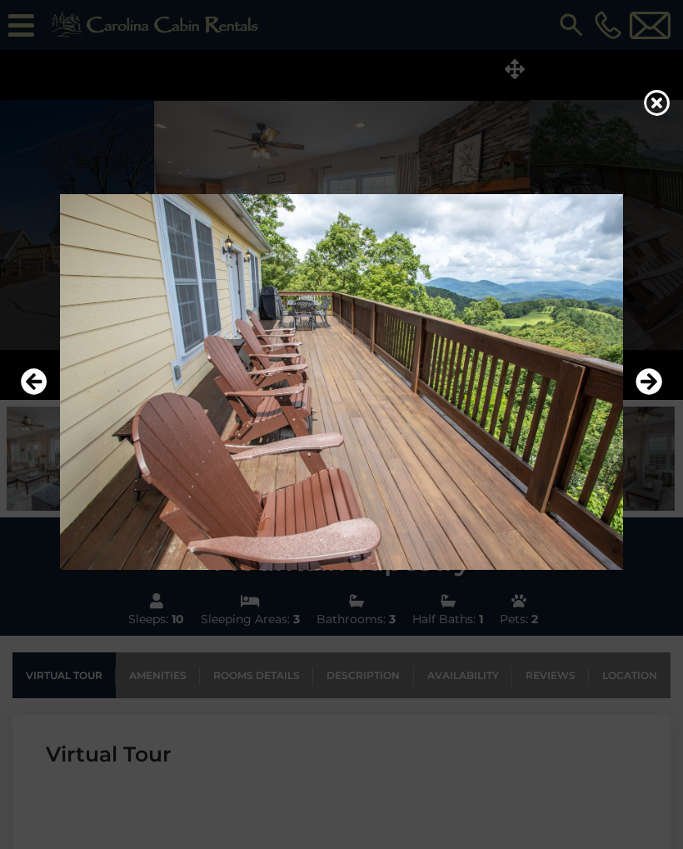
click at [650, 385] on icon "Next" at bounding box center [649, 381] width 27 height 27
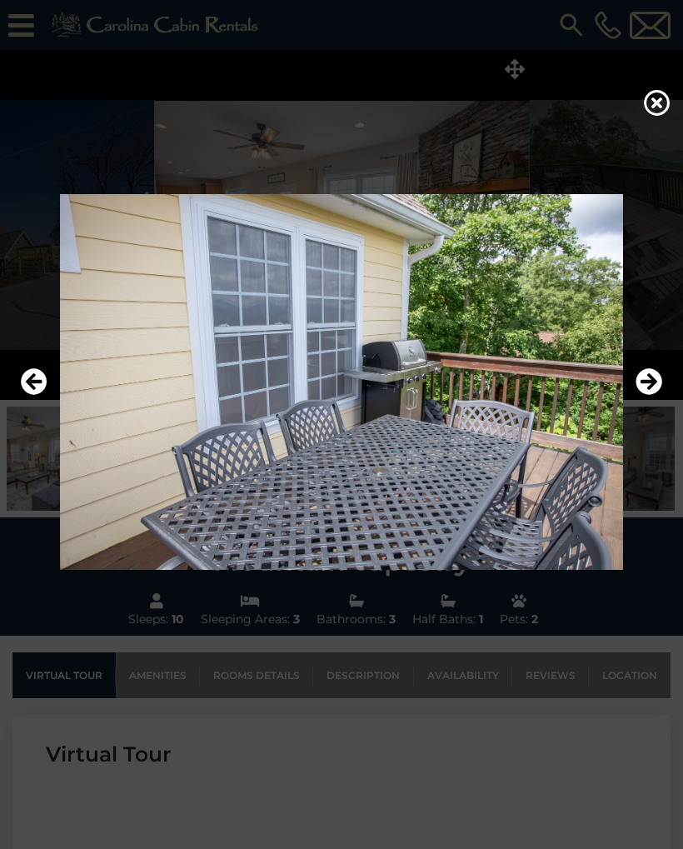
click at [653, 385] on icon "Next" at bounding box center [649, 381] width 27 height 27
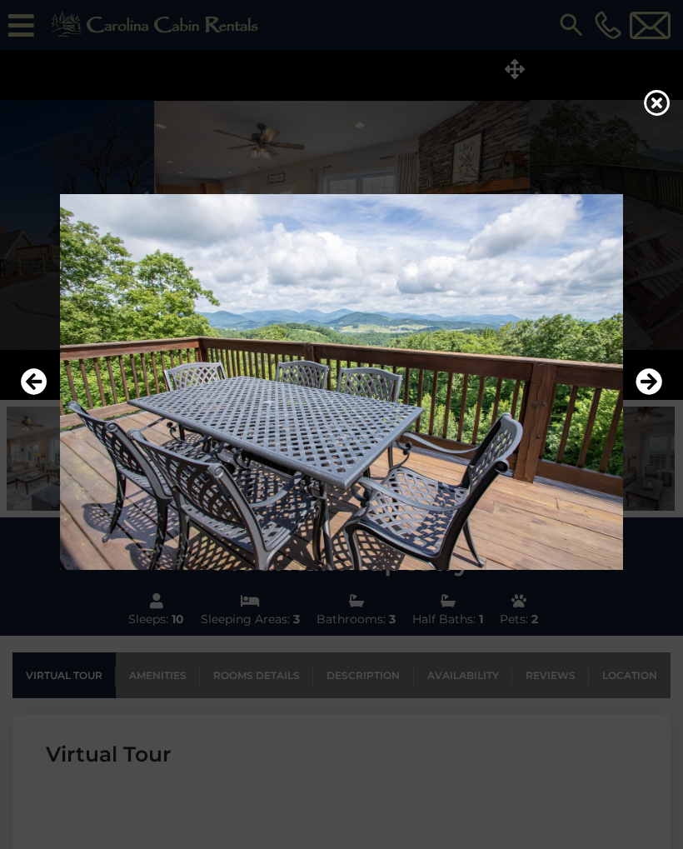
click at [652, 384] on icon "Next" at bounding box center [649, 381] width 27 height 27
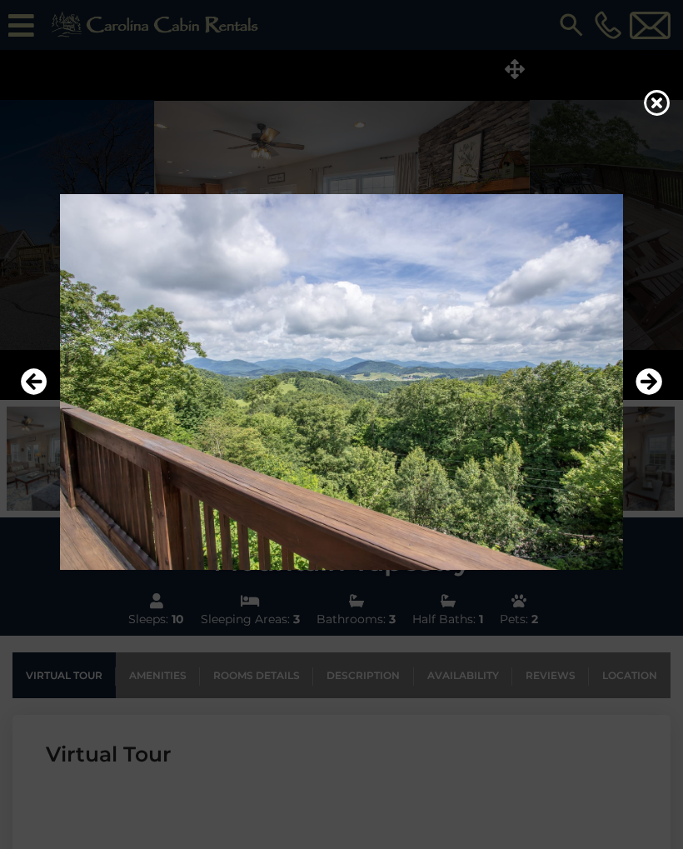
click at [651, 383] on icon "Next" at bounding box center [649, 381] width 27 height 27
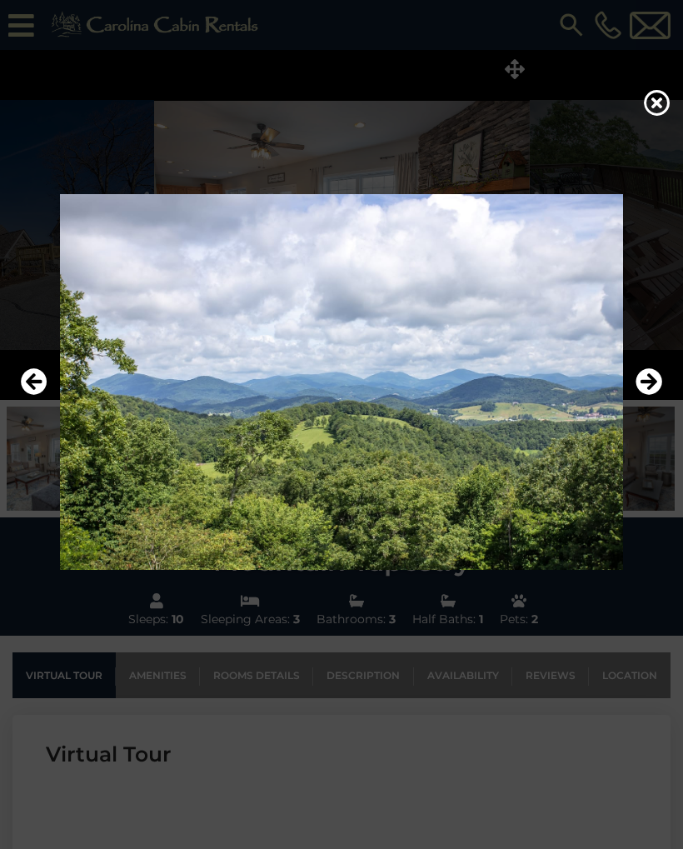
click at [652, 384] on icon "Next" at bounding box center [649, 381] width 27 height 27
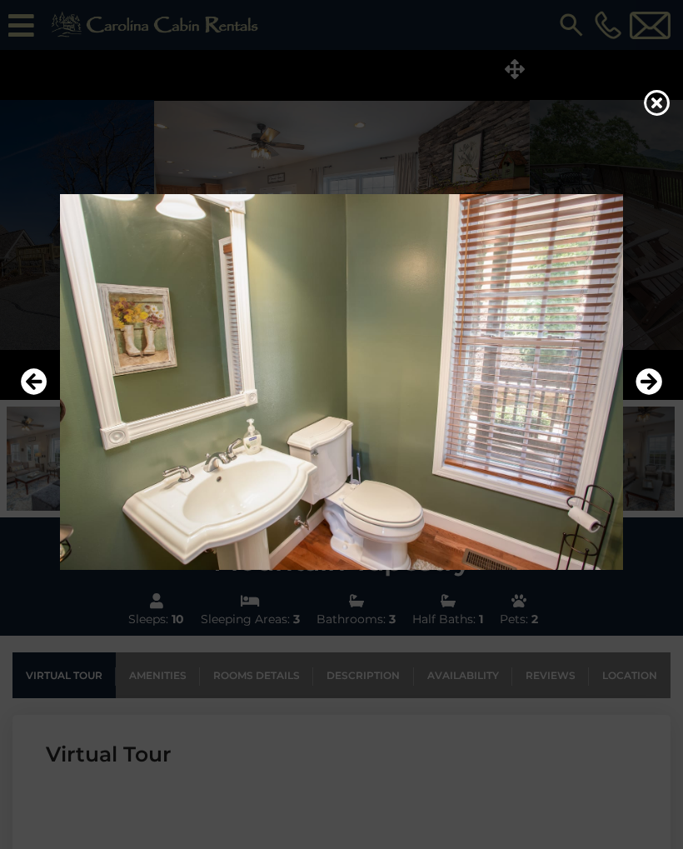
click at [652, 382] on icon "Next" at bounding box center [649, 381] width 27 height 27
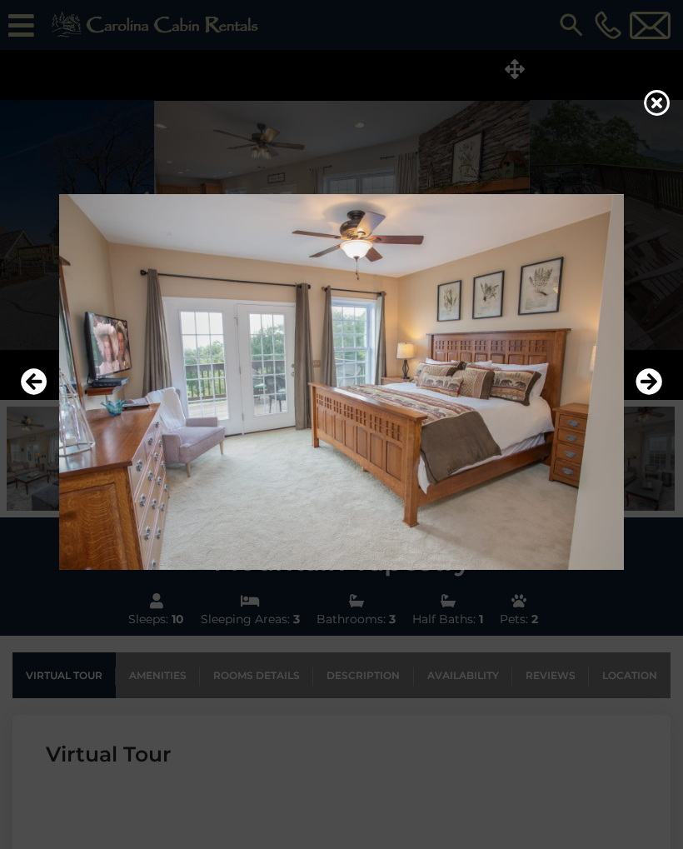
click at [652, 383] on icon "Next" at bounding box center [649, 381] width 27 height 27
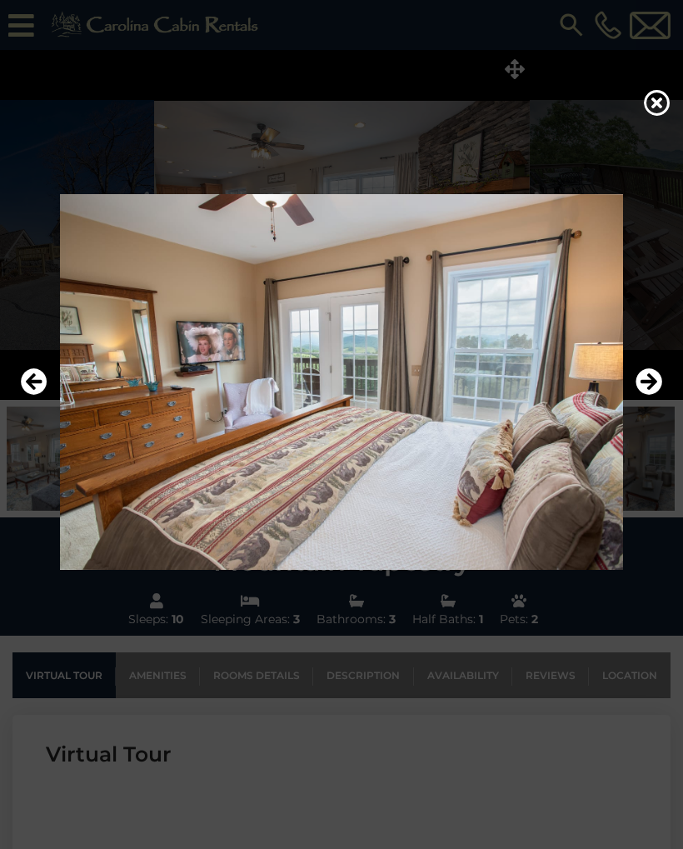
click at [651, 383] on icon "Next" at bounding box center [649, 381] width 27 height 27
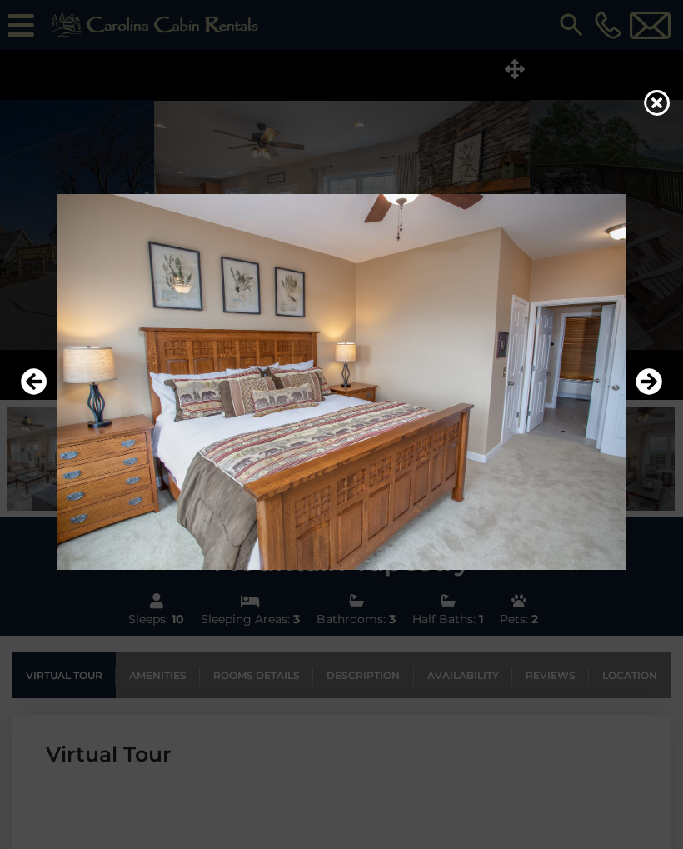
click at [651, 382] on icon "Next" at bounding box center [649, 381] width 27 height 27
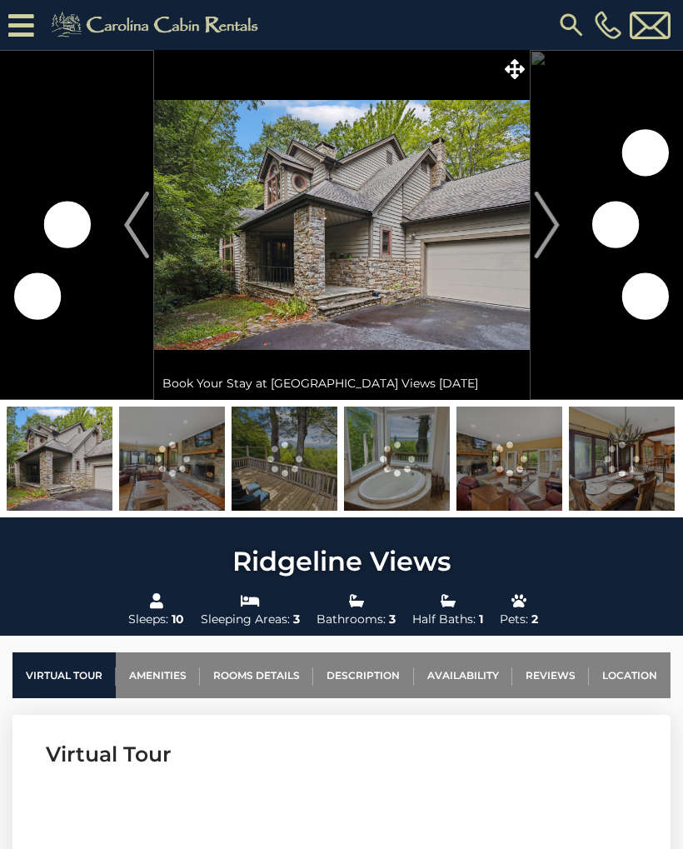
click at [510, 58] on span at bounding box center [515, 68] width 29 height 29
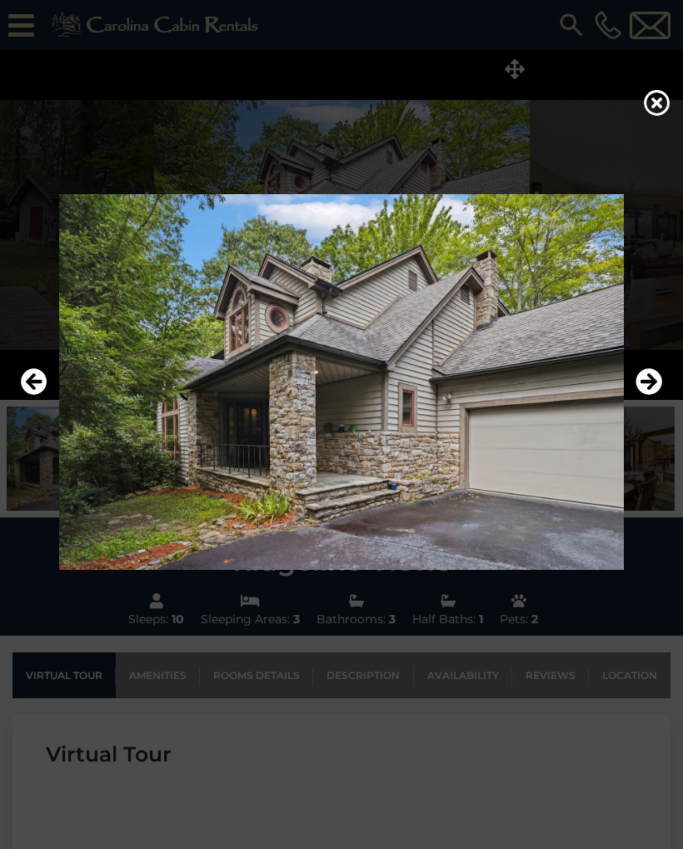
click at [658, 383] on icon "Next" at bounding box center [649, 381] width 27 height 27
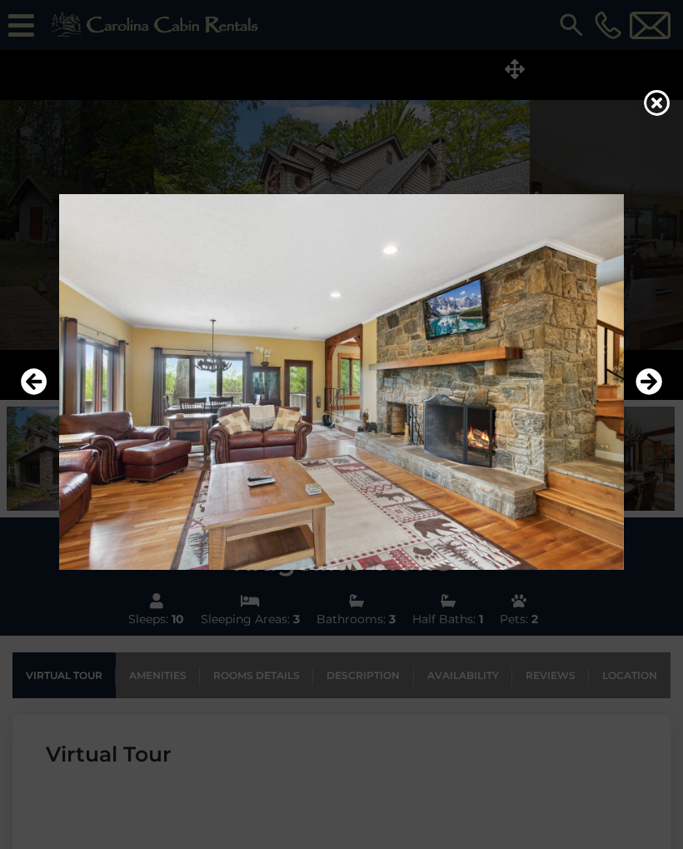
click at [649, 387] on icon "Next" at bounding box center [649, 381] width 27 height 27
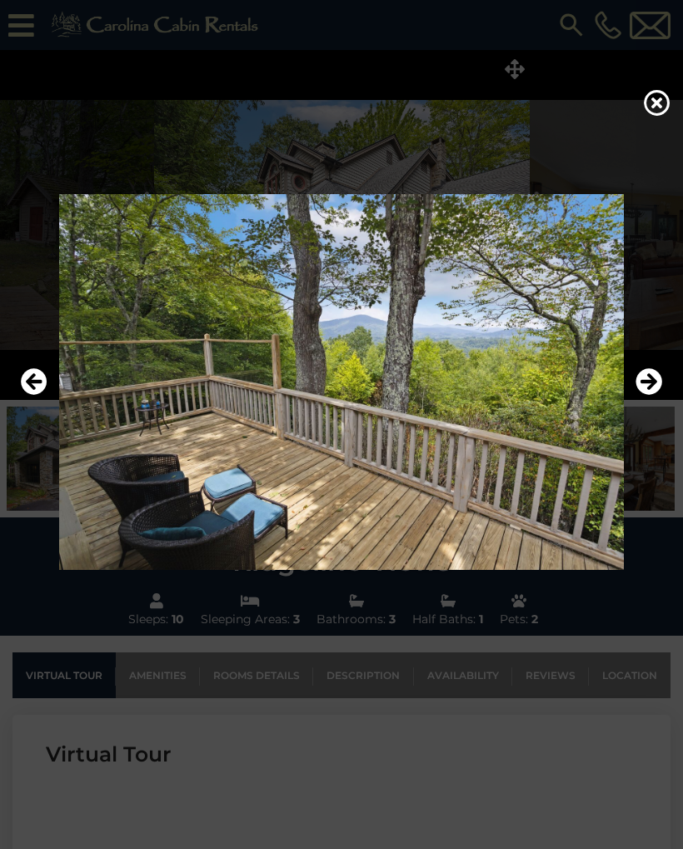
click at [647, 383] on icon "Next" at bounding box center [649, 381] width 27 height 27
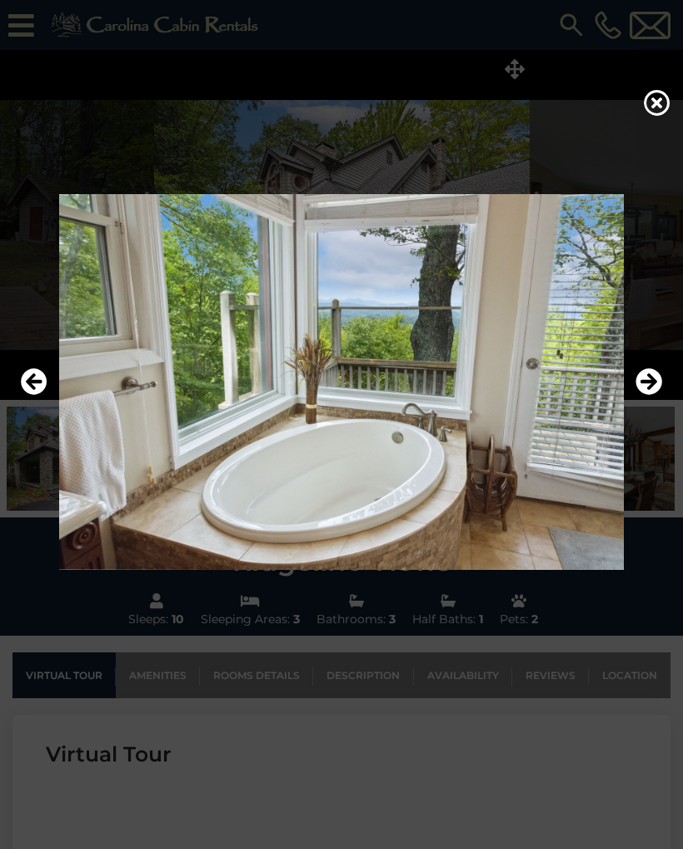
click at [647, 385] on icon "Next" at bounding box center [649, 381] width 27 height 27
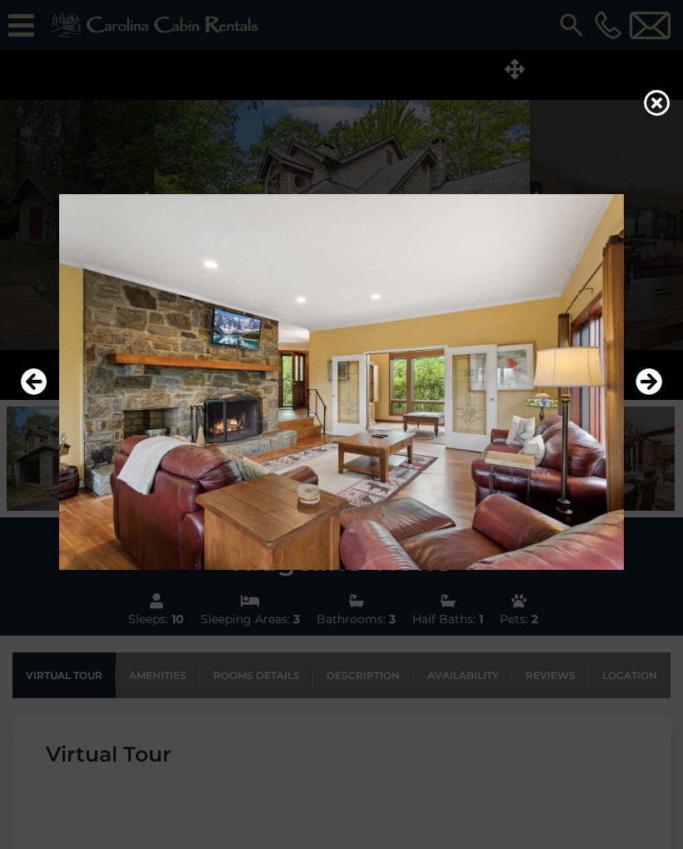
click at [646, 381] on icon "Next" at bounding box center [649, 381] width 27 height 27
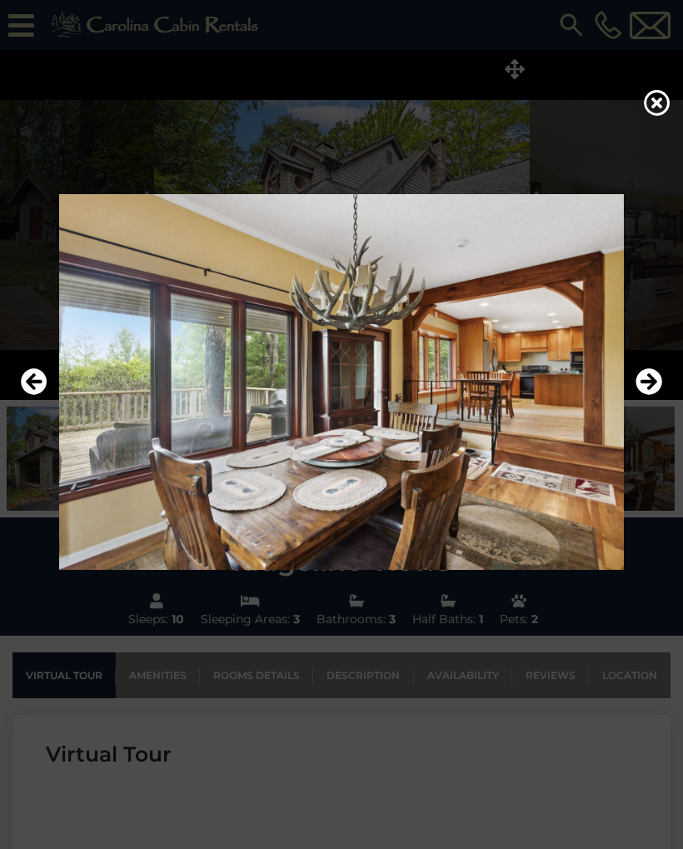
click at [650, 382] on icon "Next" at bounding box center [649, 381] width 27 height 27
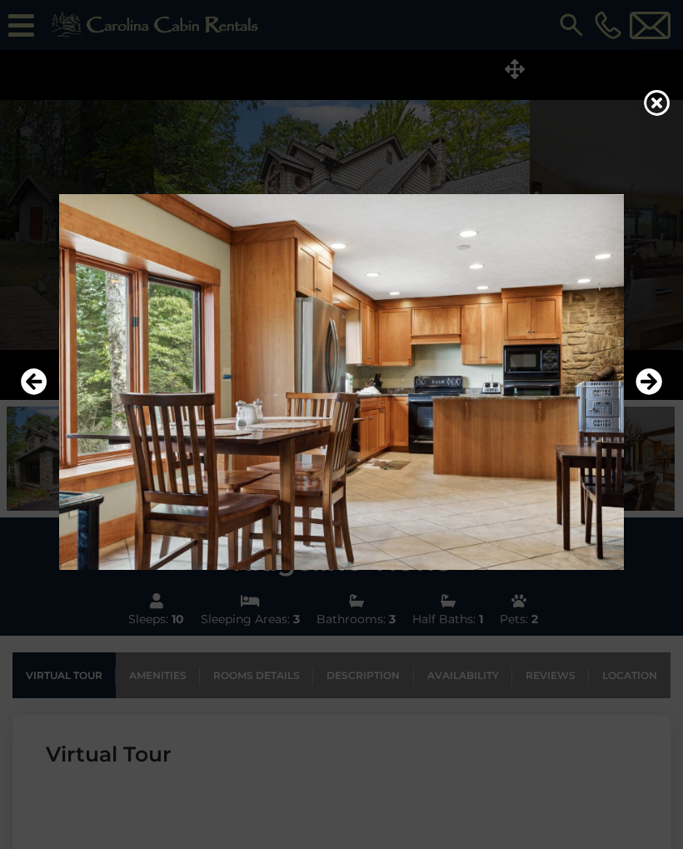
click at [644, 381] on icon "Next" at bounding box center [649, 381] width 27 height 27
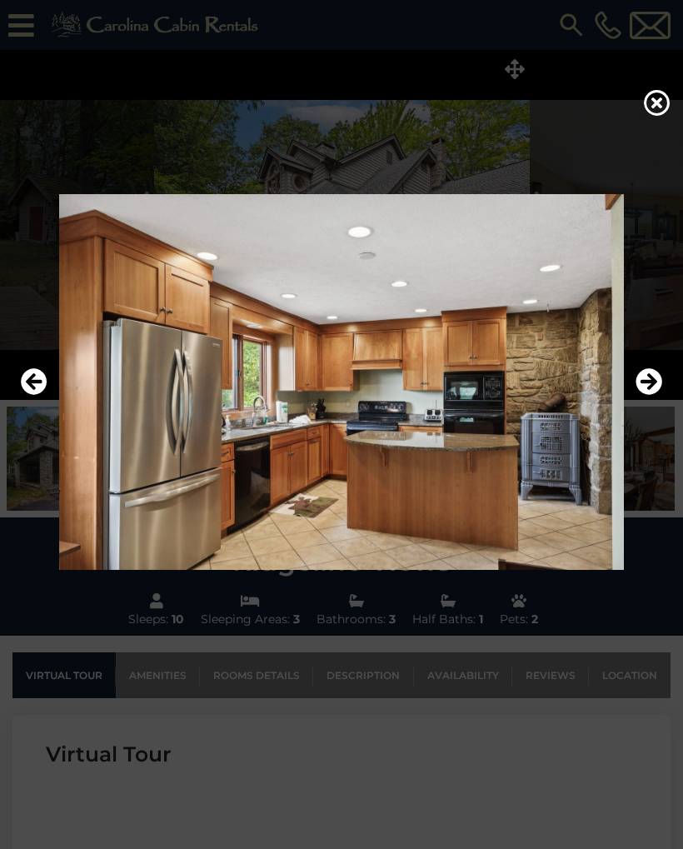
click at [643, 381] on icon "Next" at bounding box center [649, 381] width 27 height 27
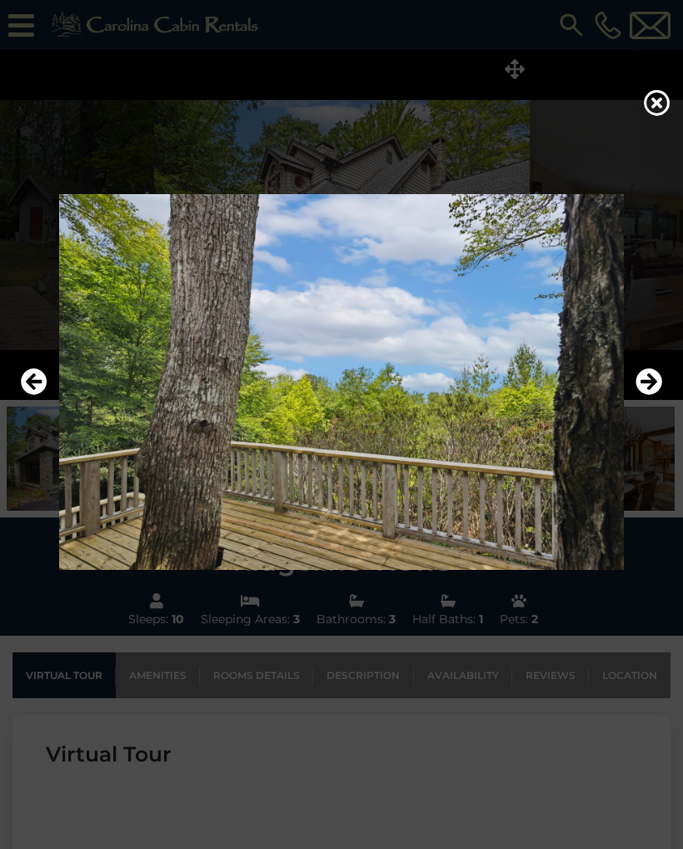
click at [643, 381] on icon "Next" at bounding box center [649, 381] width 27 height 27
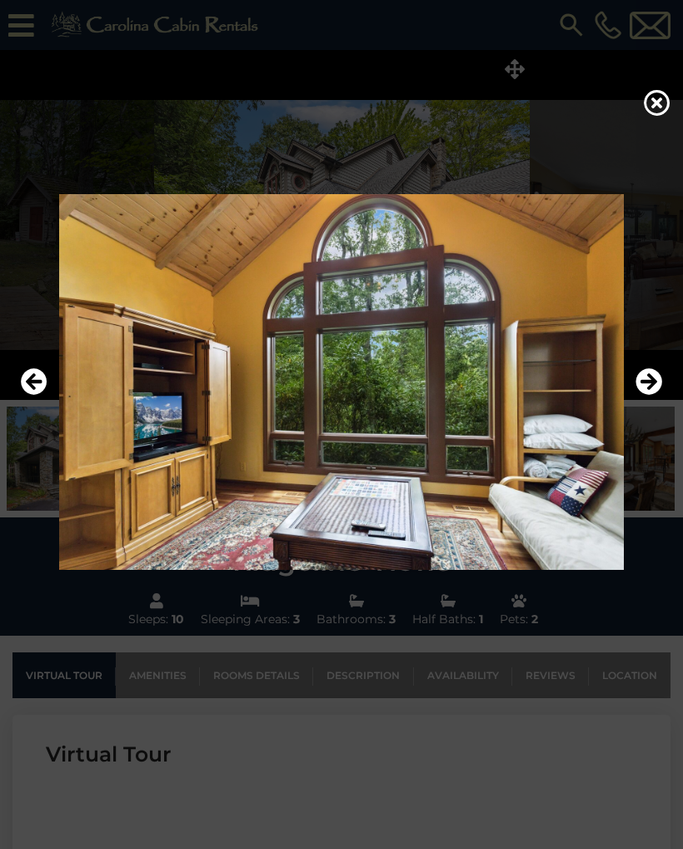
click at [643, 382] on icon "Next" at bounding box center [649, 381] width 27 height 27
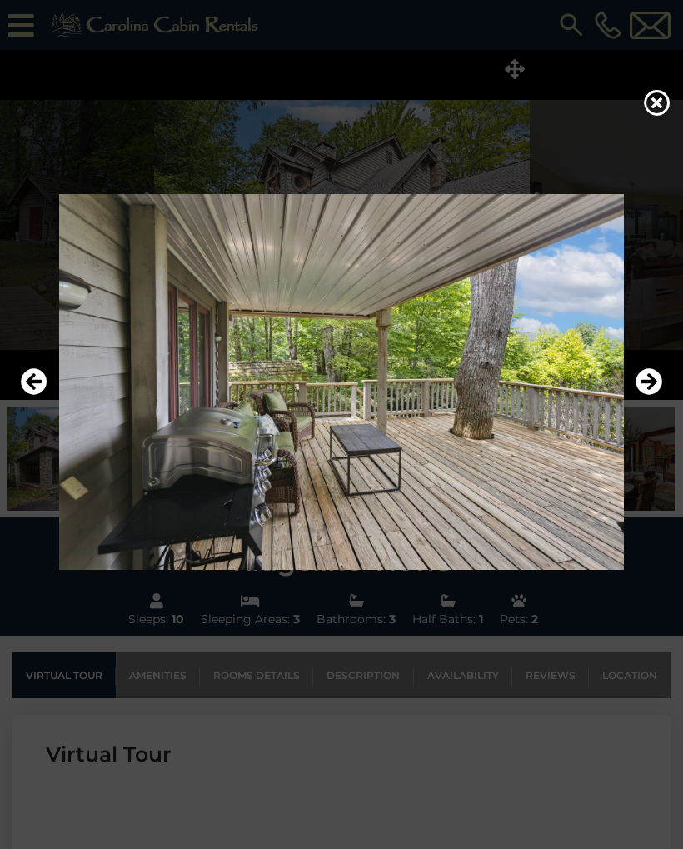
click at [644, 383] on icon "Next" at bounding box center [649, 381] width 27 height 27
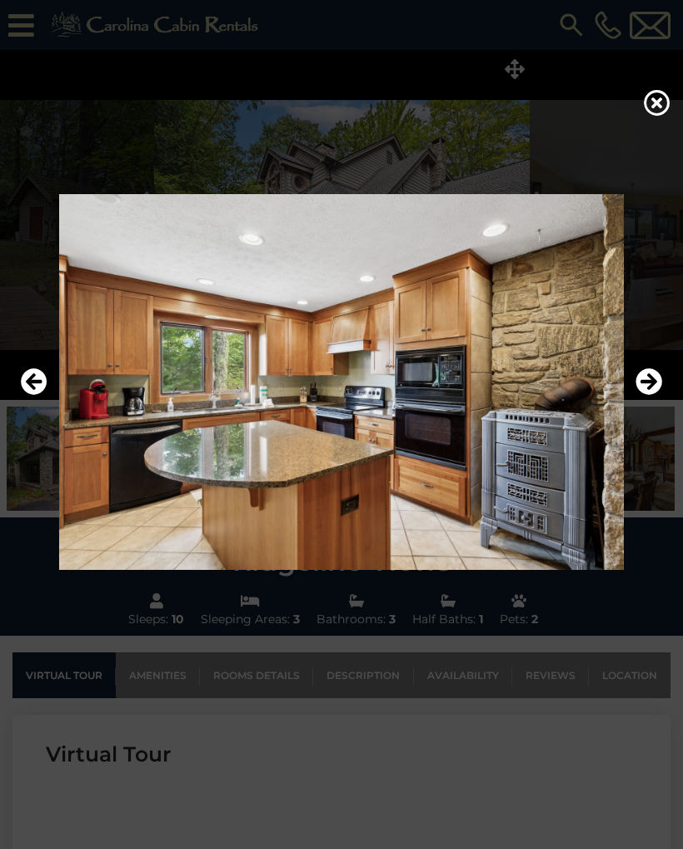
click at [643, 384] on icon "Next" at bounding box center [649, 381] width 27 height 27
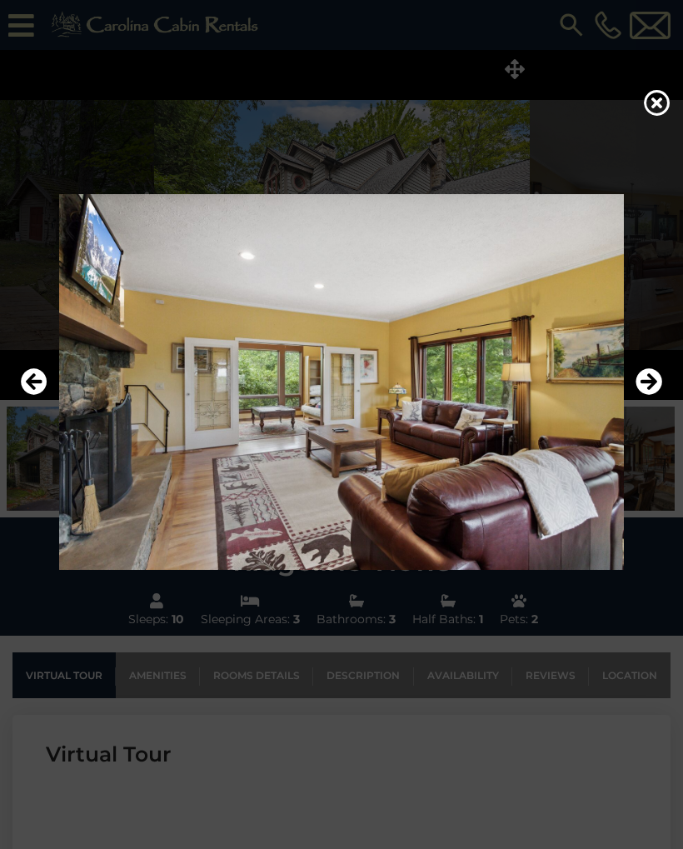
click at [643, 383] on icon "Next" at bounding box center [649, 381] width 27 height 27
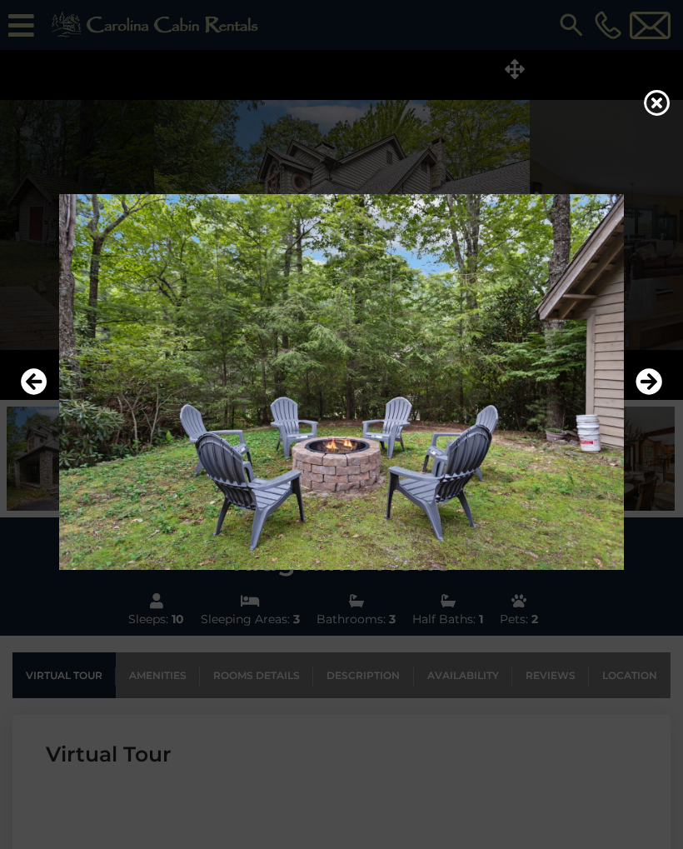
click at [643, 385] on icon "Next" at bounding box center [649, 381] width 27 height 27
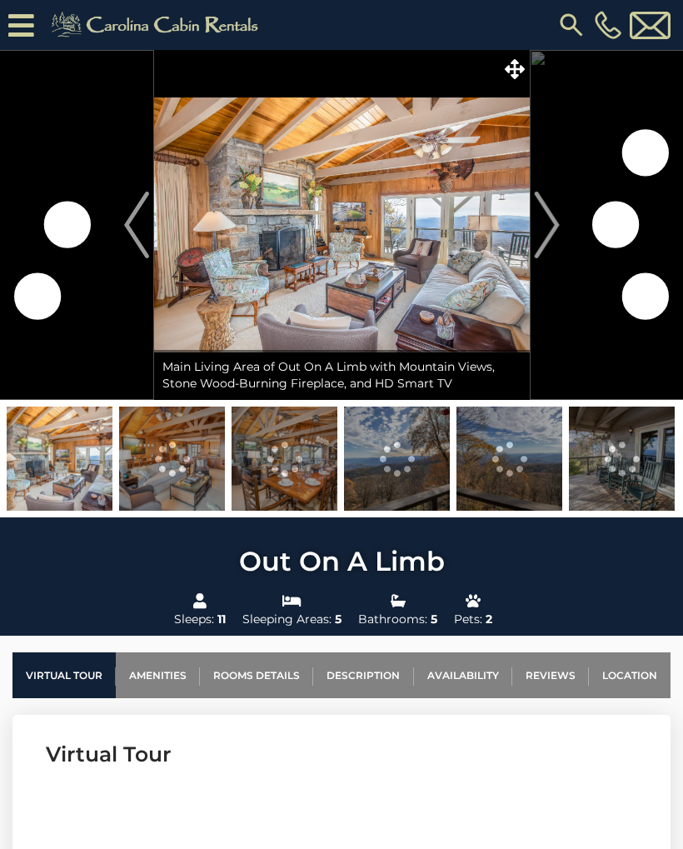
click at [501, 64] on span at bounding box center [515, 68] width 29 height 29
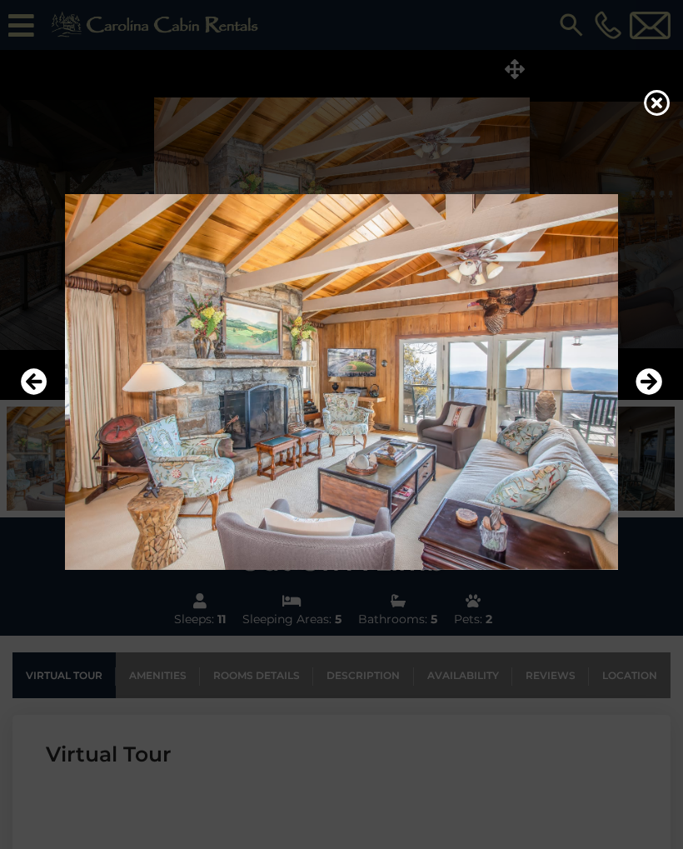
click at [651, 382] on icon "Next" at bounding box center [649, 381] width 27 height 27
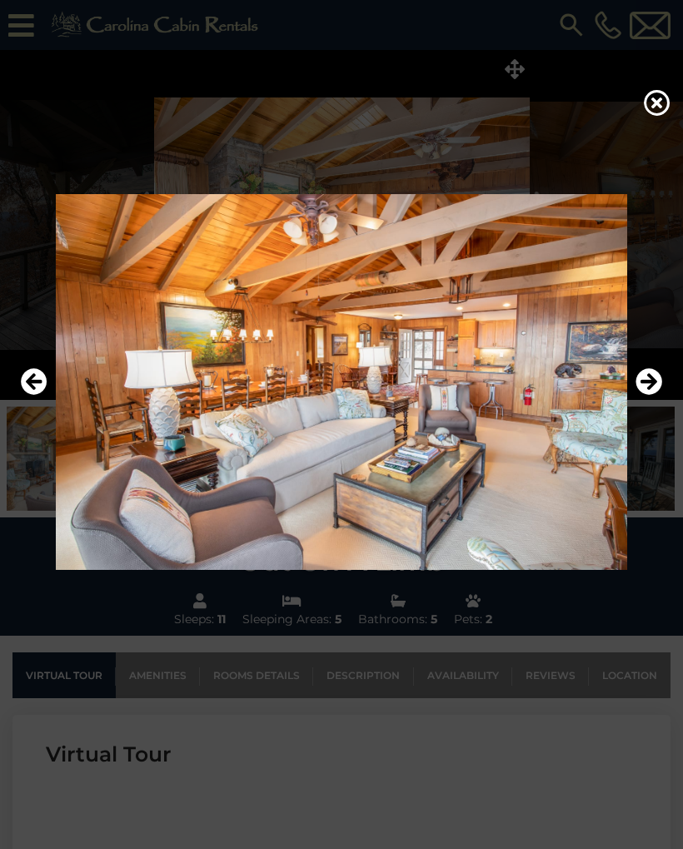
click at [648, 385] on icon "Next" at bounding box center [649, 381] width 27 height 27
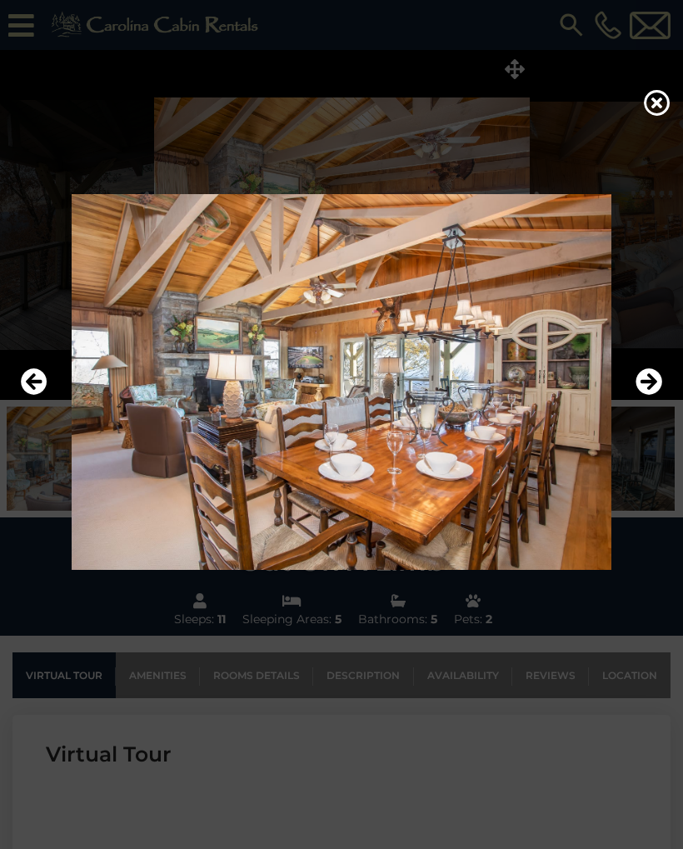
click at [647, 381] on icon "Next" at bounding box center [649, 381] width 27 height 27
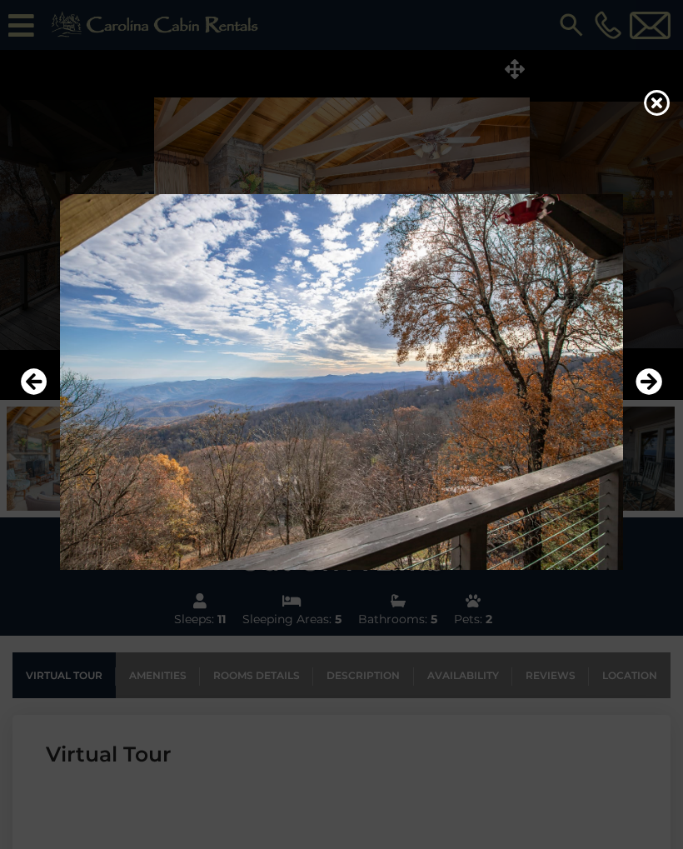
click at [647, 383] on icon "Next" at bounding box center [649, 381] width 27 height 27
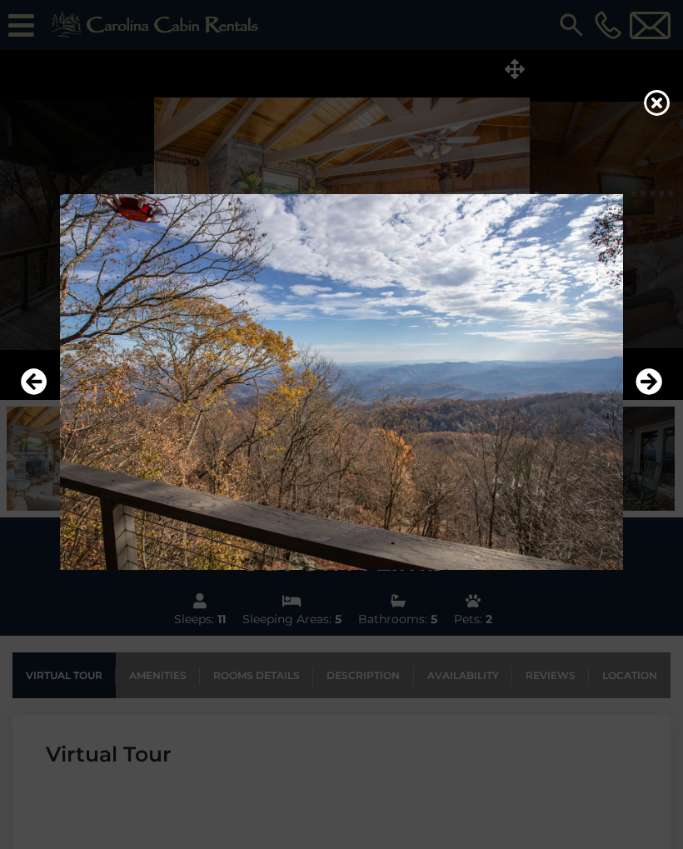
click at [647, 383] on icon "Next" at bounding box center [649, 381] width 27 height 27
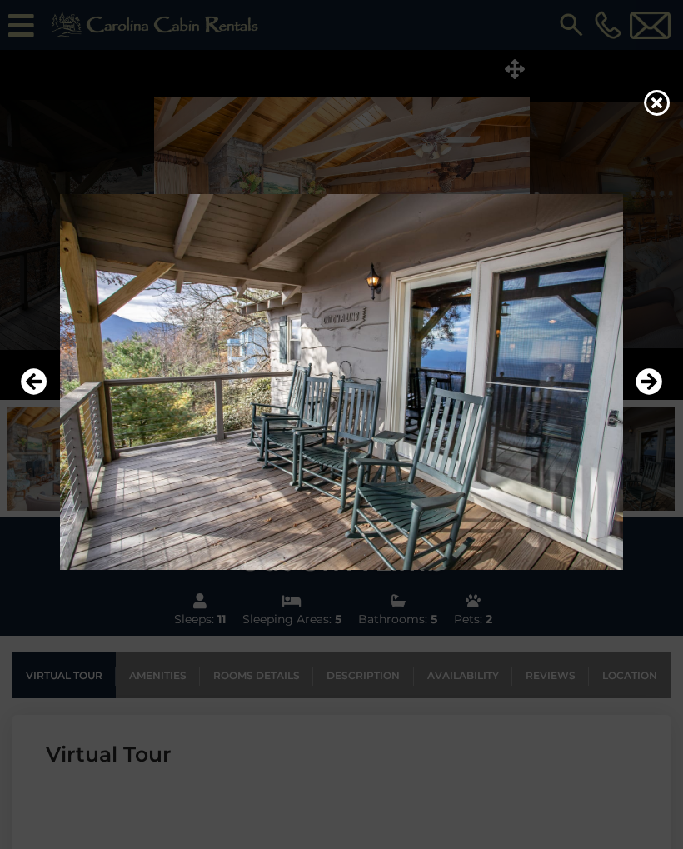
click at [646, 381] on icon "Next" at bounding box center [649, 381] width 27 height 27
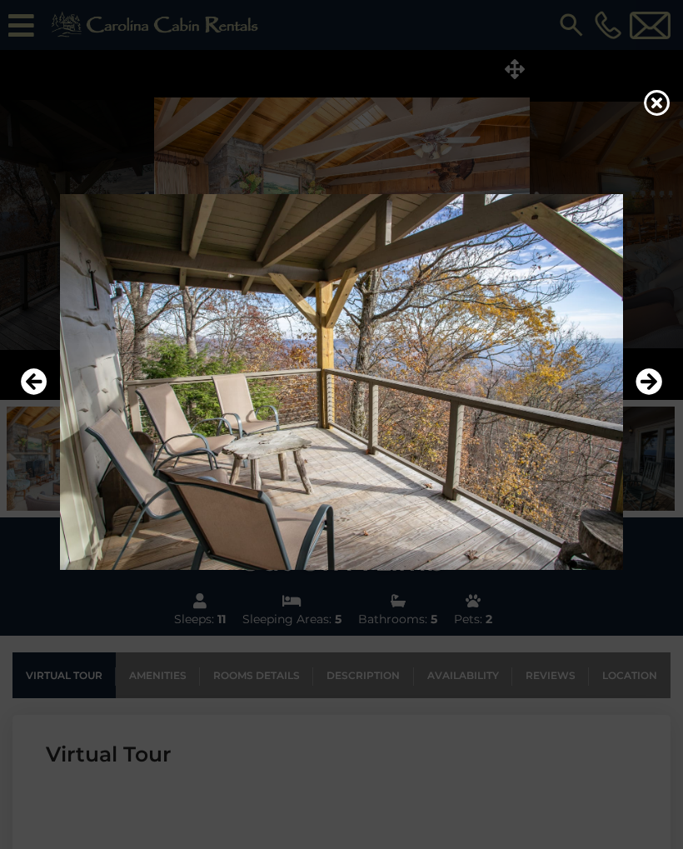
click at [645, 381] on icon "Next" at bounding box center [649, 381] width 27 height 27
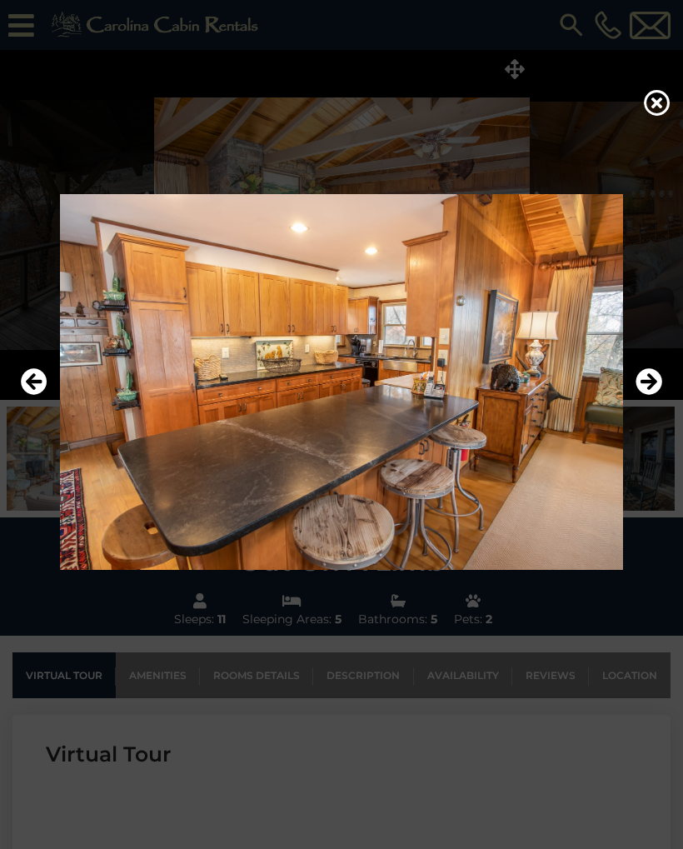
click at [649, 384] on icon "Next" at bounding box center [649, 381] width 27 height 27
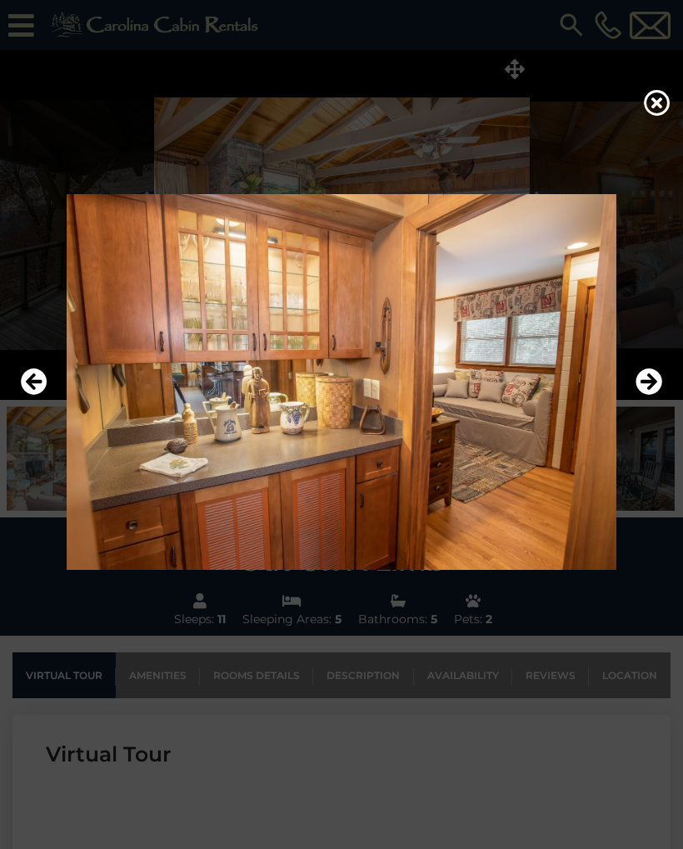
click at [646, 382] on icon "Next" at bounding box center [649, 381] width 27 height 27
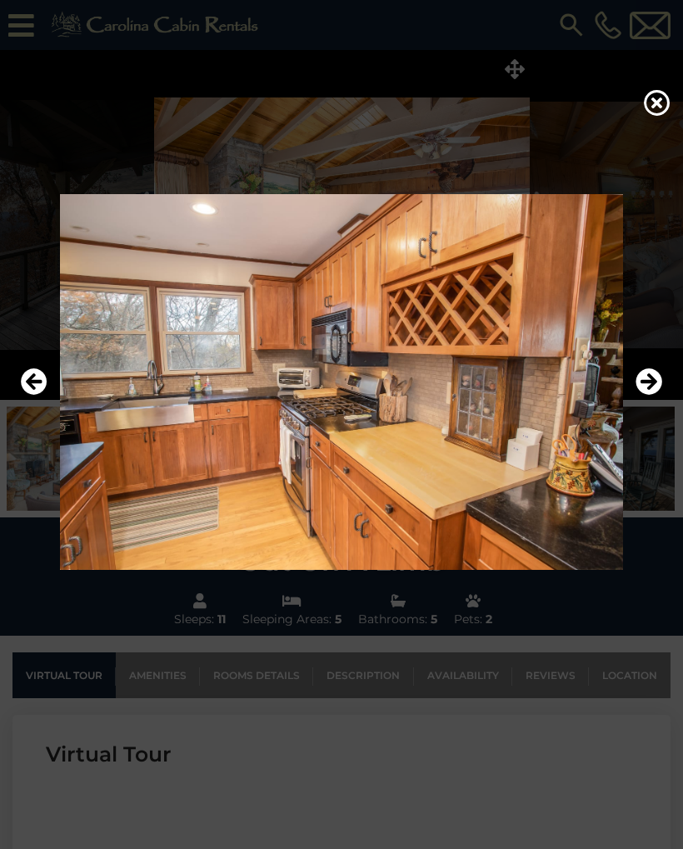
click at [643, 380] on icon "Next" at bounding box center [649, 381] width 27 height 27
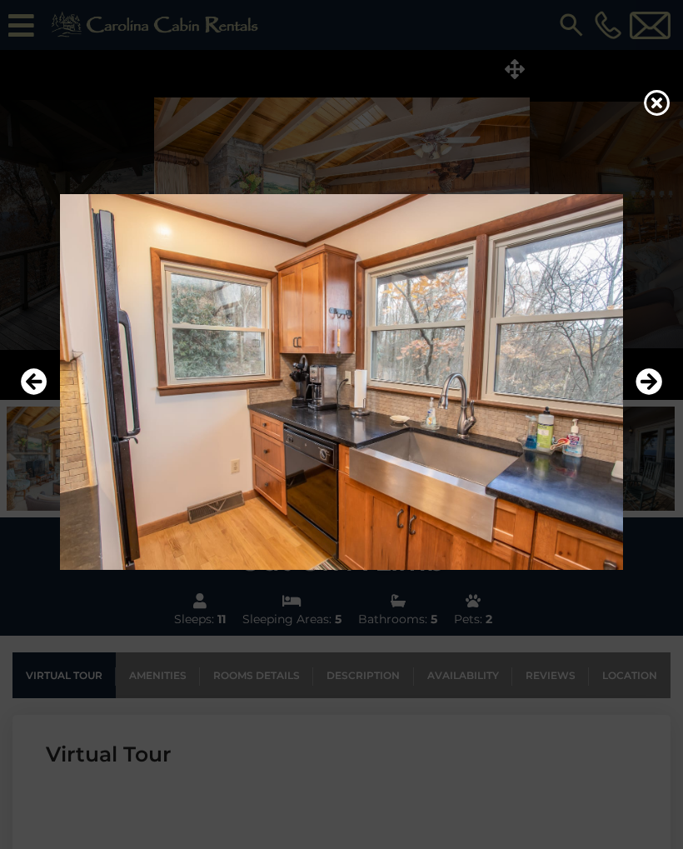
click at [643, 382] on icon "Next" at bounding box center [649, 381] width 27 height 27
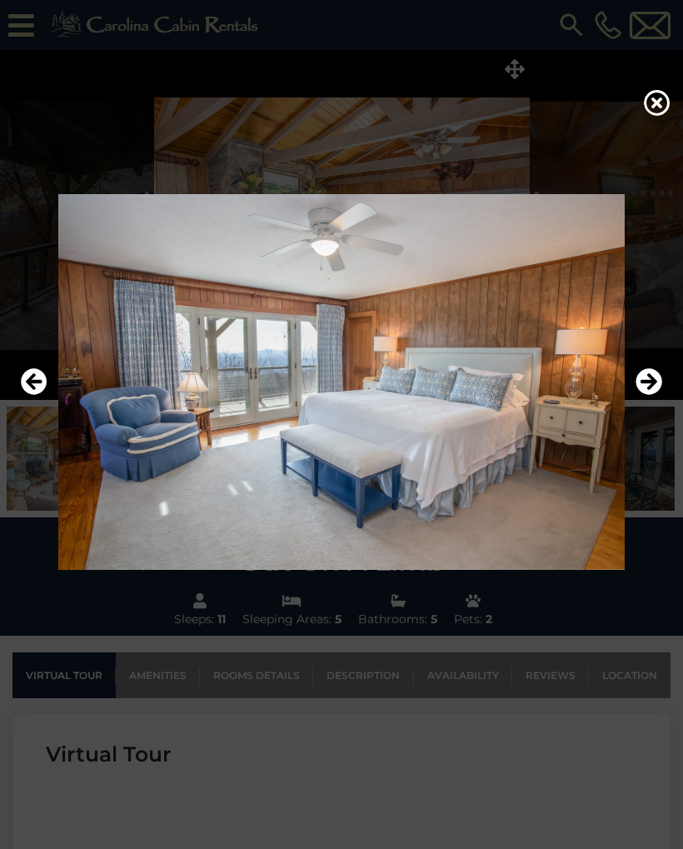
click at [646, 383] on icon "Next" at bounding box center [649, 381] width 27 height 27
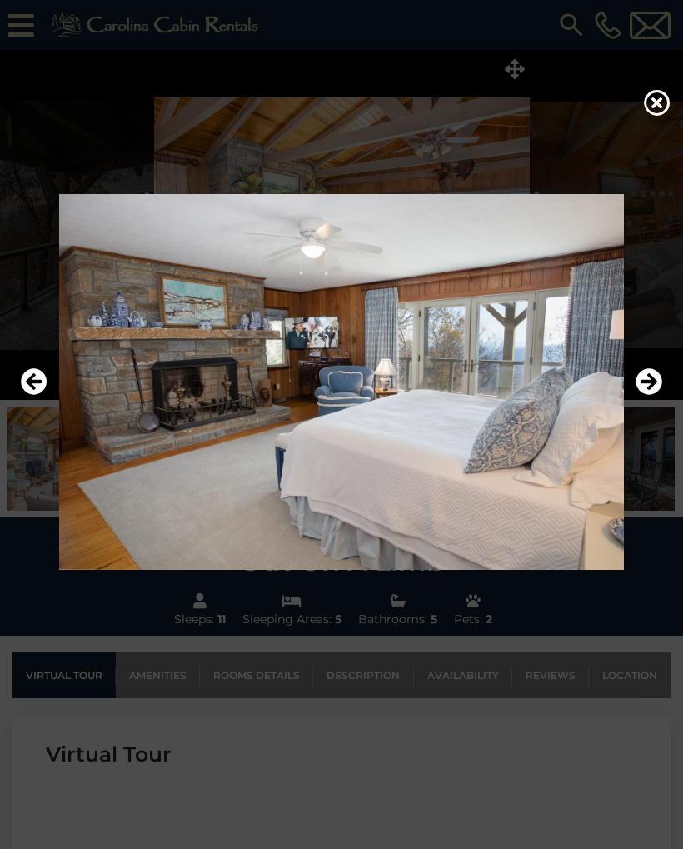
click at [652, 381] on icon "Next" at bounding box center [649, 381] width 27 height 27
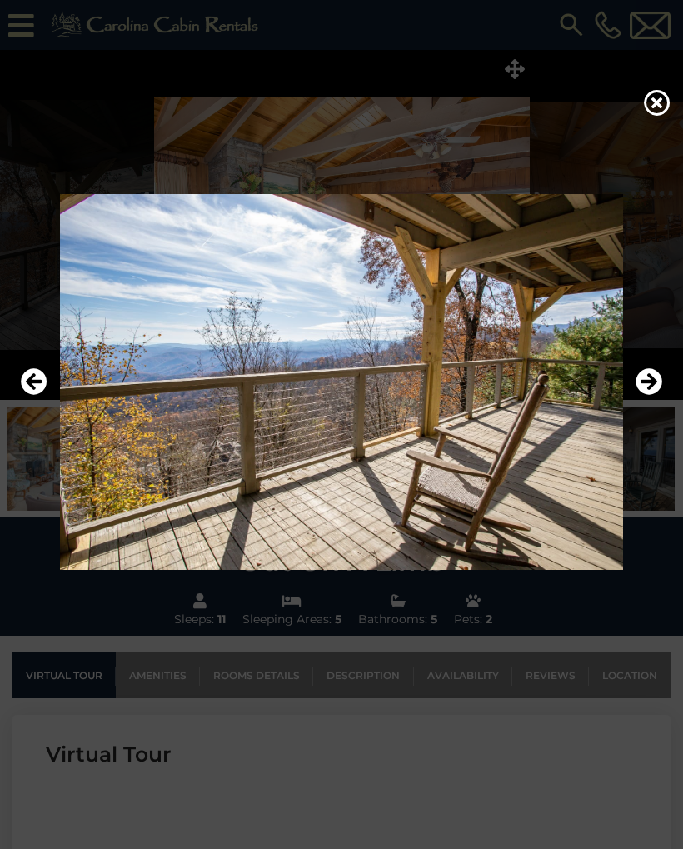
click at [650, 382] on icon "Next" at bounding box center [649, 381] width 27 height 27
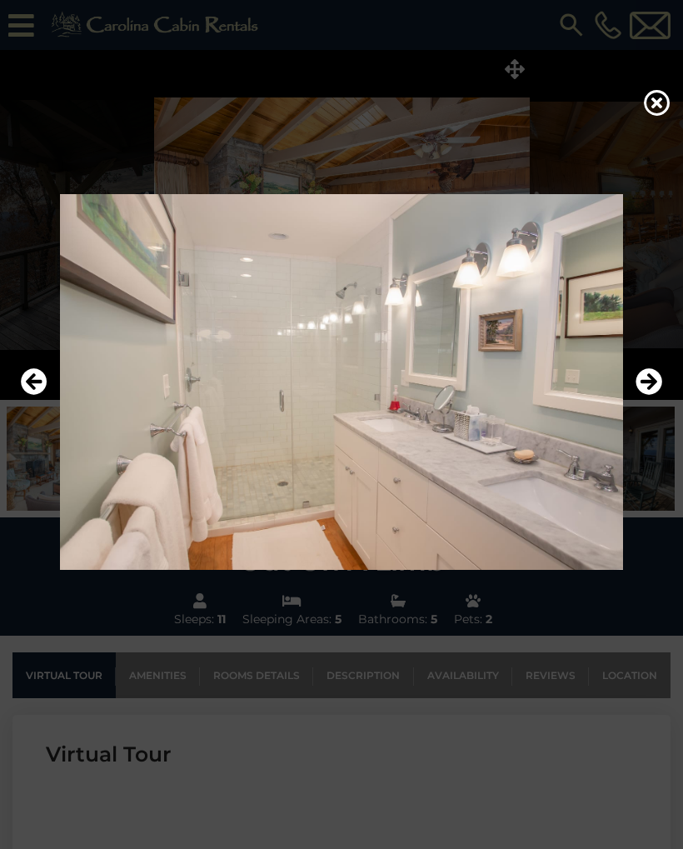
click at [649, 383] on icon "Next" at bounding box center [649, 381] width 27 height 27
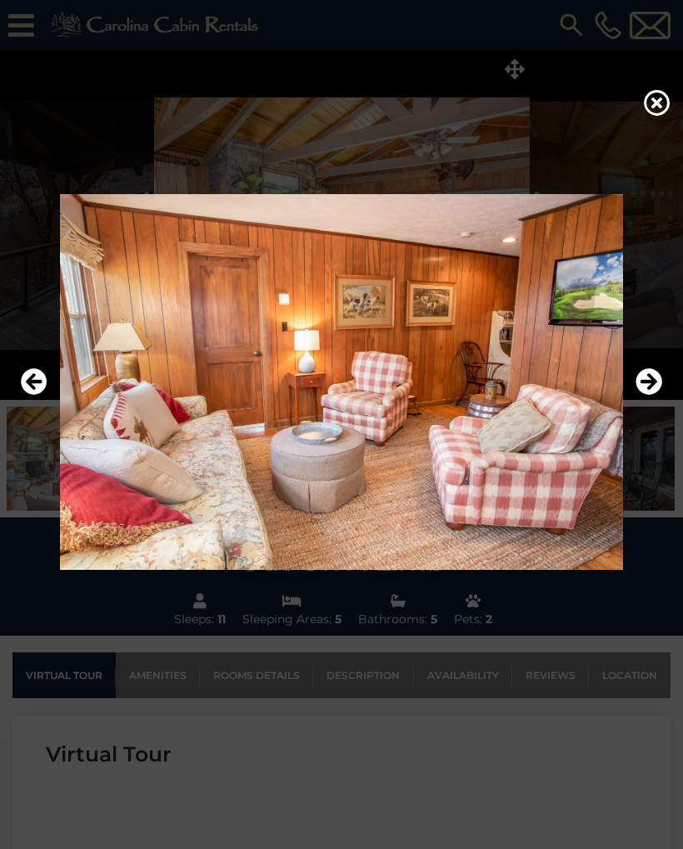
click at [651, 383] on icon "Next" at bounding box center [649, 381] width 27 height 27
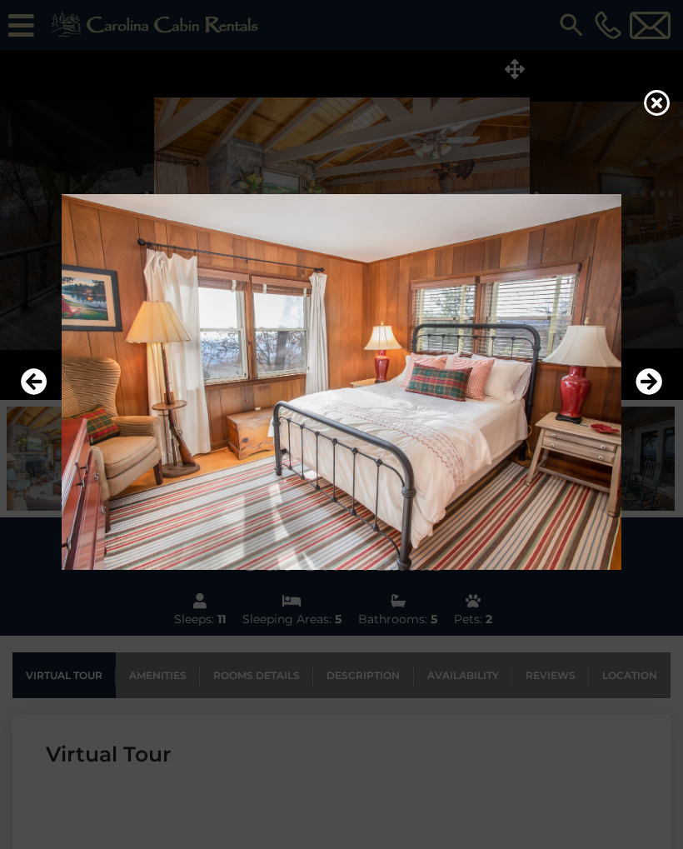
click at [650, 378] on icon "Next" at bounding box center [649, 381] width 27 height 27
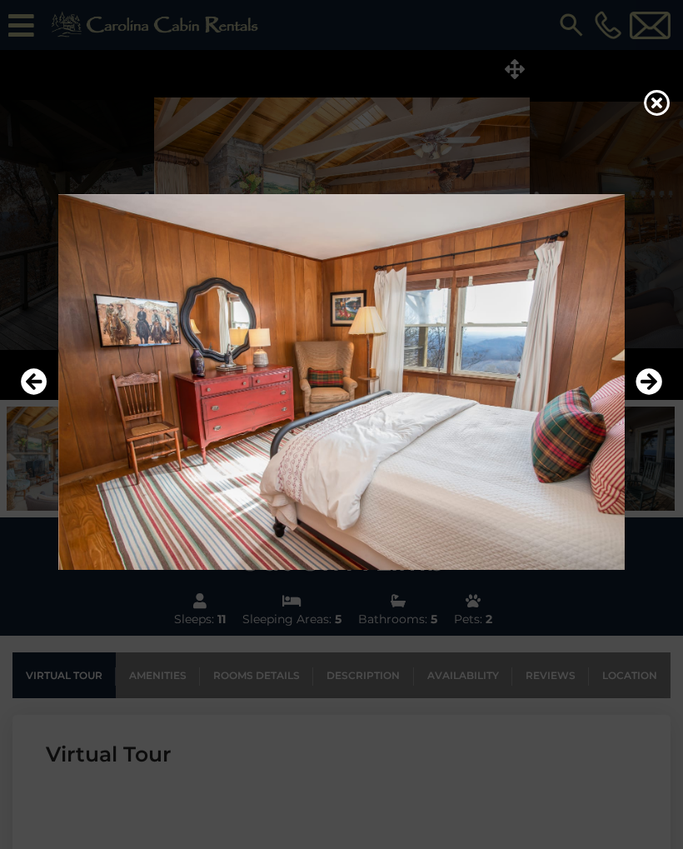
click at [648, 379] on icon "Next" at bounding box center [649, 381] width 27 height 27
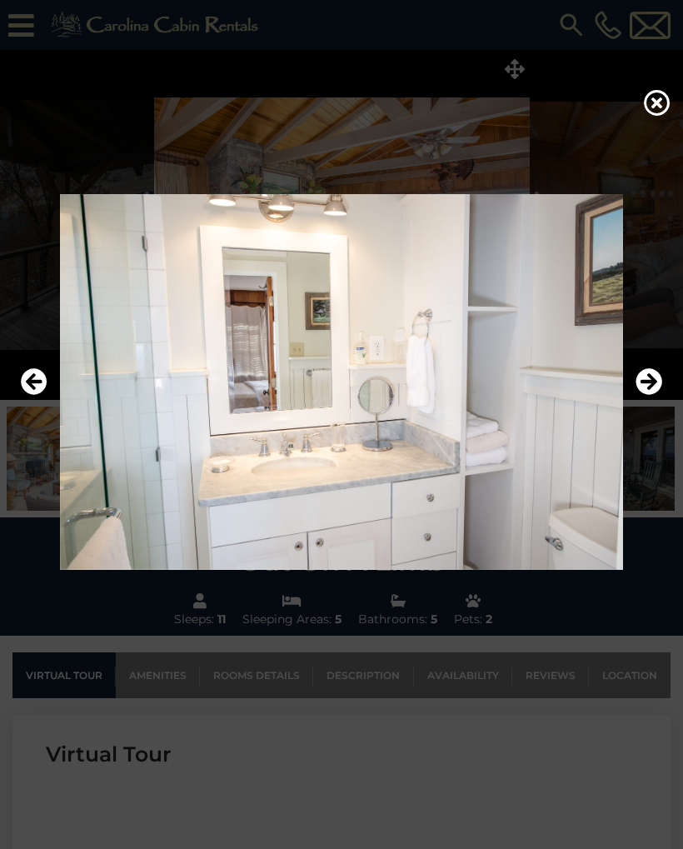
click at [648, 378] on icon "Next" at bounding box center [649, 381] width 27 height 27
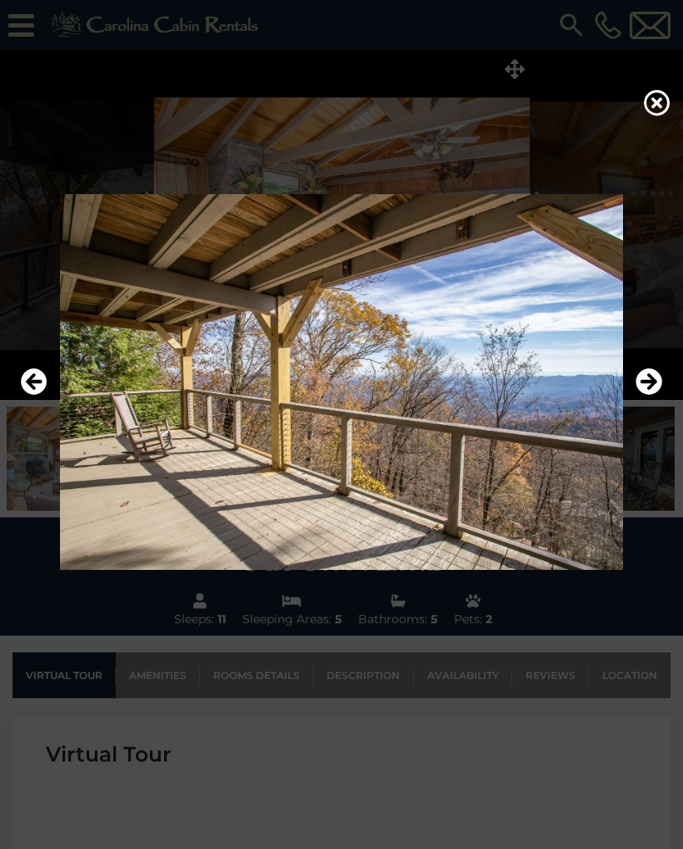
click at [648, 377] on icon "Next" at bounding box center [649, 381] width 27 height 27
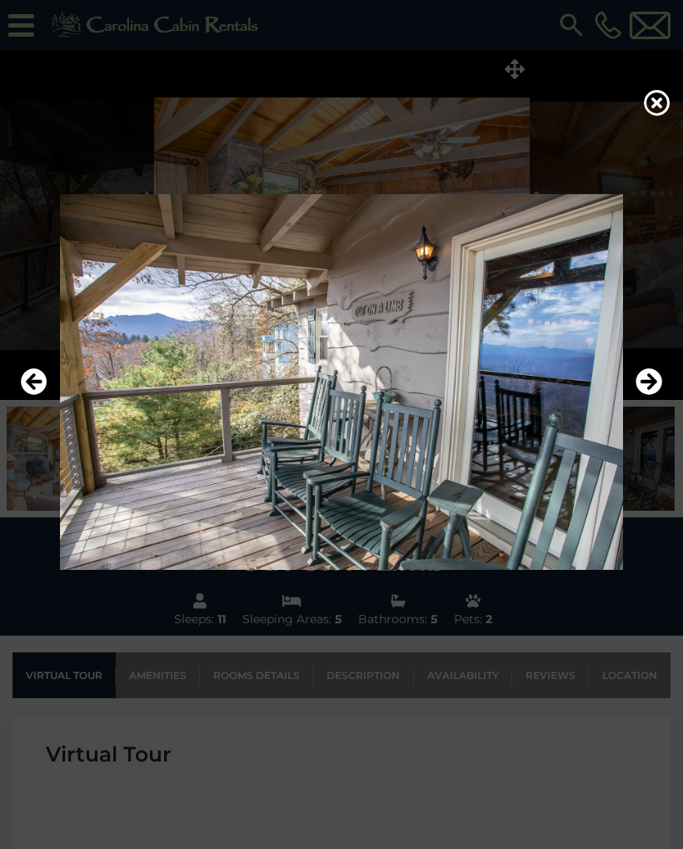
click at [647, 377] on icon "Next" at bounding box center [649, 381] width 27 height 27
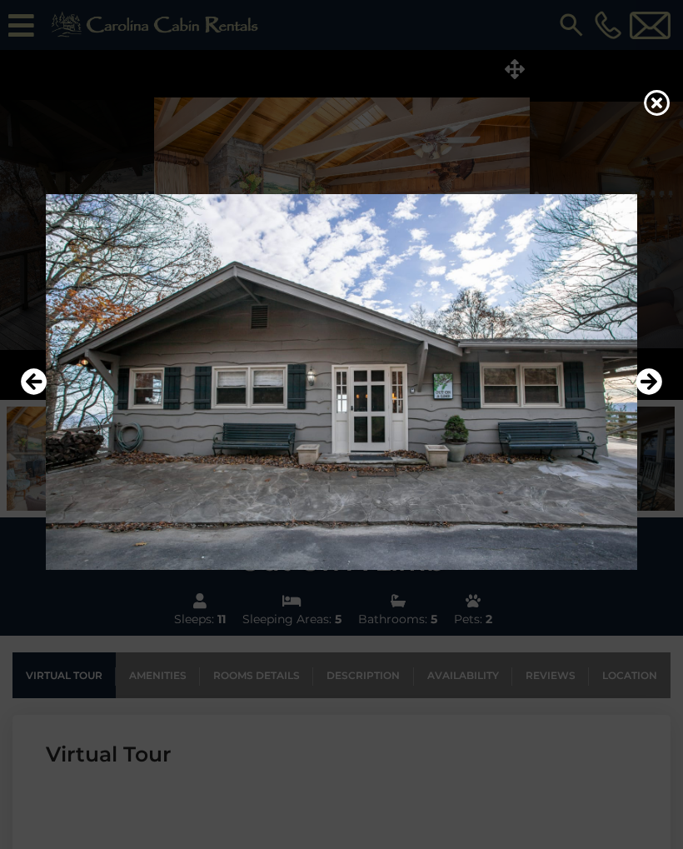
click at [648, 384] on icon "Next" at bounding box center [649, 381] width 27 height 27
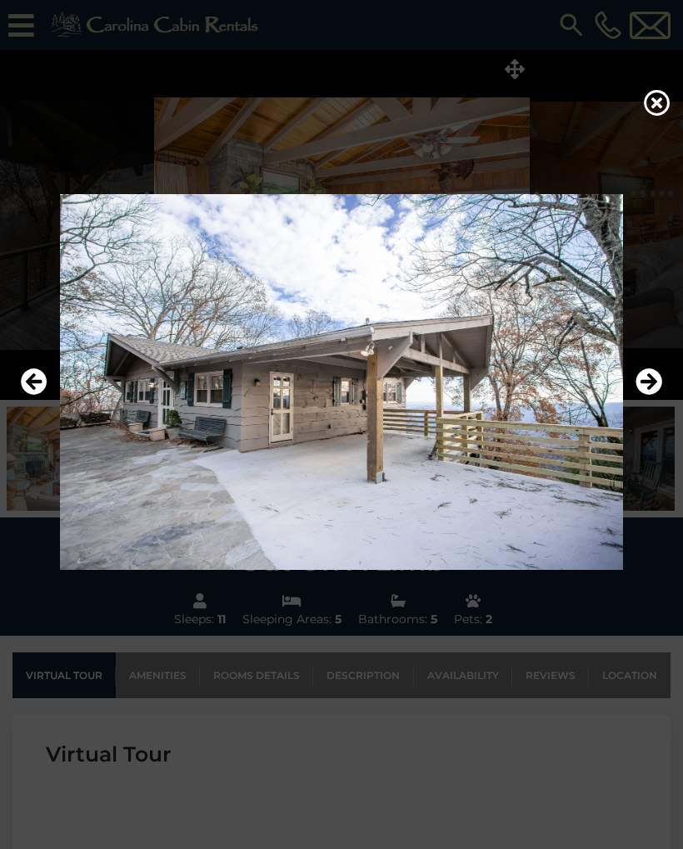
click at [647, 380] on icon "Next" at bounding box center [649, 381] width 27 height 27
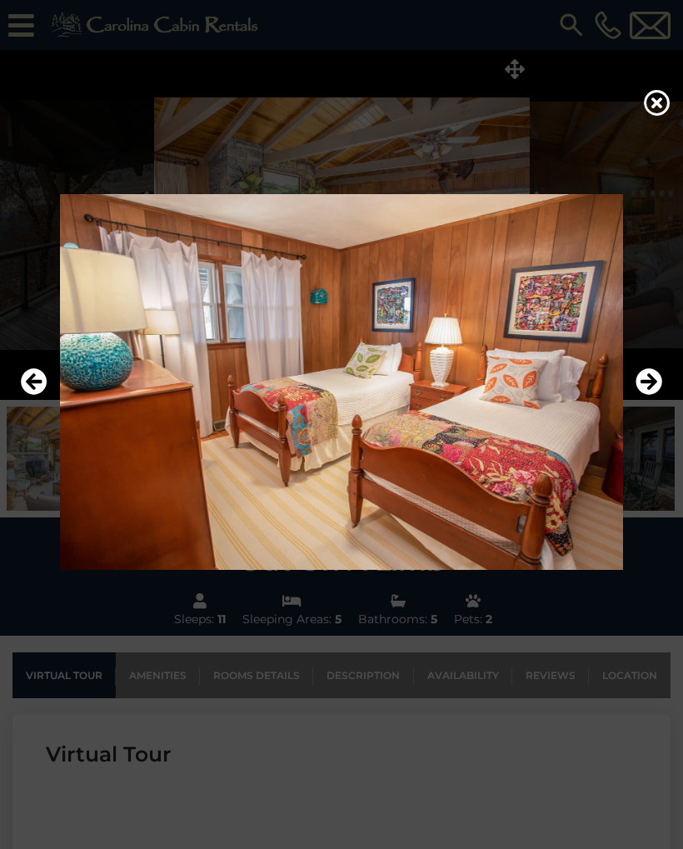
click at [648, 381] on icon "Next" at bounding box center [649, 381] width 27 height 27
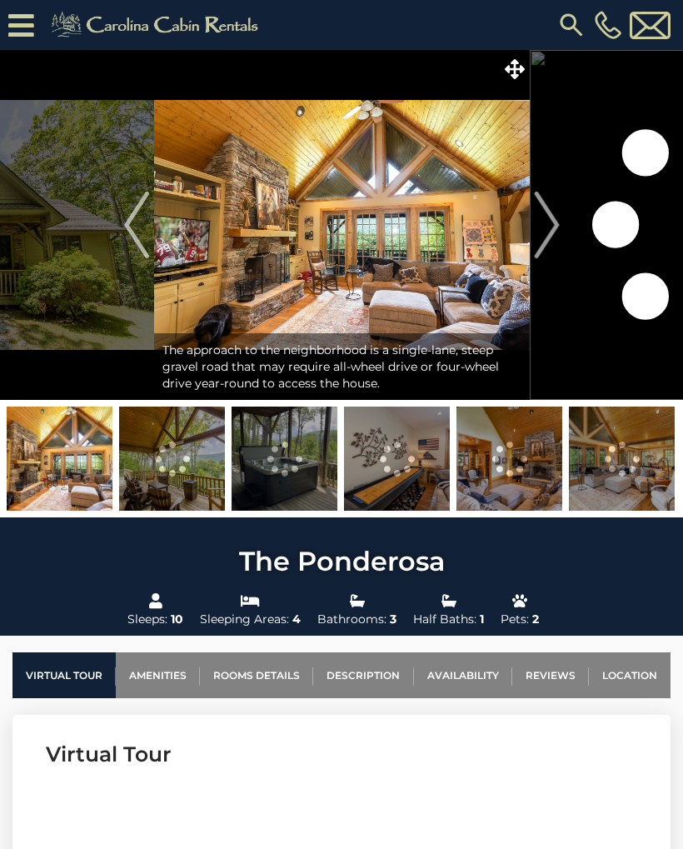
click at [509, 73] on icon at bounding box center [515, 69] width 20 height 20
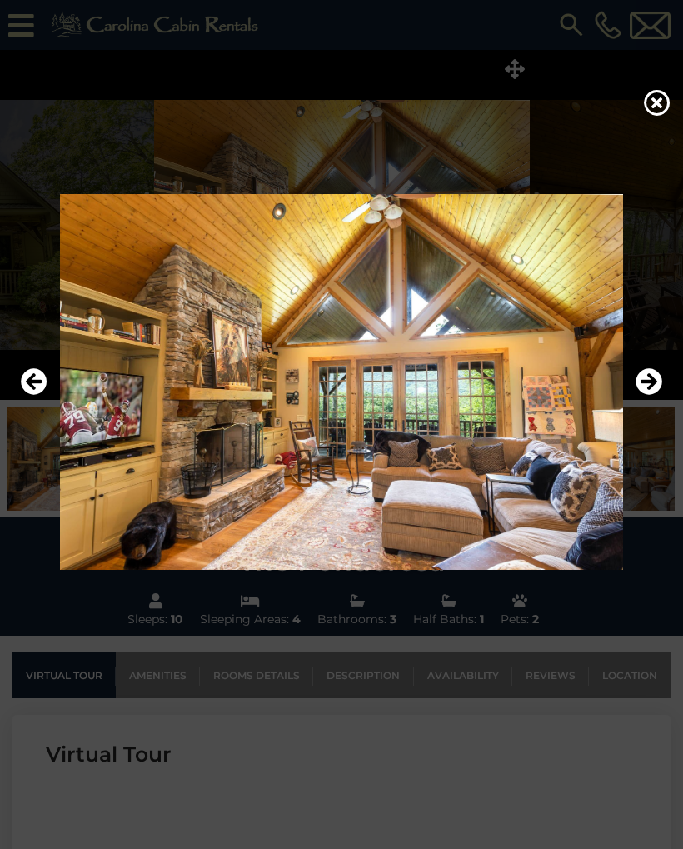
click at [652, 389] on icon "Next" at bounding box center [649, 381] width 27 height 27
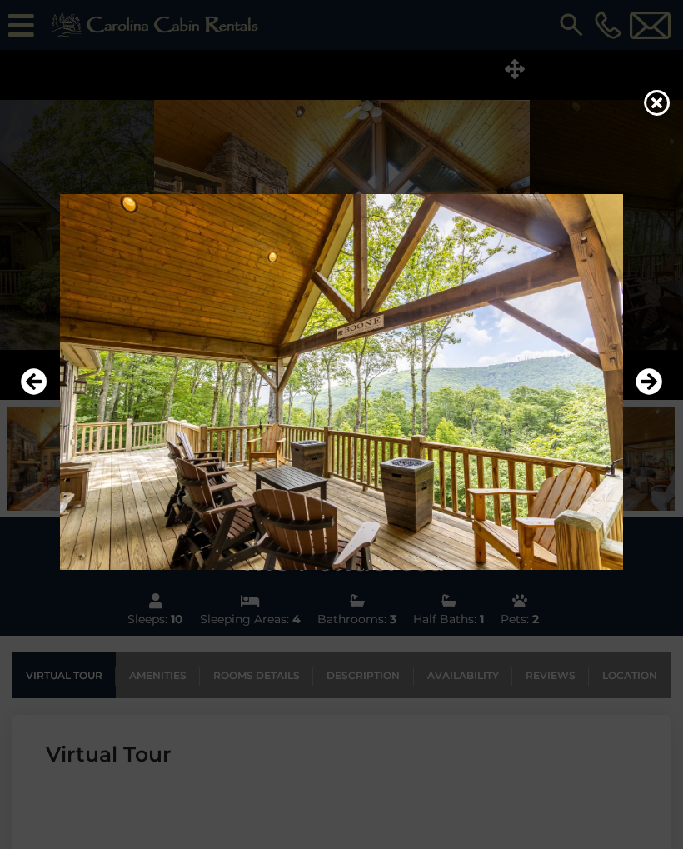
click at [653, 390] on icon "Next" at bounding box center [649, 381] width 27 height 27
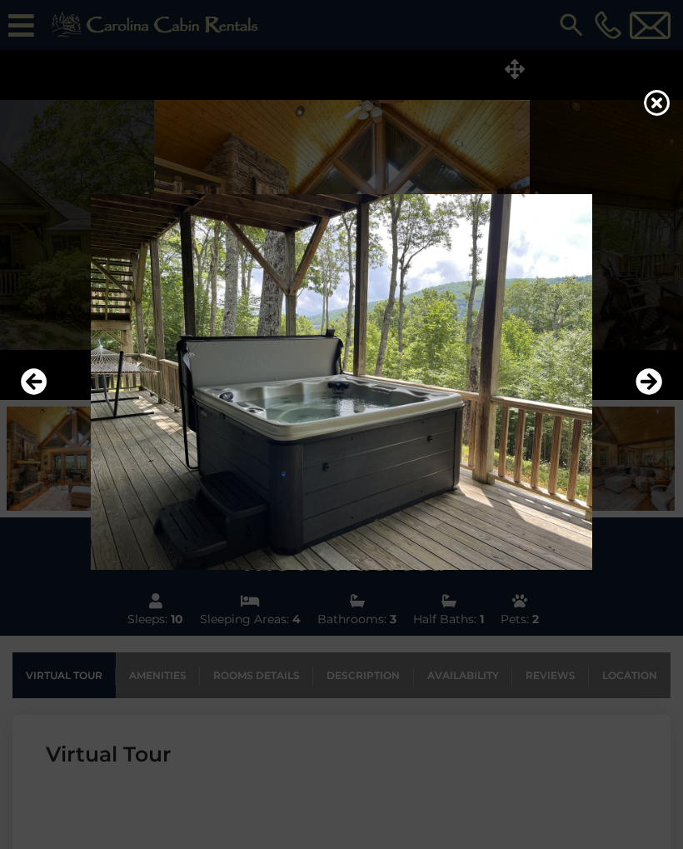
click at [648, 394] on icon "Next" at bounding box center [649, 381] width 27 height 27
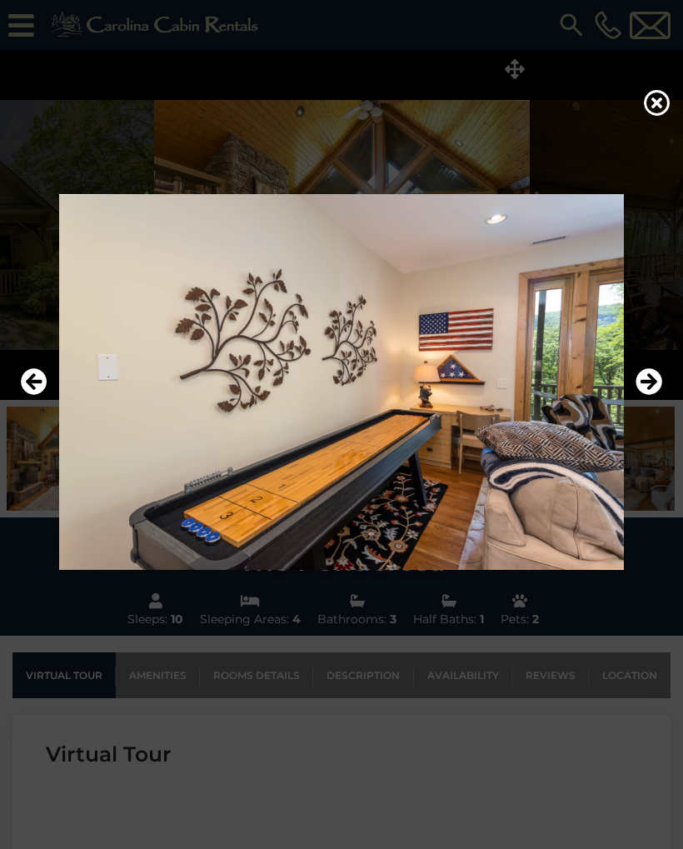
click at [649, 393] on icon "Next" at bounding box center [649, 381] width 27 height 27
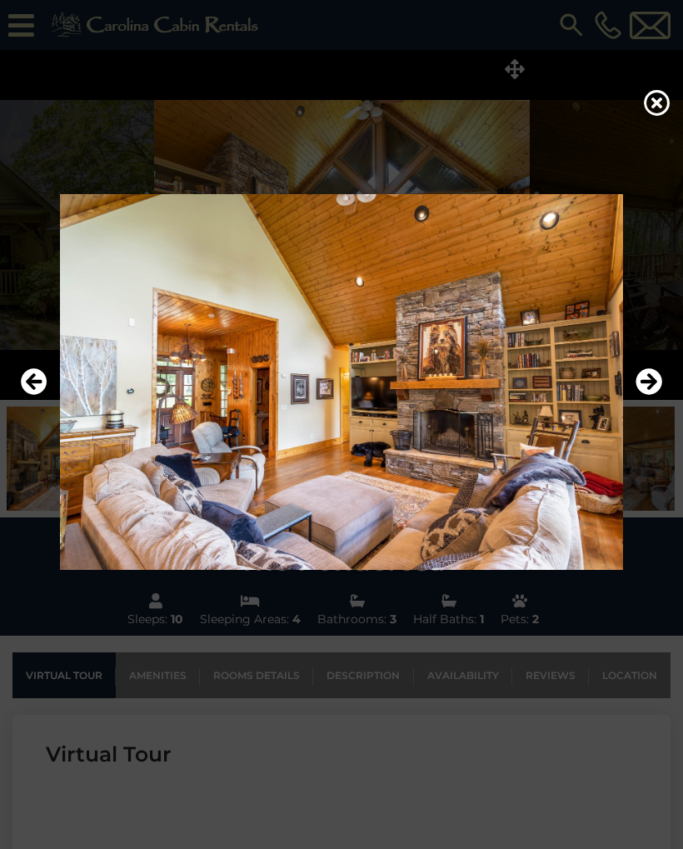
click at [643, 394] on icon "Next" at bounding box center [649, 381] width 27 height 27
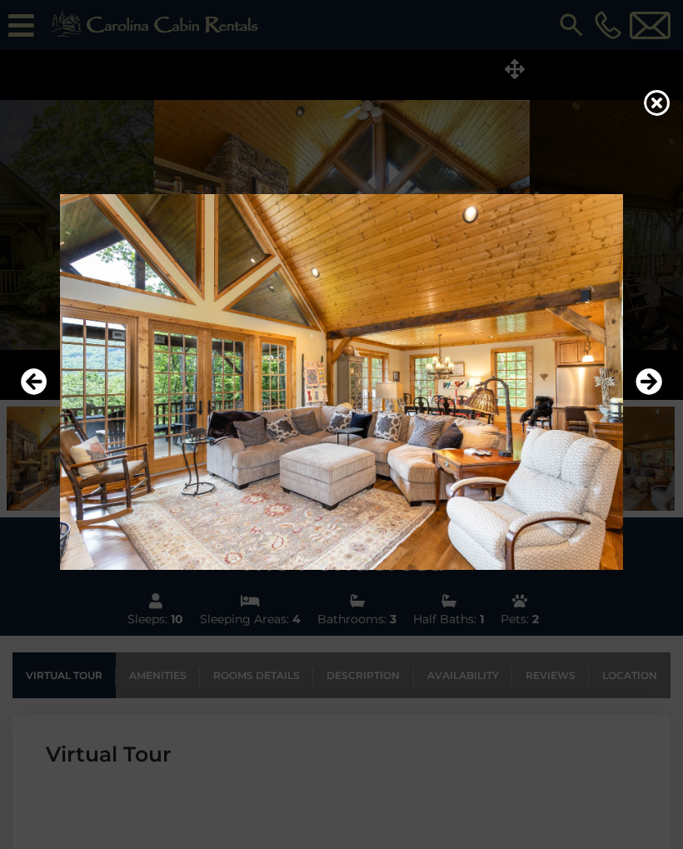
click at [648, 393] on icon "Next" at bounding box center [649, 381] width 27 height 27
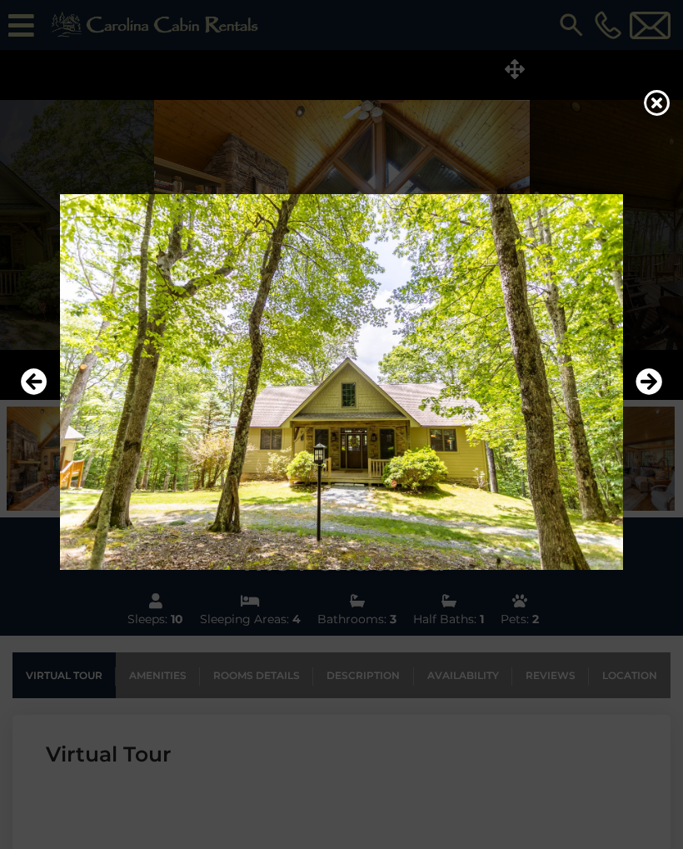
click at [646, 392] on icon "Next" at bounding box center [649, 381] width 27 height 27
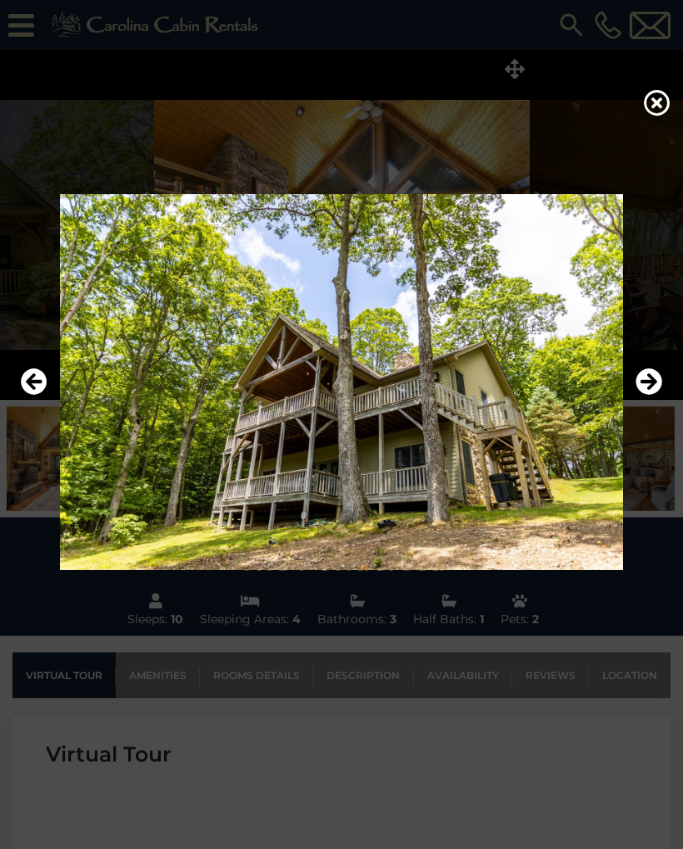
click at [645, 393] on icon "Next" at bounding box center [649, 381] width 27 height 27
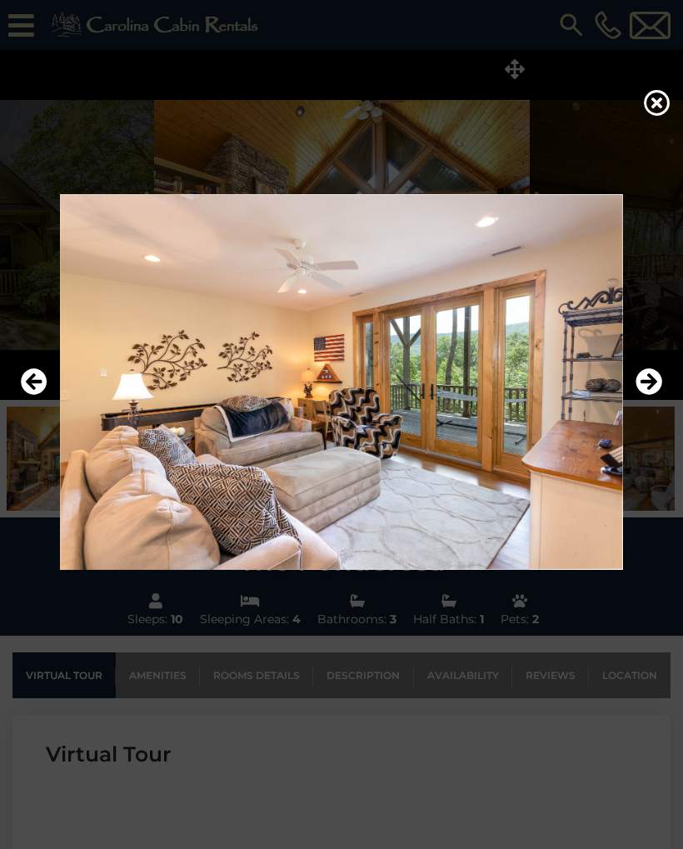
click at [648, 393] on icon "Next" at bounding box center [649, 381] width 27 height 27
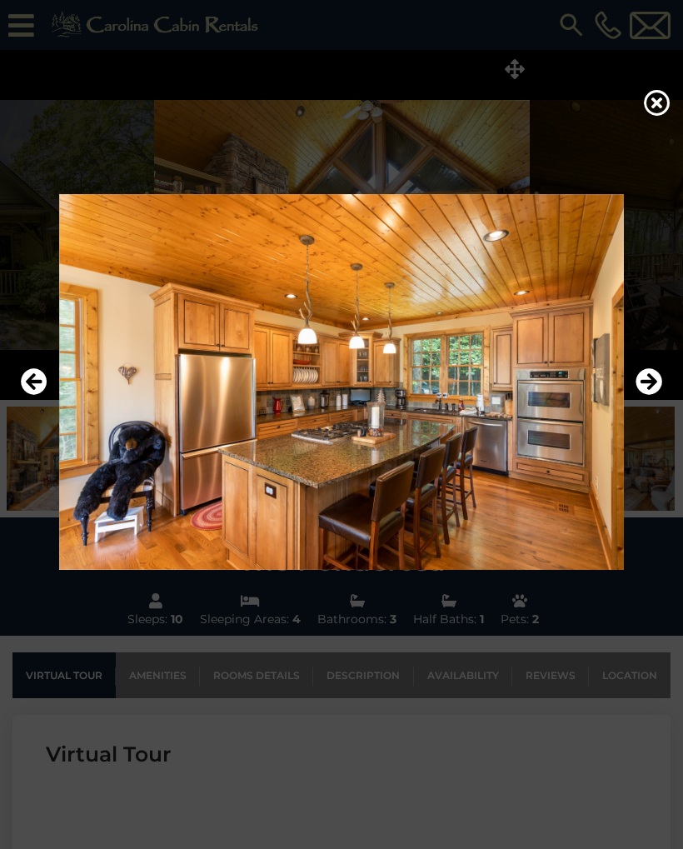
click at [648, 388] on icon "Next" at bounding box center [649, 381] width 27 height 27
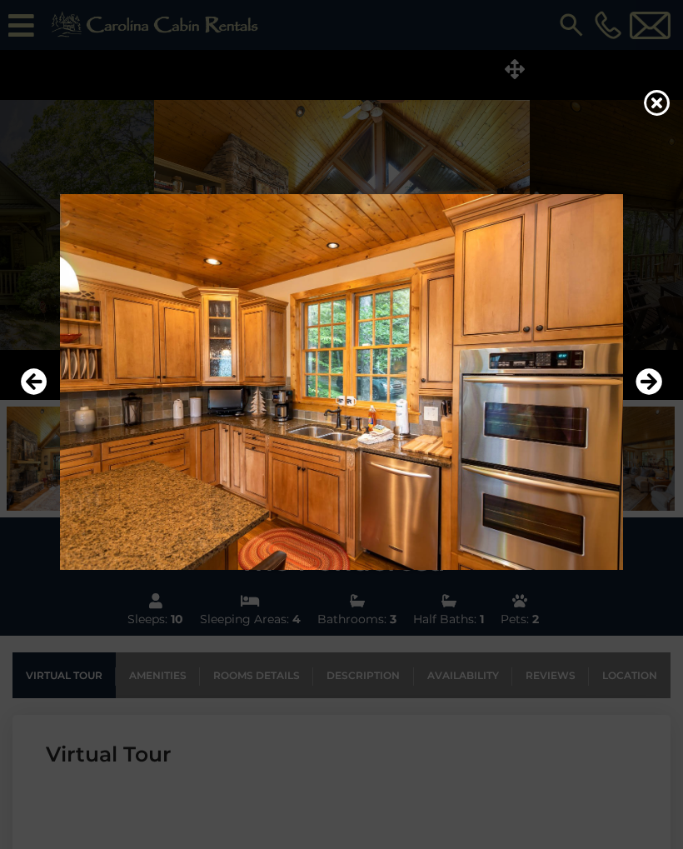
click at [649, 388] on icon "Next" at bounding box center [649, 381] width 27 height 27
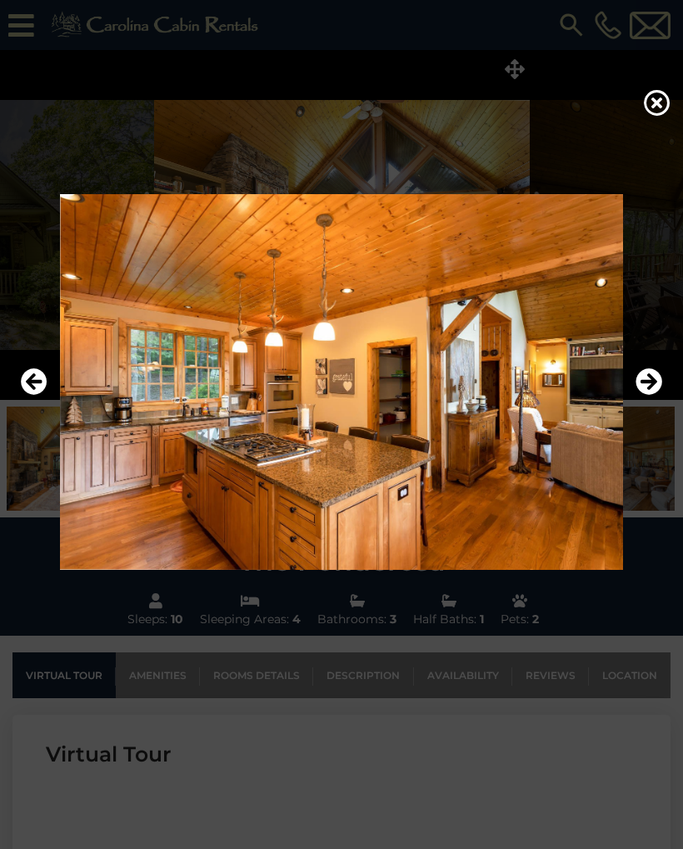
click at [653, 385] on icon "Next" at bounding box center [649, 381] width 27 height 27
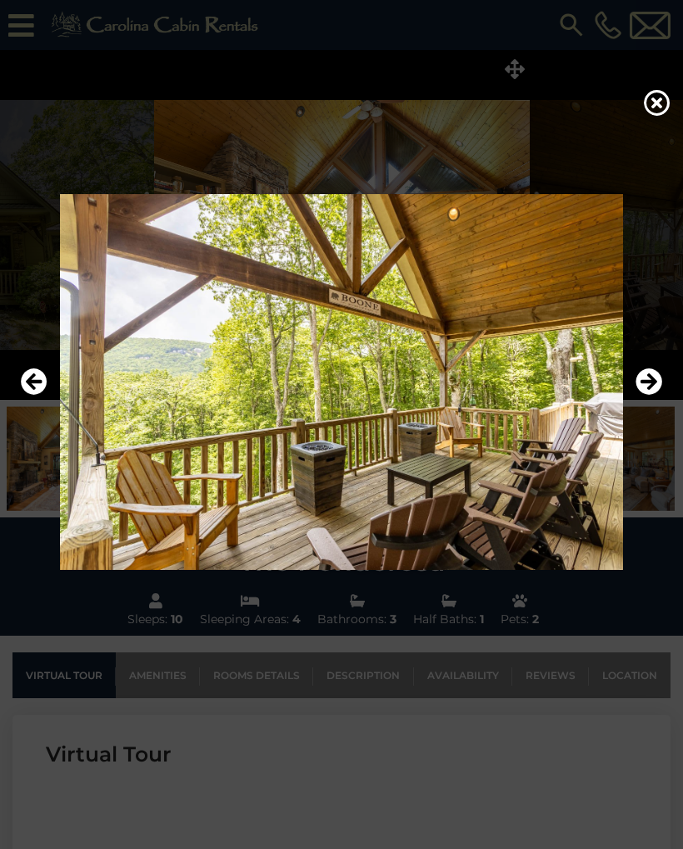
click at [649, 388] on icon "Next" at bounding box center [649, 381] width 27 height 27
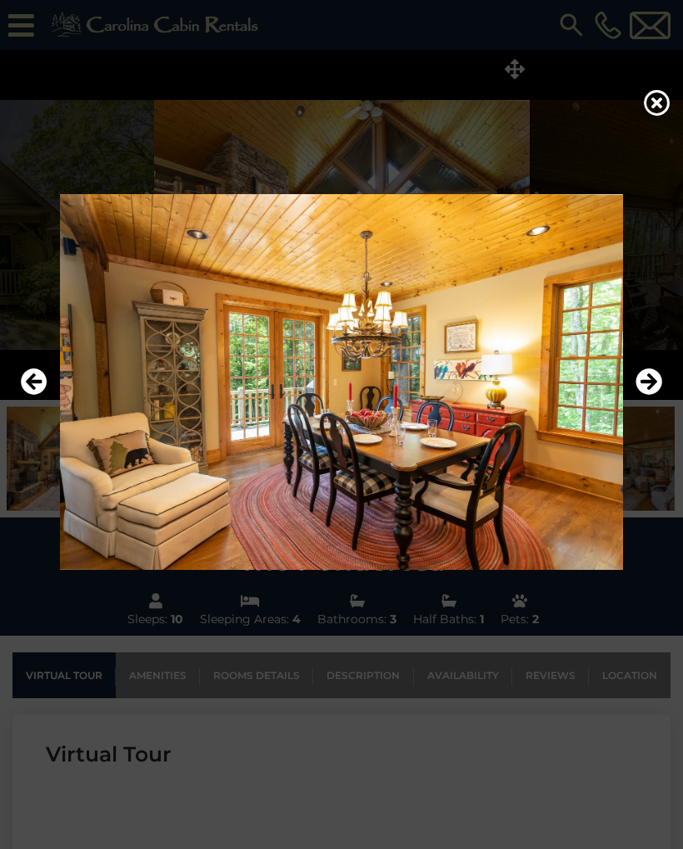
click at [648, 387] on icon "Next" at bounding box center [649, 381] width 27 height 27
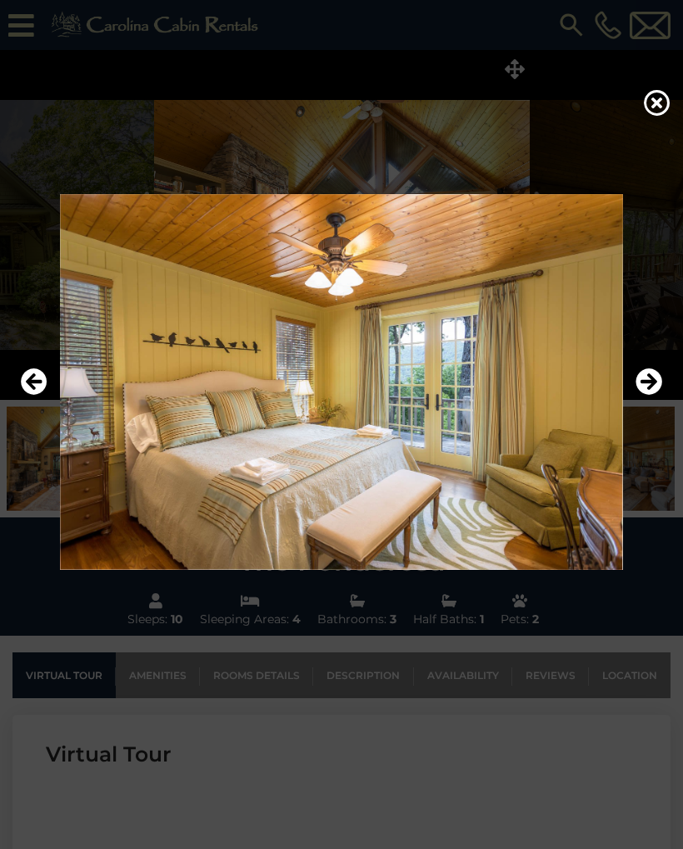
click at [648, 387] on icon "Next" at bounding box center [649, 381] width 27 height 27
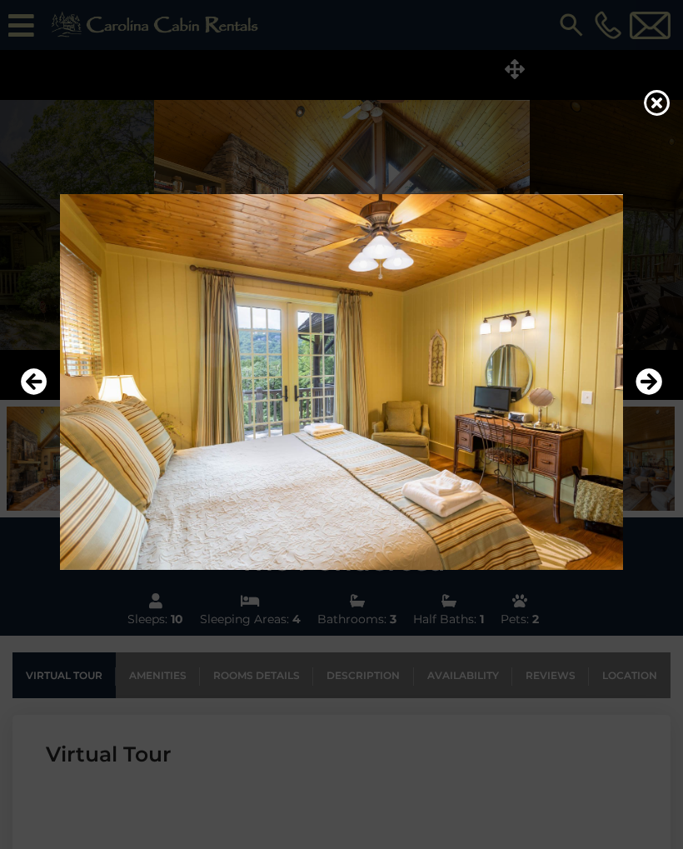
click at [655, 386] on icon "Next" at bounding box center [649, 381] width 27 height 27
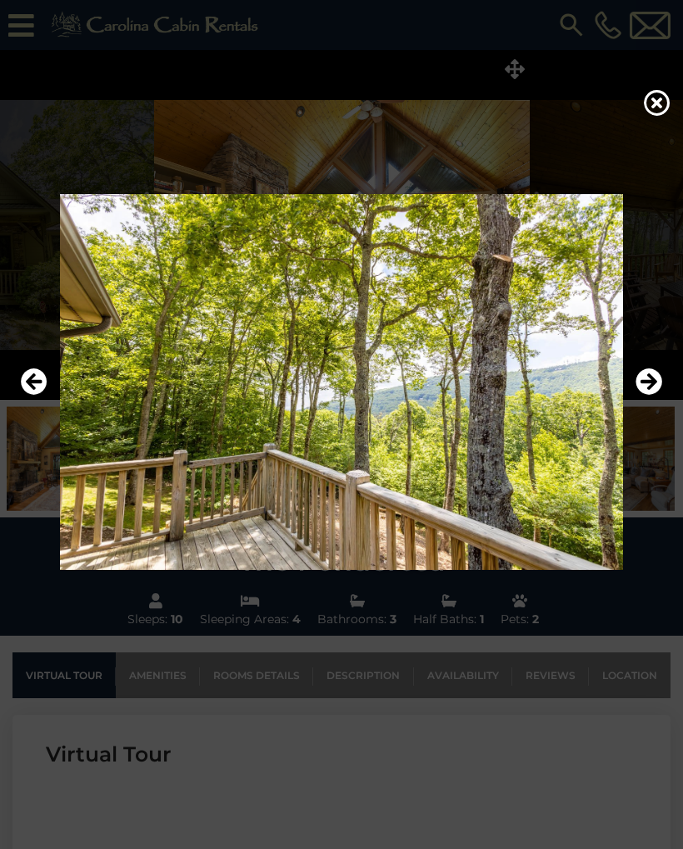
click at [644, 378] on icon "Next" at bounding box center [649, 381] width 27 height 27
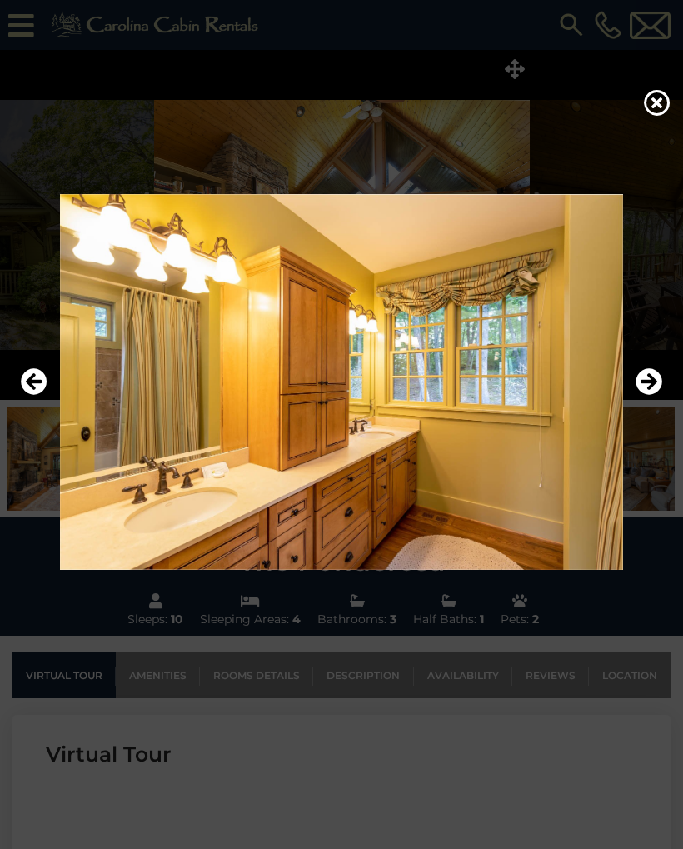
click at [657, 373] on icon "Next" at bounding box center [649, 381] width 27 height 27
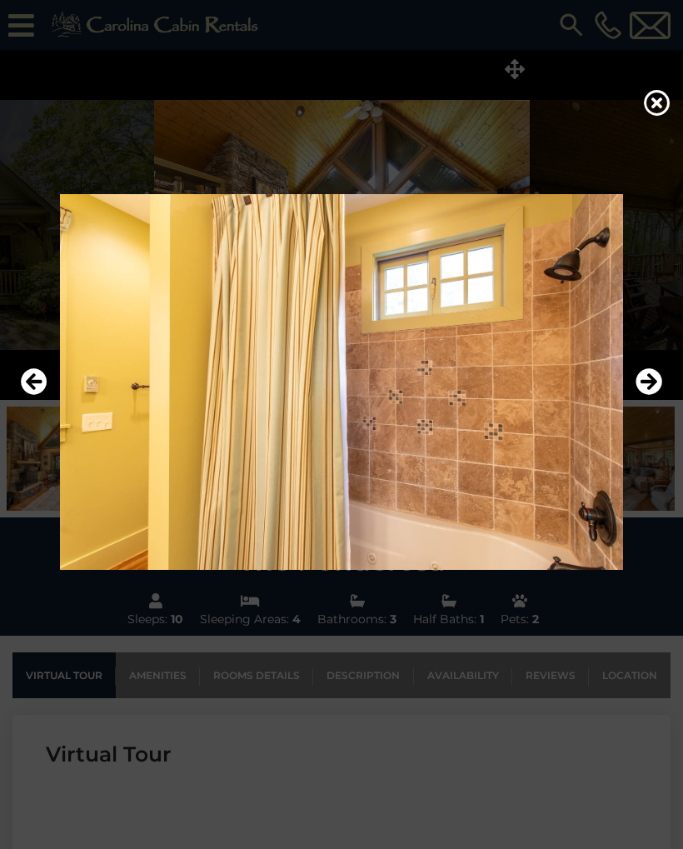
click at [648, 383] on icon "Next" at bounding box center [649, 381] width 27 height 27
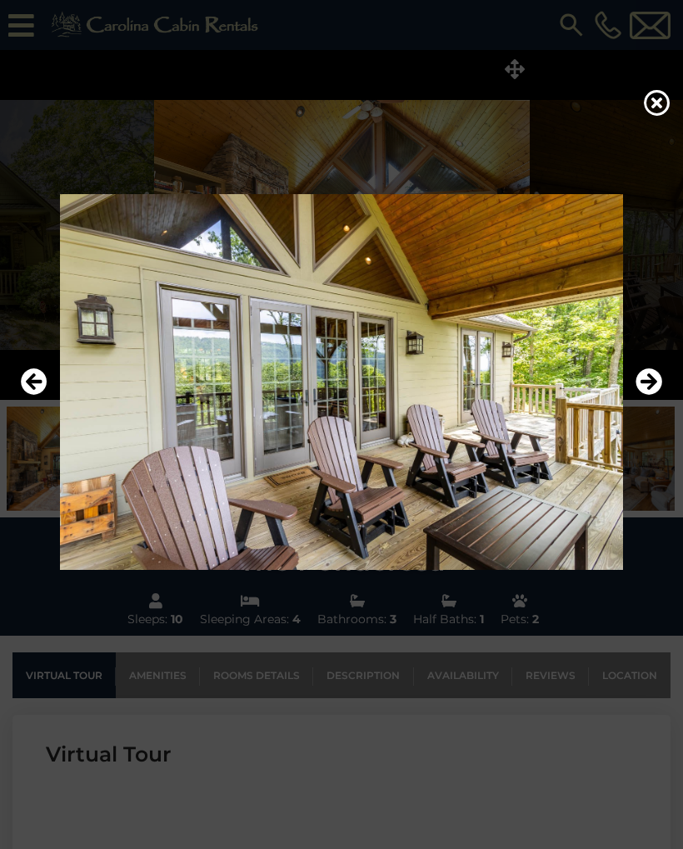
click at [644, 388] on icon "Next" at bounding box center [649, 381] width 27 height 27
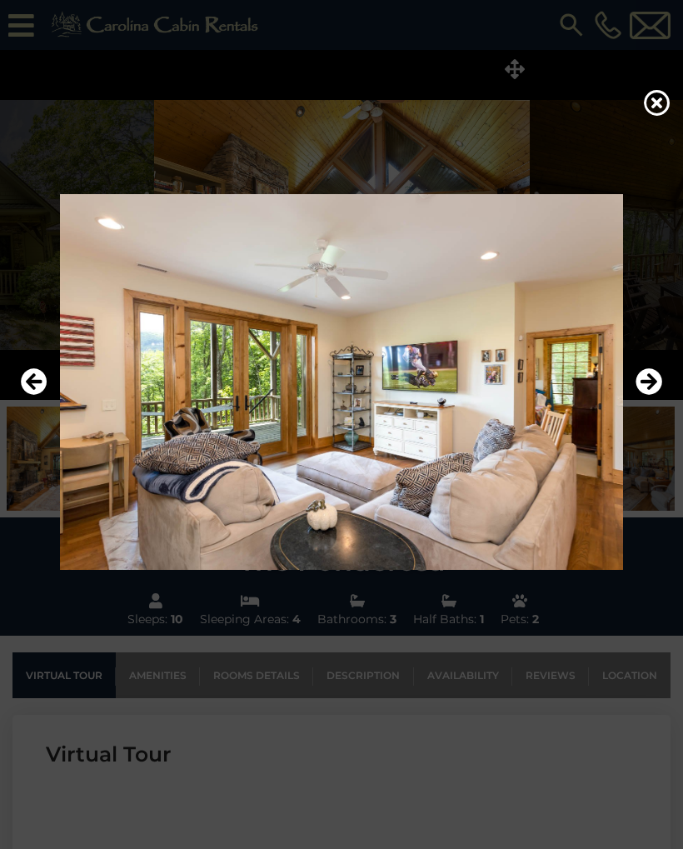
click at [645, 386] on icon "Next" at bounding box center [649, 381] width 27 height 27
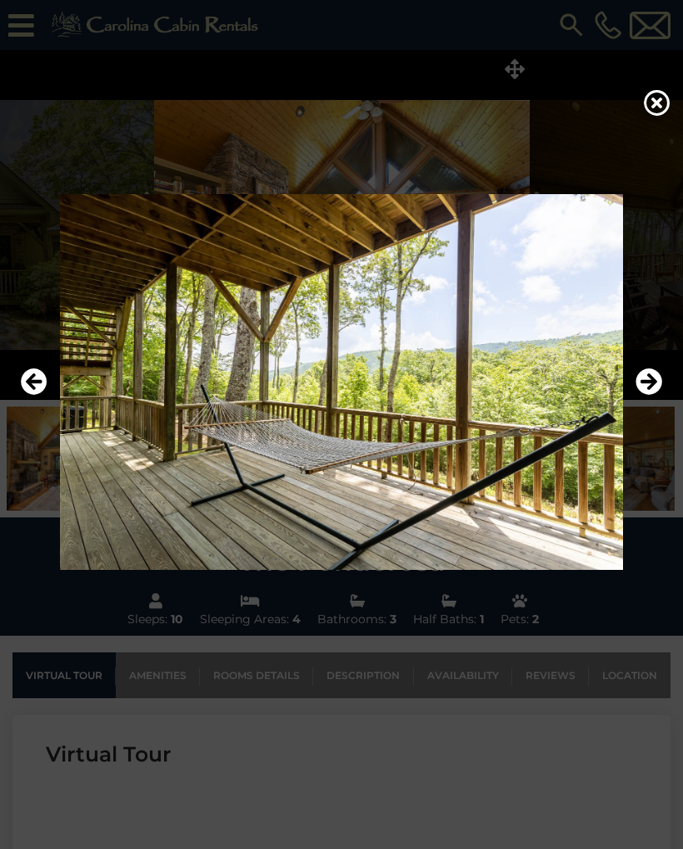
click at [648, 387] on icon "Next" at bounding box center [649, 381] width 27 height 27
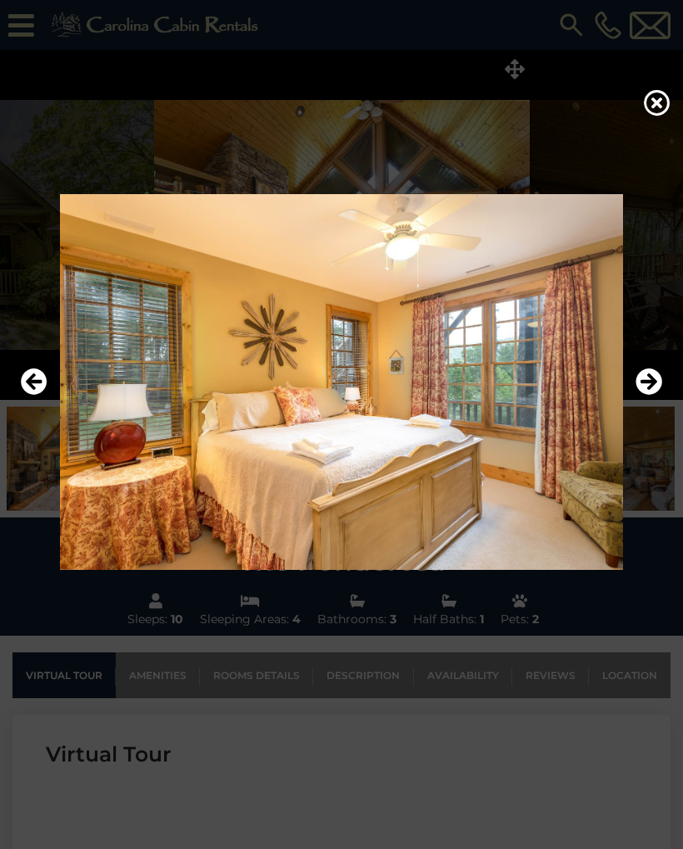
click at [645, 389] on icon "Next" at bounding box center [649, 381] width 27 height 27
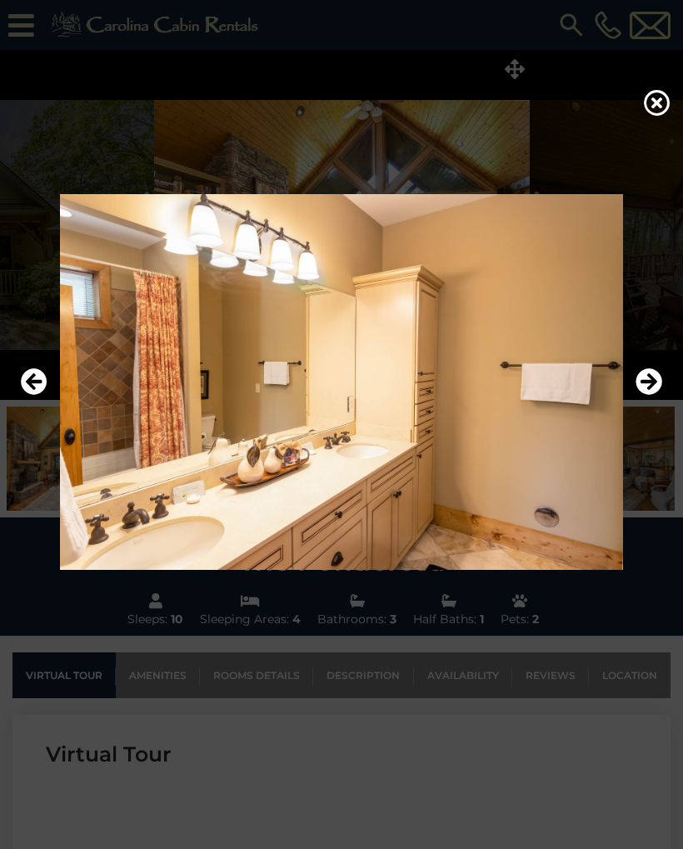
click at [648, 388] on icon "Next" at bounding box center [649, 381] width 27 height 27
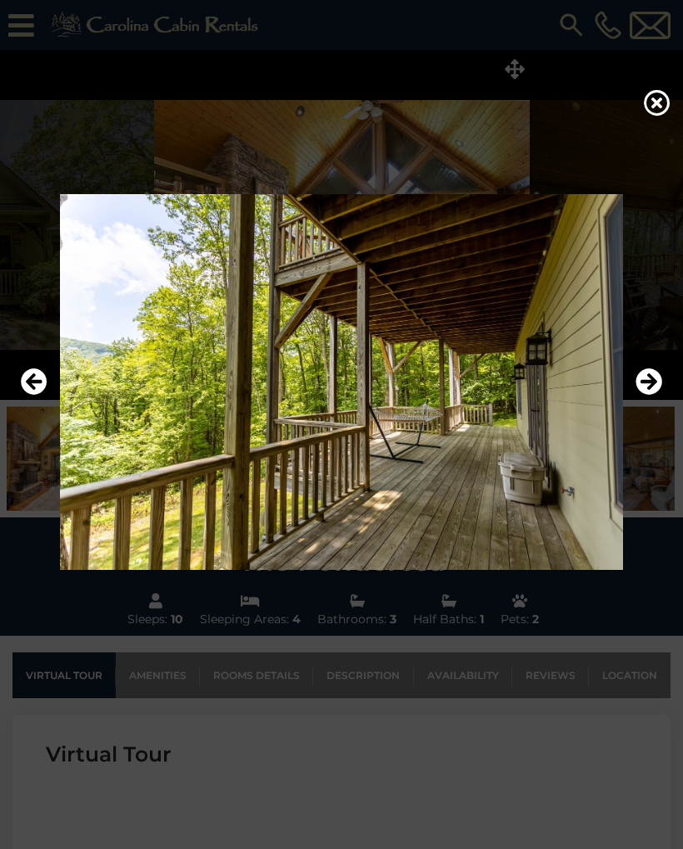
click at [648, 383] on icon "Next" at bounding box center [649, 381] width 27 height 27
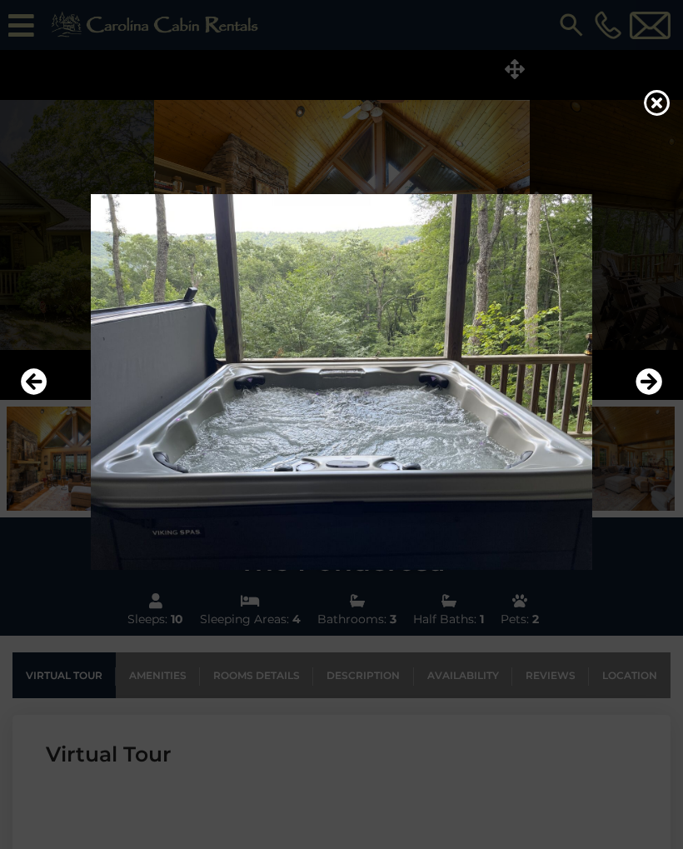
click at [644, 388] on icon "Next" at bounding box center [649, 381] width 27 height 27
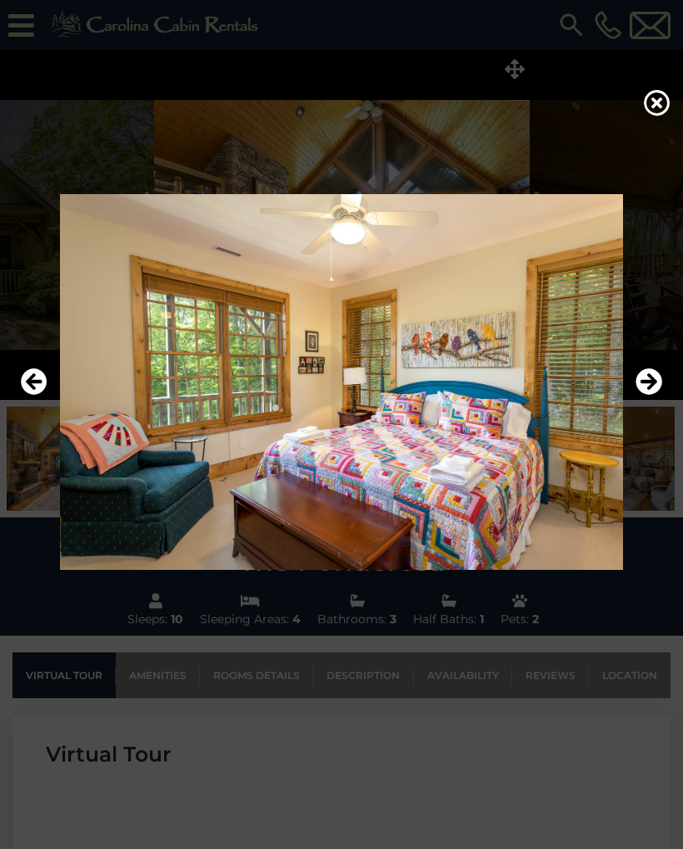
click at [635, 393] on img at bounding box center [342, 382] width 650 height 376
click at [651, 374] on icon "Next" at bounding box center [649, 381] width 27 height 27
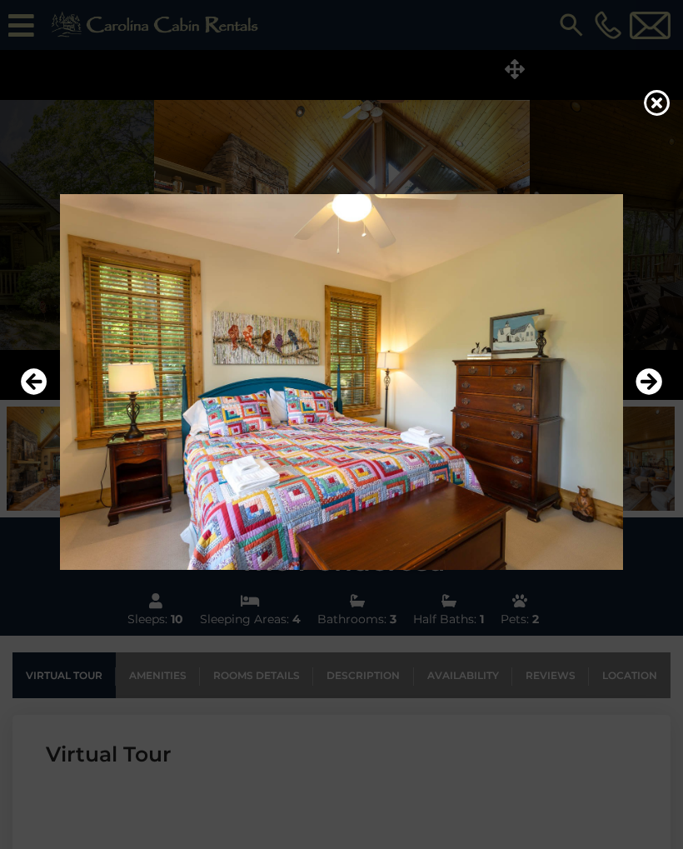
click at [656, 379] on icon "Next" at bounding box center [649, 381] width 27 height 27
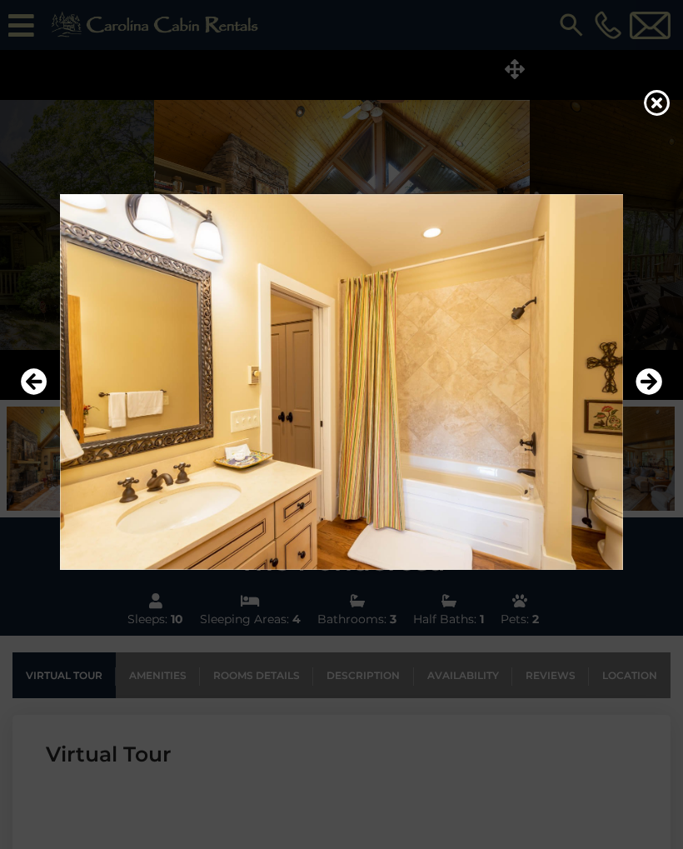
click at [656, 380] on icon "Next" at bounding box center [649, 381] width 27 height 27
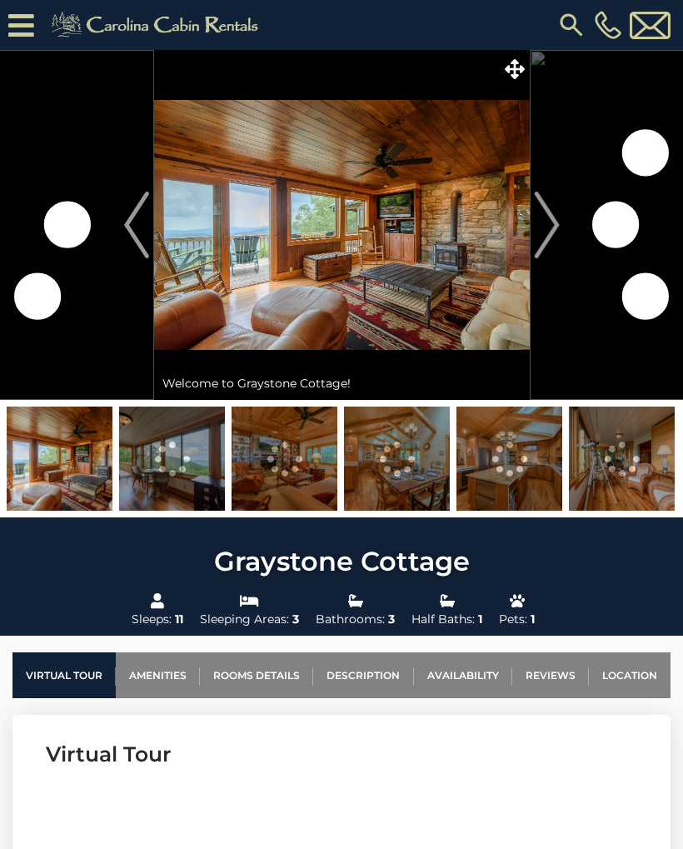
click at [493, 62] on img at bounding box center [342, 225] width 376 height 350
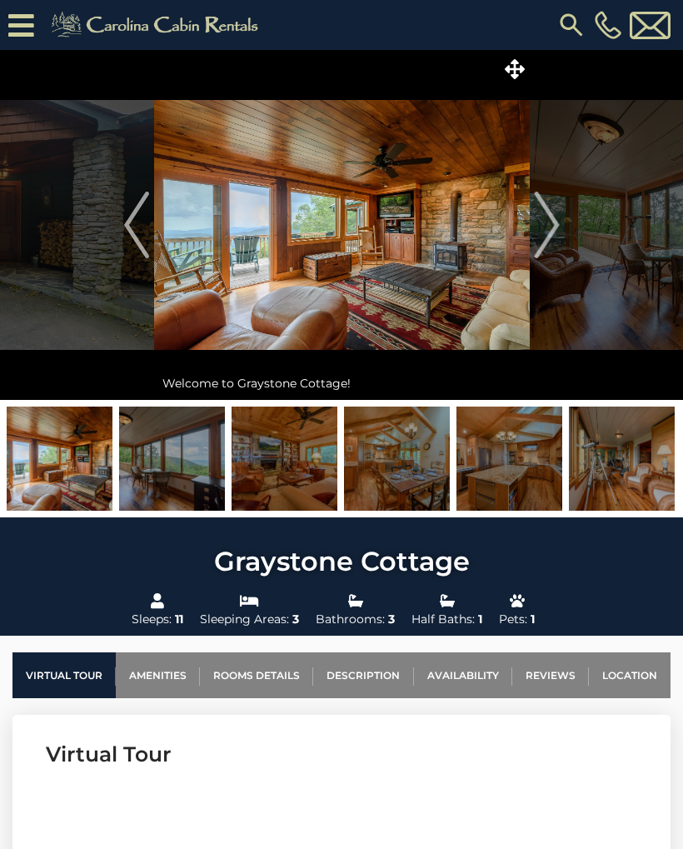
click at [493, 61] on img at bounding box center [342, 225] width 376 height 350
click at [512, 66] on icon at bounding box center [515, 69] width 20 height 20
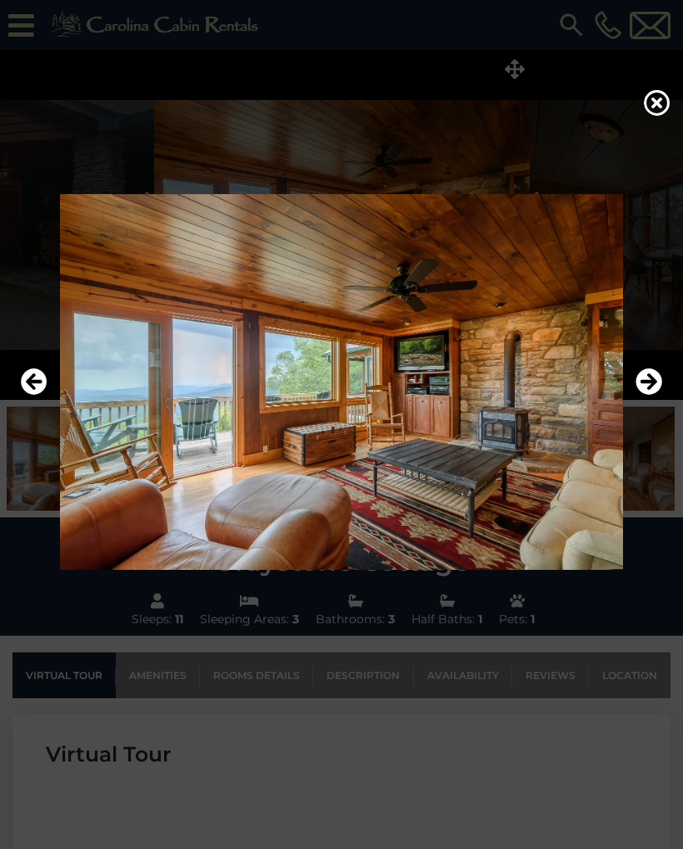
click at [652, 381] on icon "Next" at bounding box center [649, 381] width 27 height 27
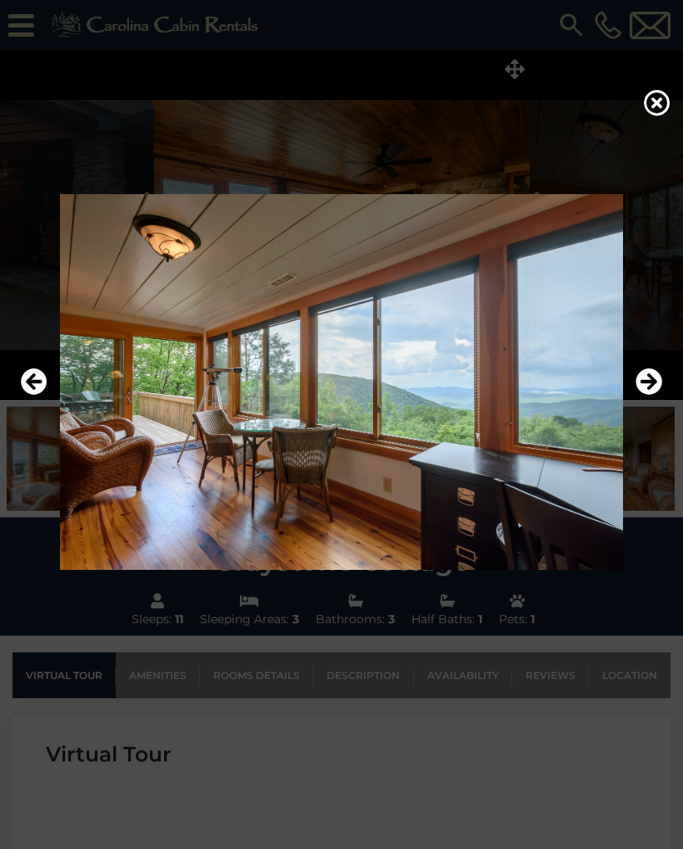
click at [650, 380] on icon "Next" at bounding box center [649, 381] width 27 height 27
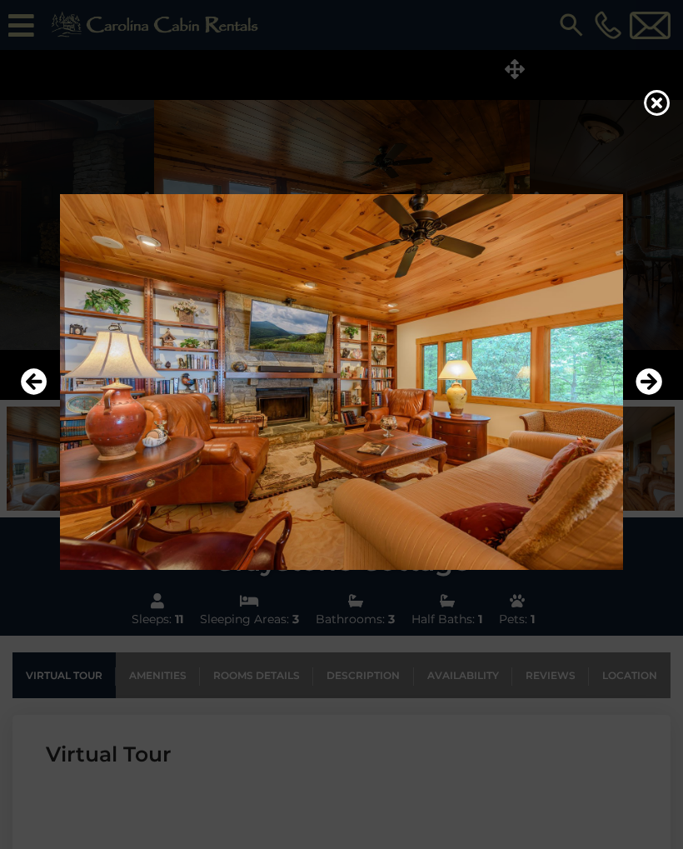
click at [653, 380] on icon "Next" at bounding box center [649, 381] width 27 height 27
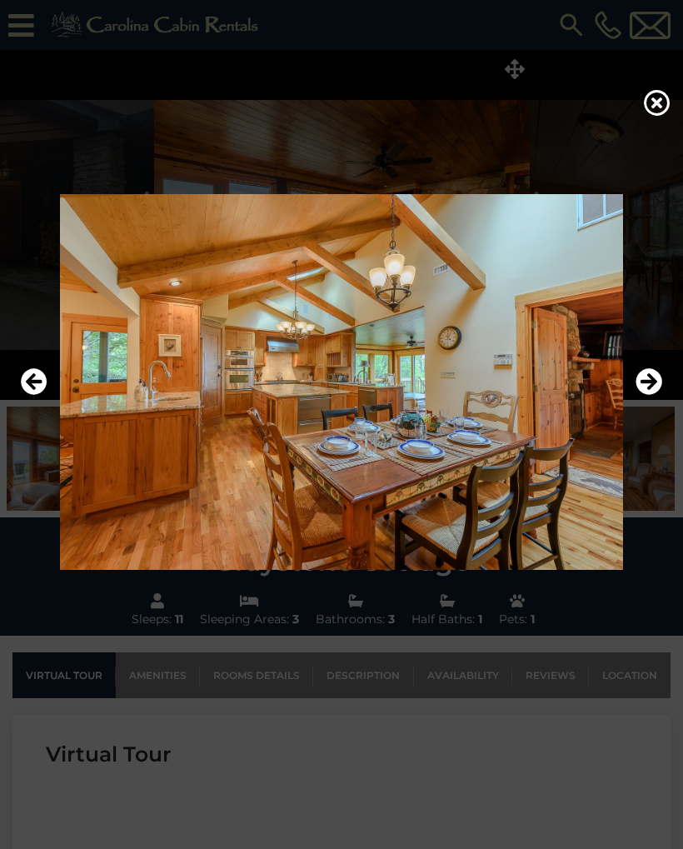
click at [648, 383] on icon "Next" at bounding box center [649, 381] width 27 height 27
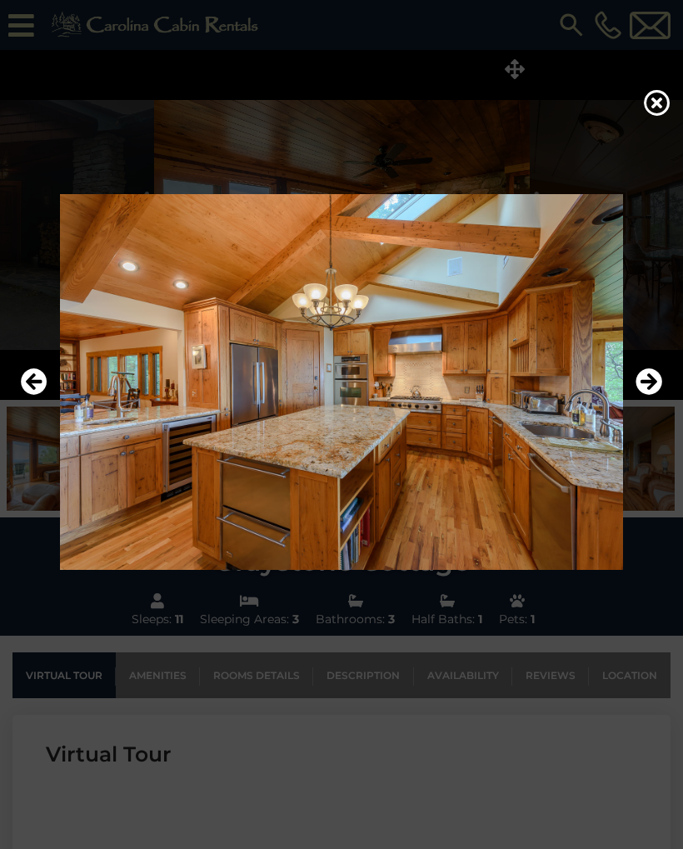
click at [654, 383] on icon "Next" at bounding box center [649, 381] width 27 height 27
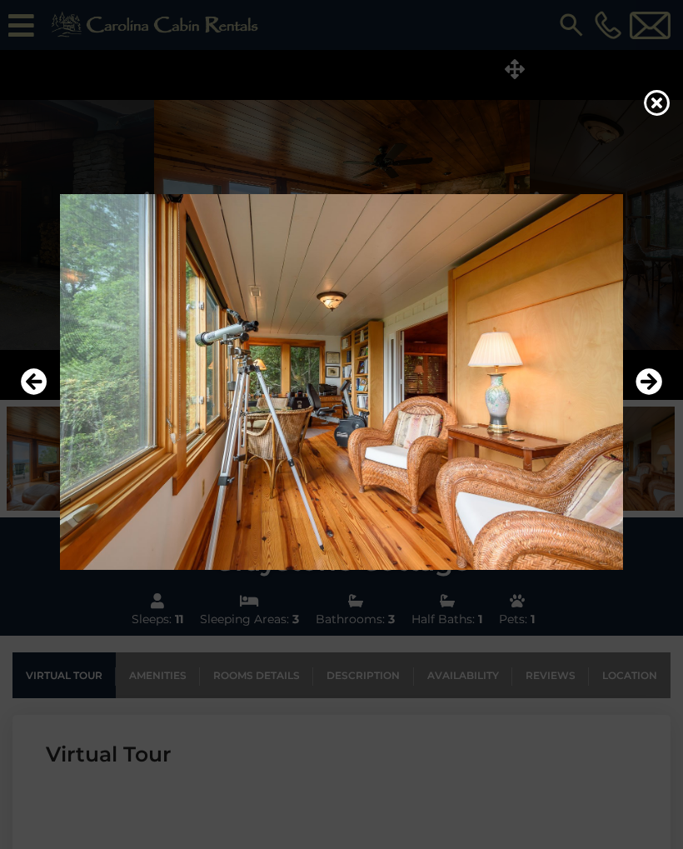
click at [651, 383] on icon "Next" at bounding box center [649, 381] width 27 height 27
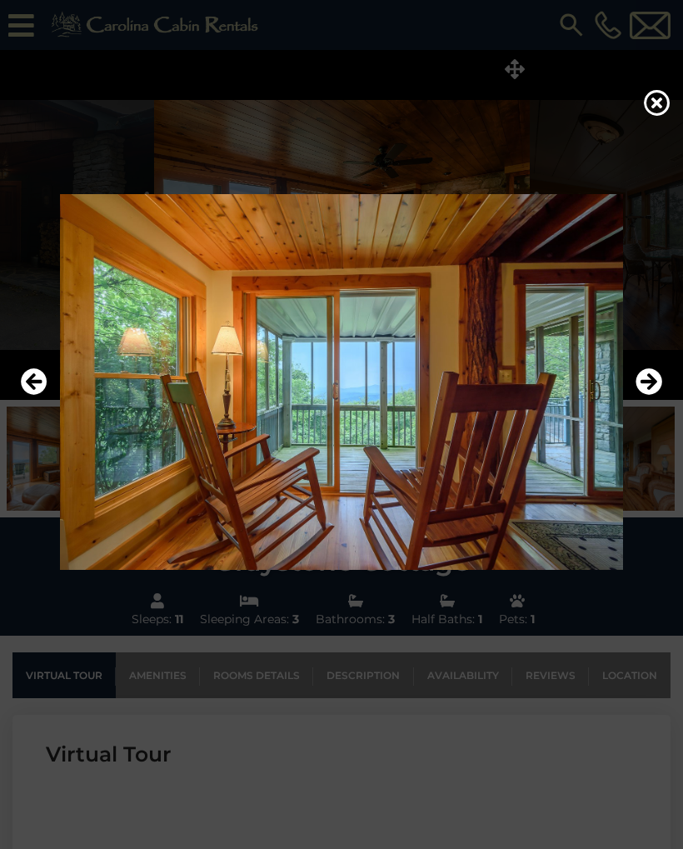
click at [650, 385] on icon "Next" at bounding box center [649, 381] width 27 height 27
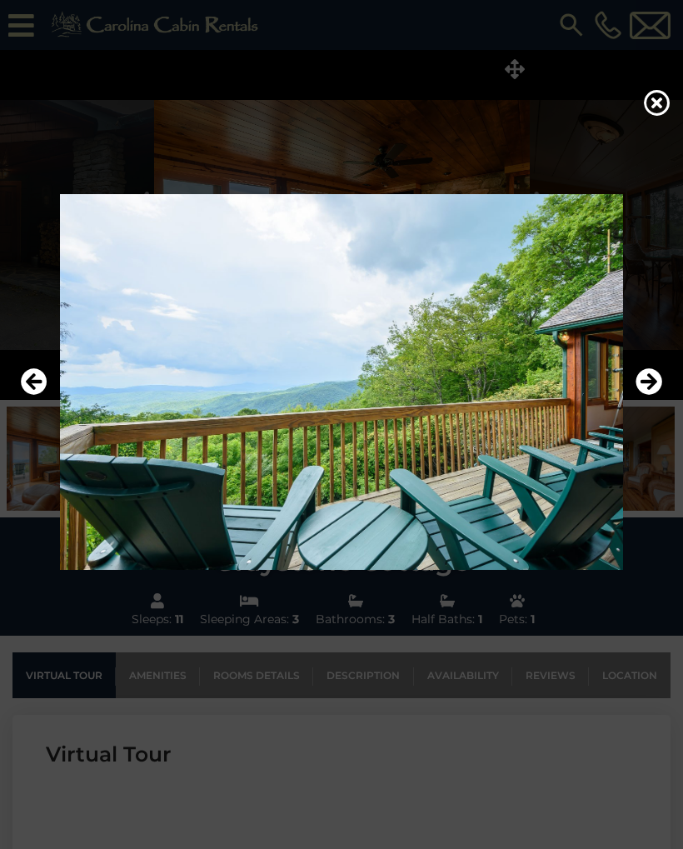
click at [654, 390] on icon "Next" at bounding box center [649, 381] width 27 height 27
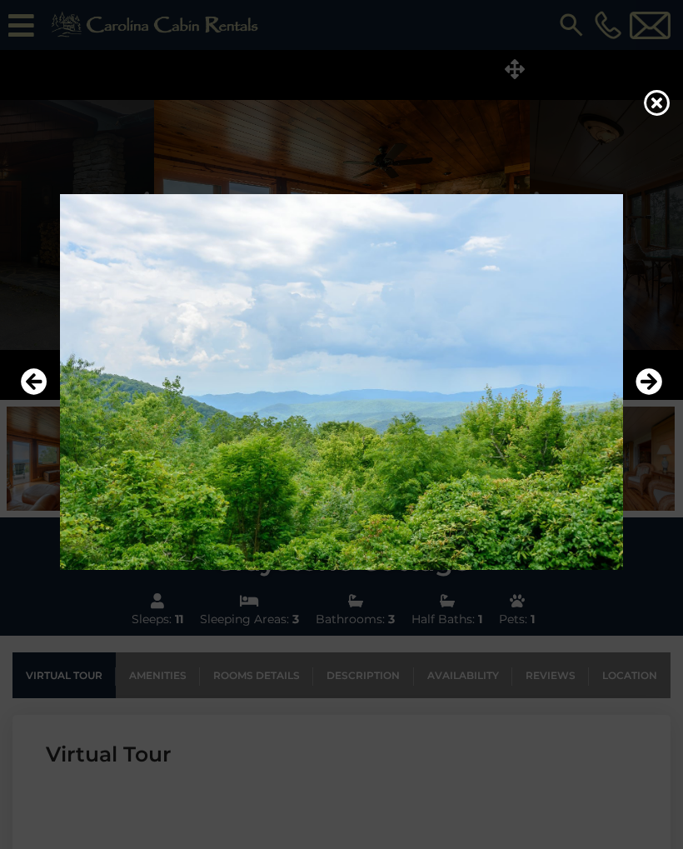
click at [655, 389] on icon "Next" at bounding box center [649, 381] width 27 height 27
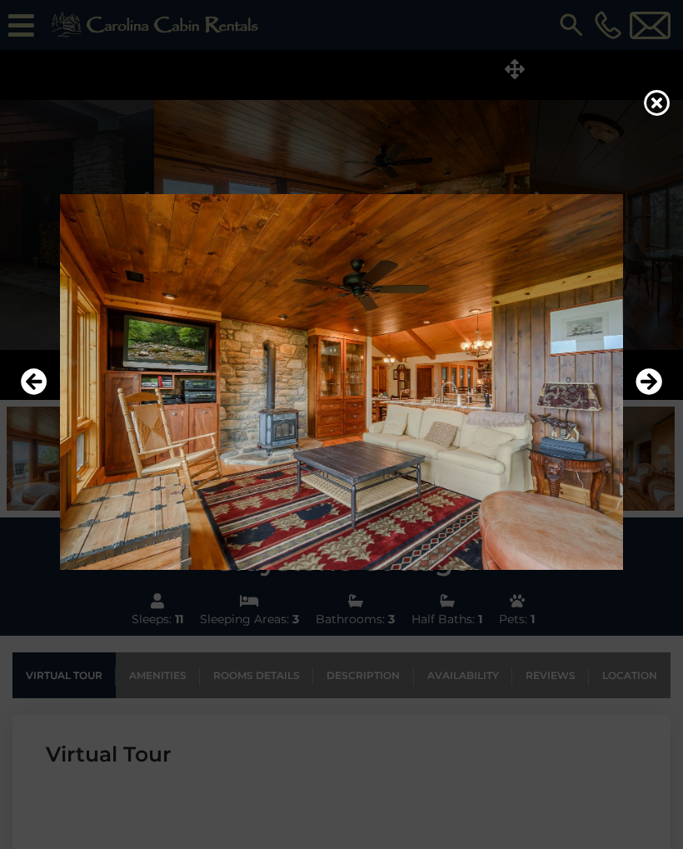
click at [654, 388] on icon "Next" at bounding box center [649, 381] width 27 height 27
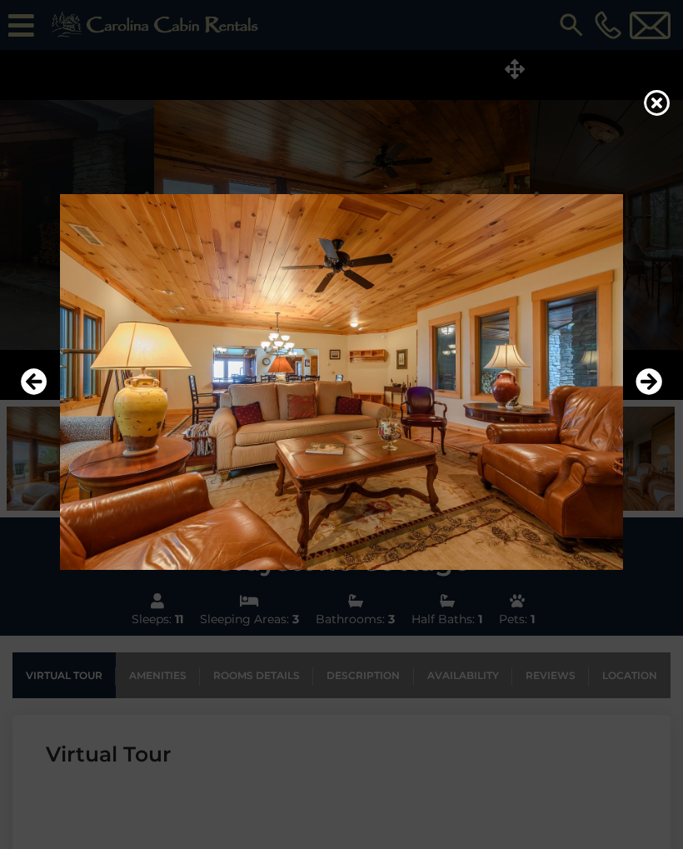
click at [653, 385] on icon "Next" at bounding box center [649, 381] width 27 height 27
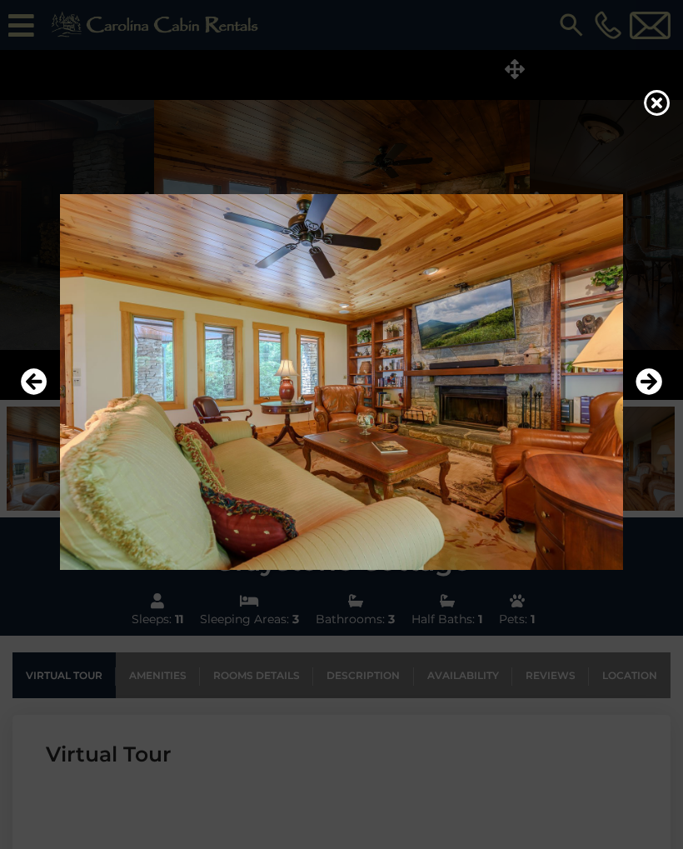
click at [650, 388] on icon "Next" at bounding box center [649, 381] width 27 height 27
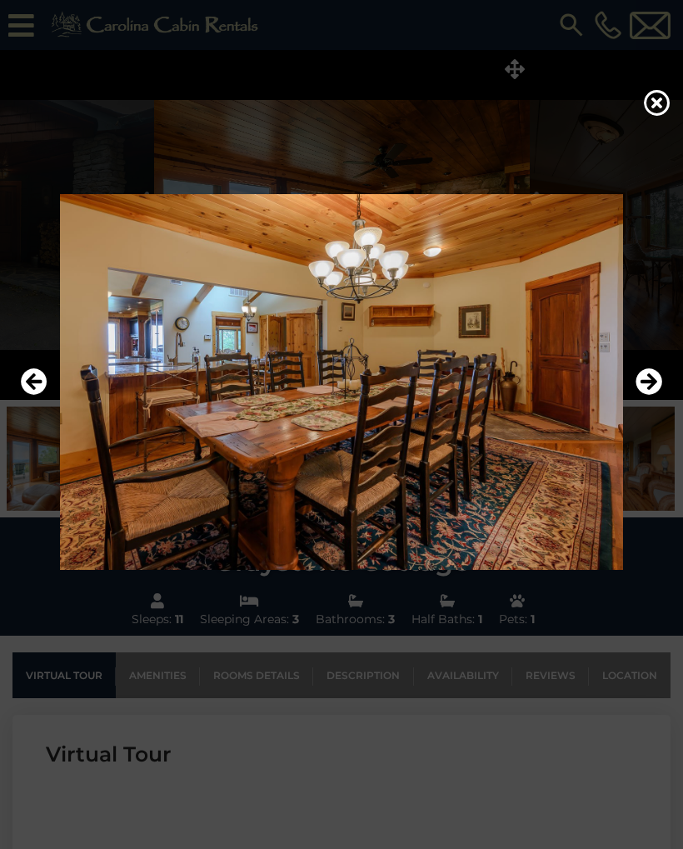
click at [649, 388] on icon "Next" at bounding box center [649, 381] width 27 height 27
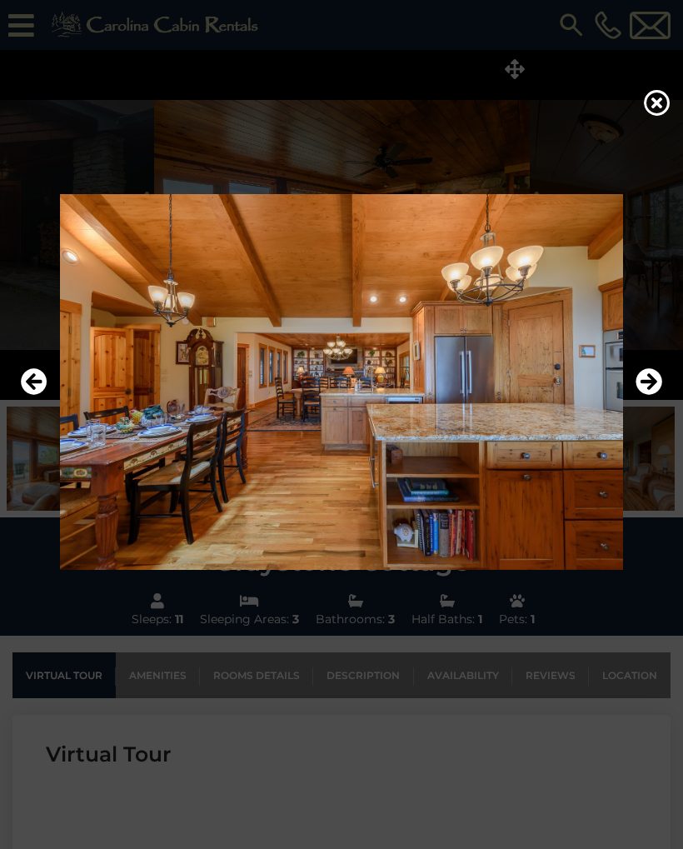
click at [647, 392] on icon "Next" at bounding box center [649, 381] width 27 height 27
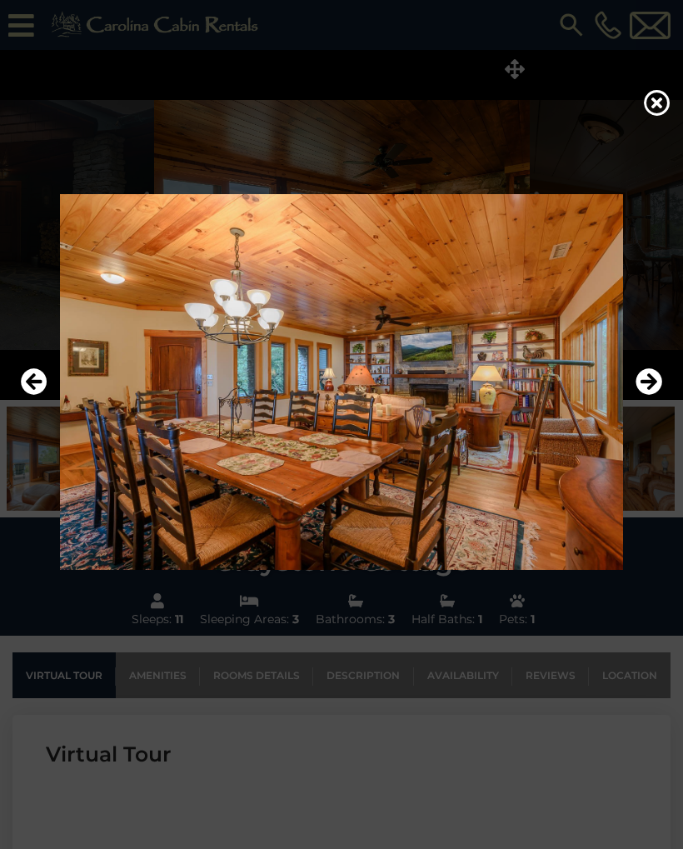
click at [647, 392] on icon "Next" at bounding box center [649, 381] width 27 height 27
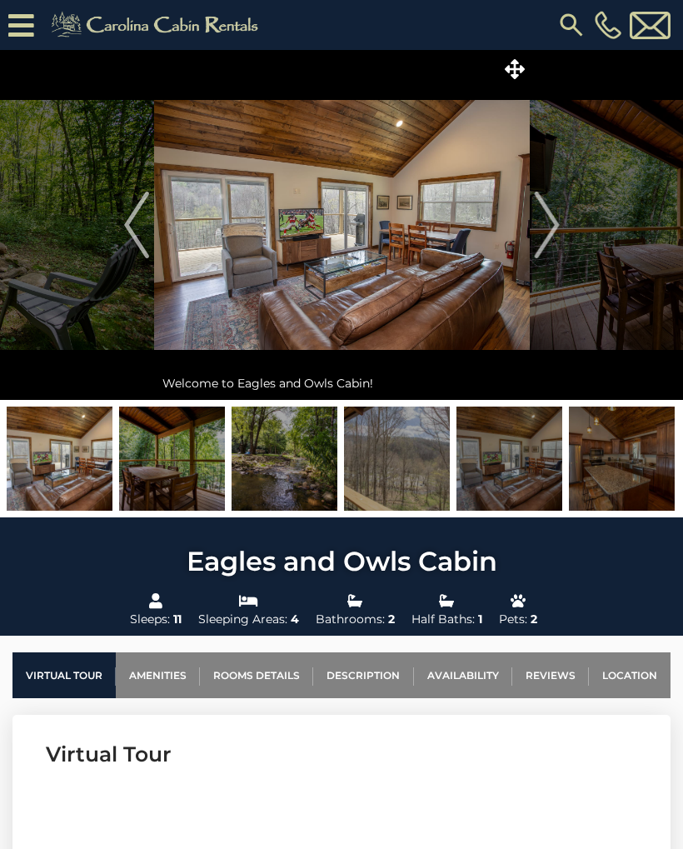
click at [634, 673] on link "Location" at bounding box center [630, 676] width 82 height 46
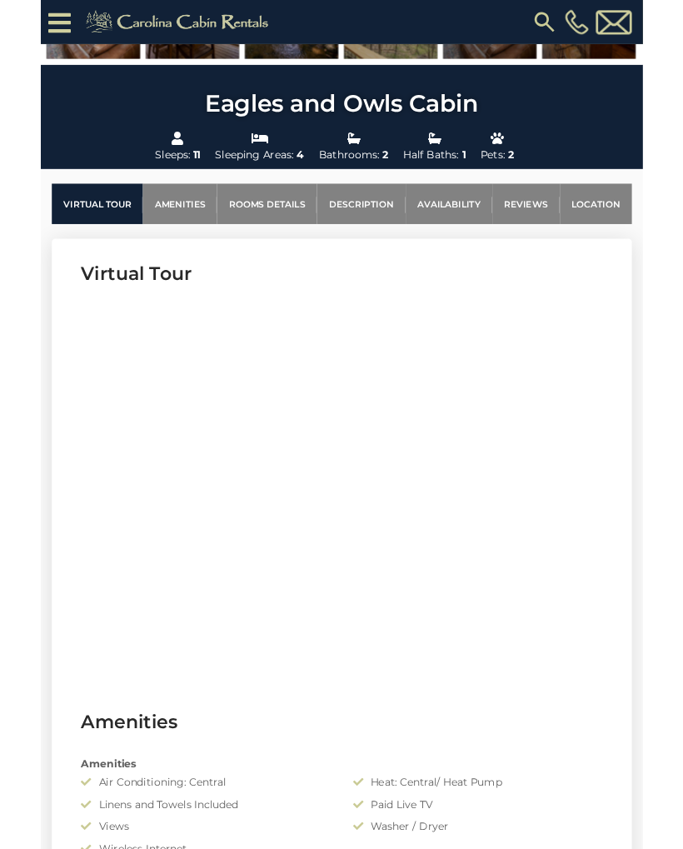
scroll to position [524, 0]
